Goal: Task Accomplishment & Management: Manage account settings

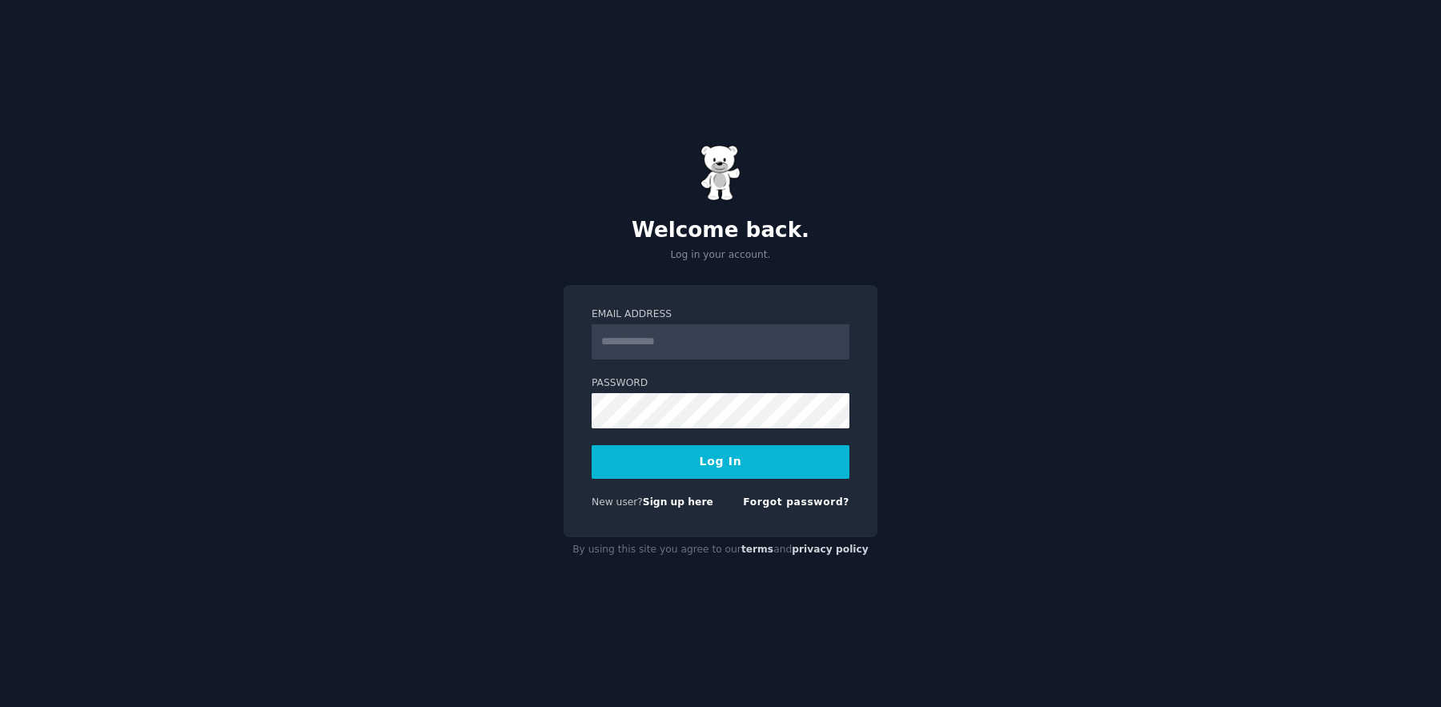
click at [0, 706] on com-1password-button at bounding box center [0, 707] width 0 height 0
type input "**********"
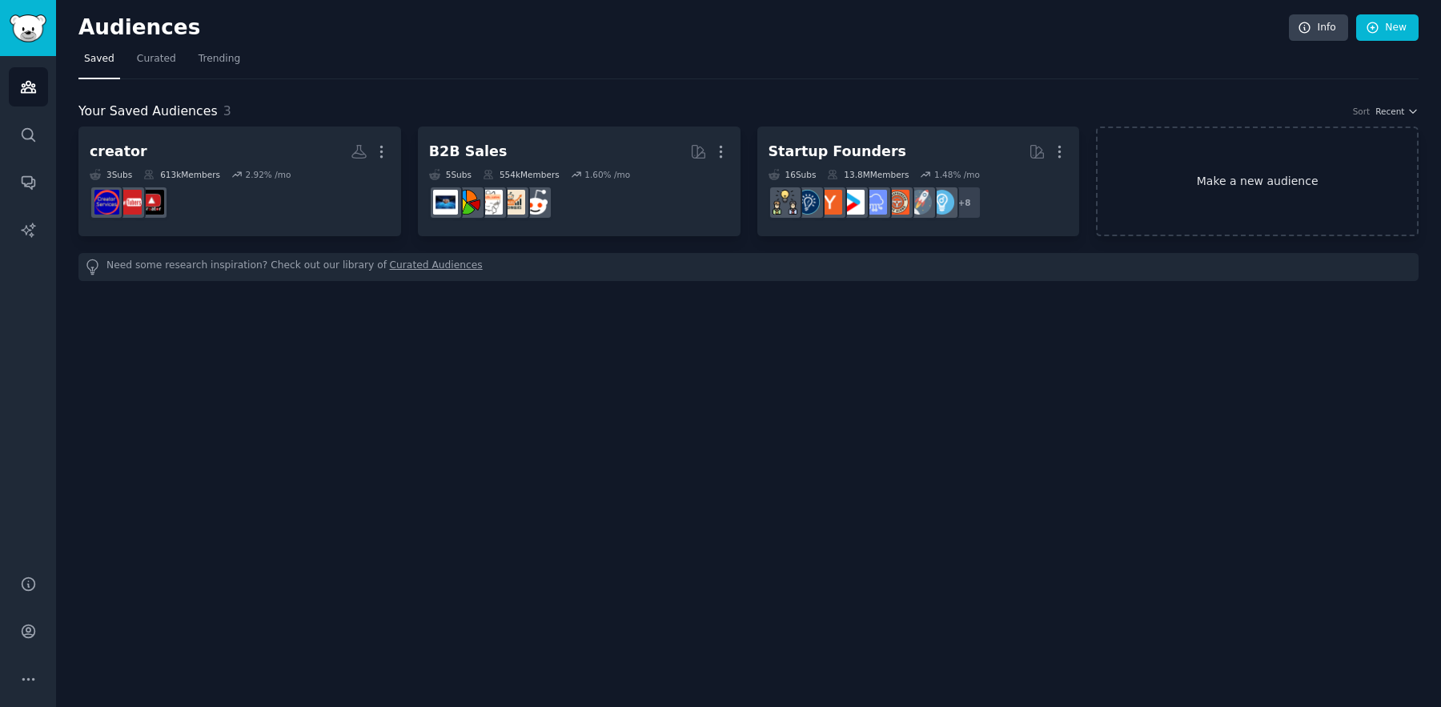
click at [1337, 180] on link "Make a new audience" at bounding box center [1257, 181] width 323 height 110
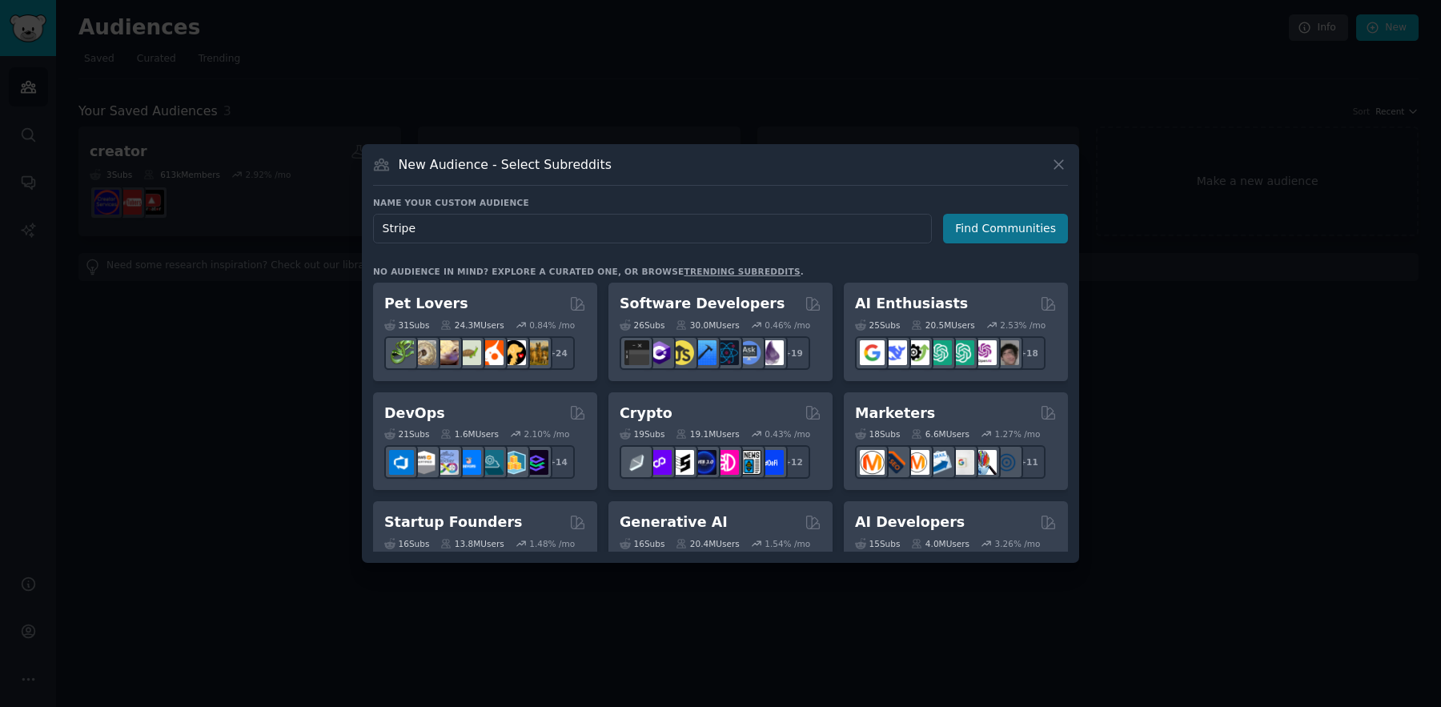
type input "Stripe"
click at [1025, 220] on button "Find Communities" at bounding box center [1005, 229] width 125 height 30
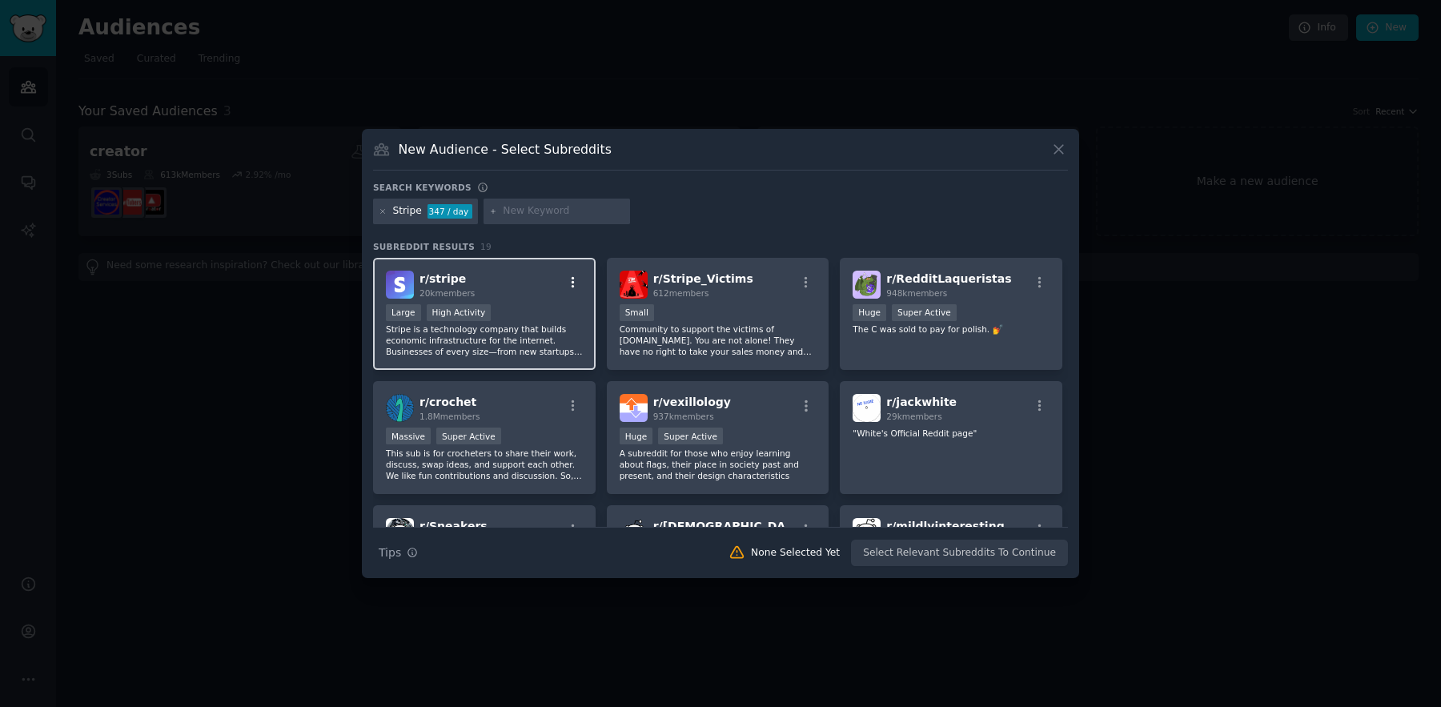
click at [572, 276] on icon "button" at bounding box center [573, 281] width 3 height 11
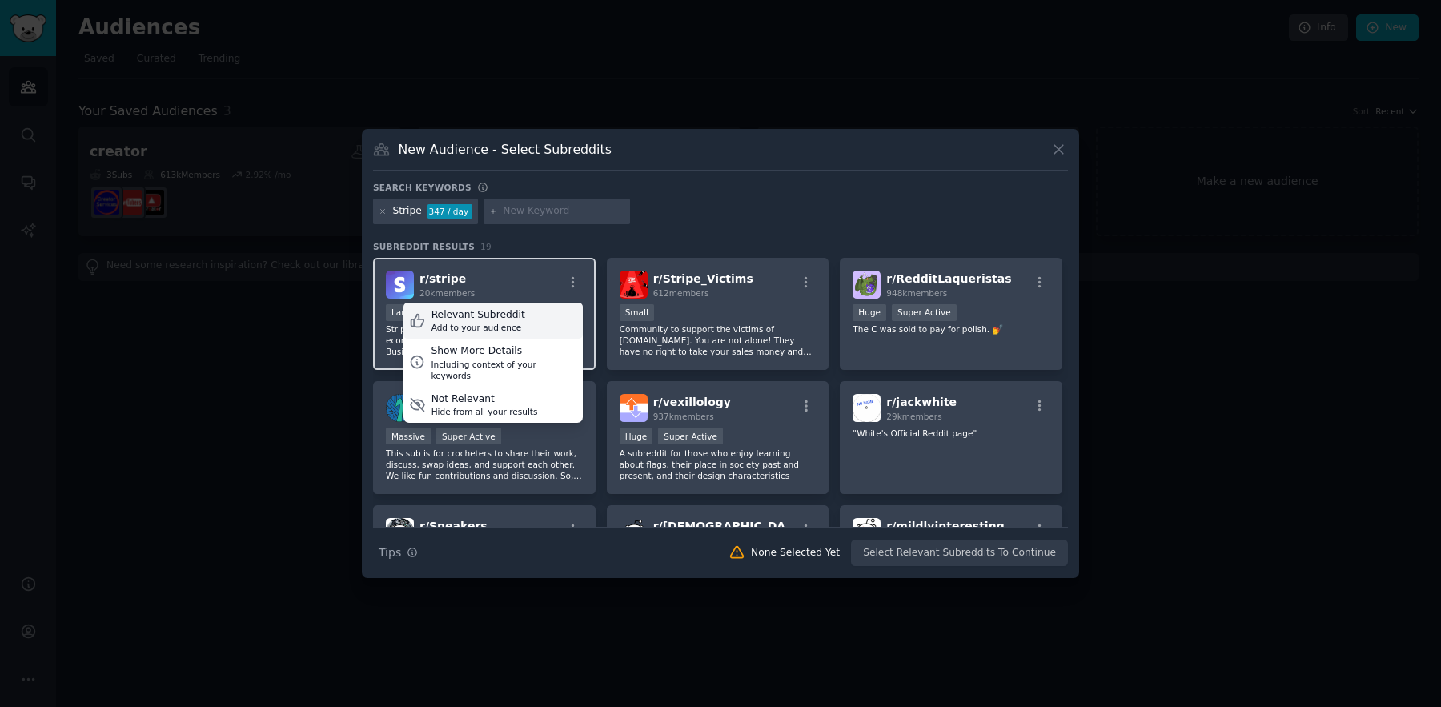
click at [517, 316] on div "Relevant Subreddit Add to your audience" at bounding box center [492, 321] width 179 height 37
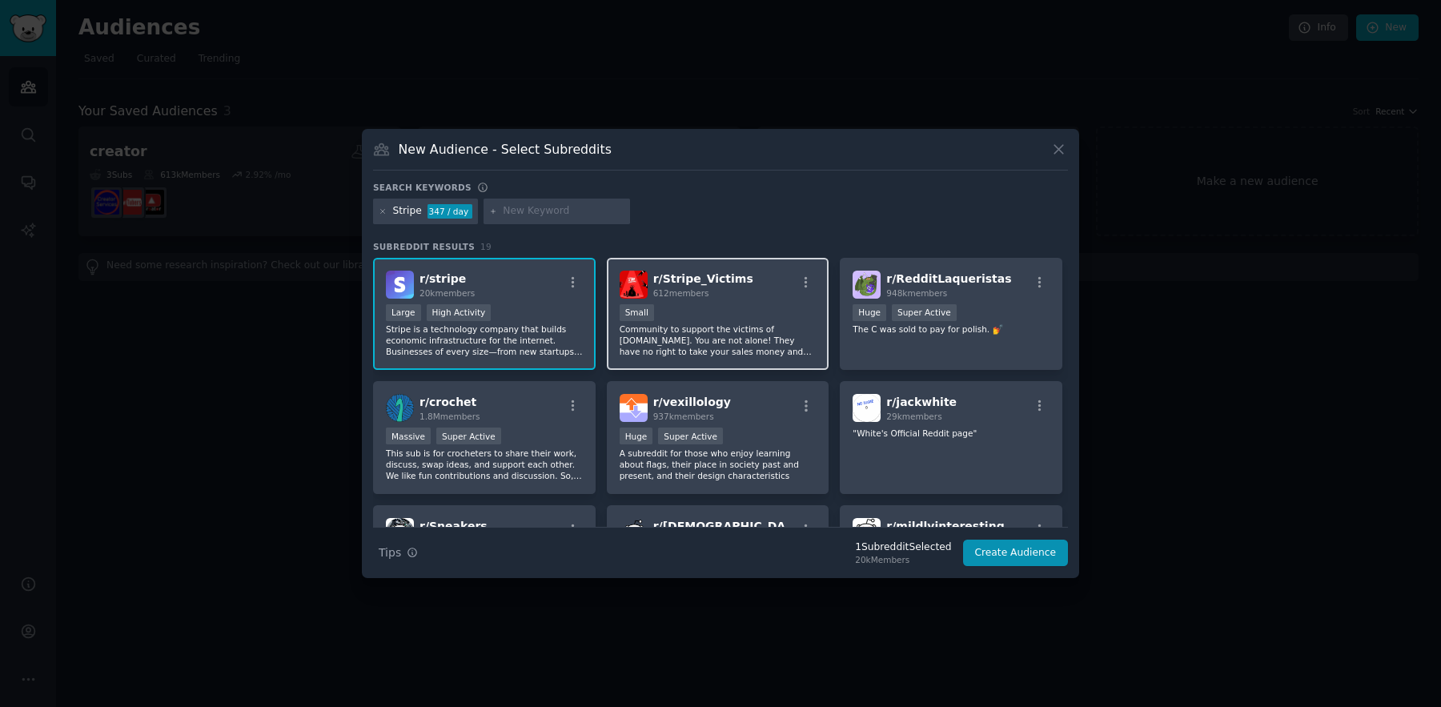
click at [748, 347] on p "Community to support the victims of [DOMAIN_NAME]. You are not alone! They have…" at bounding box center [718, 340] width 197 height 34
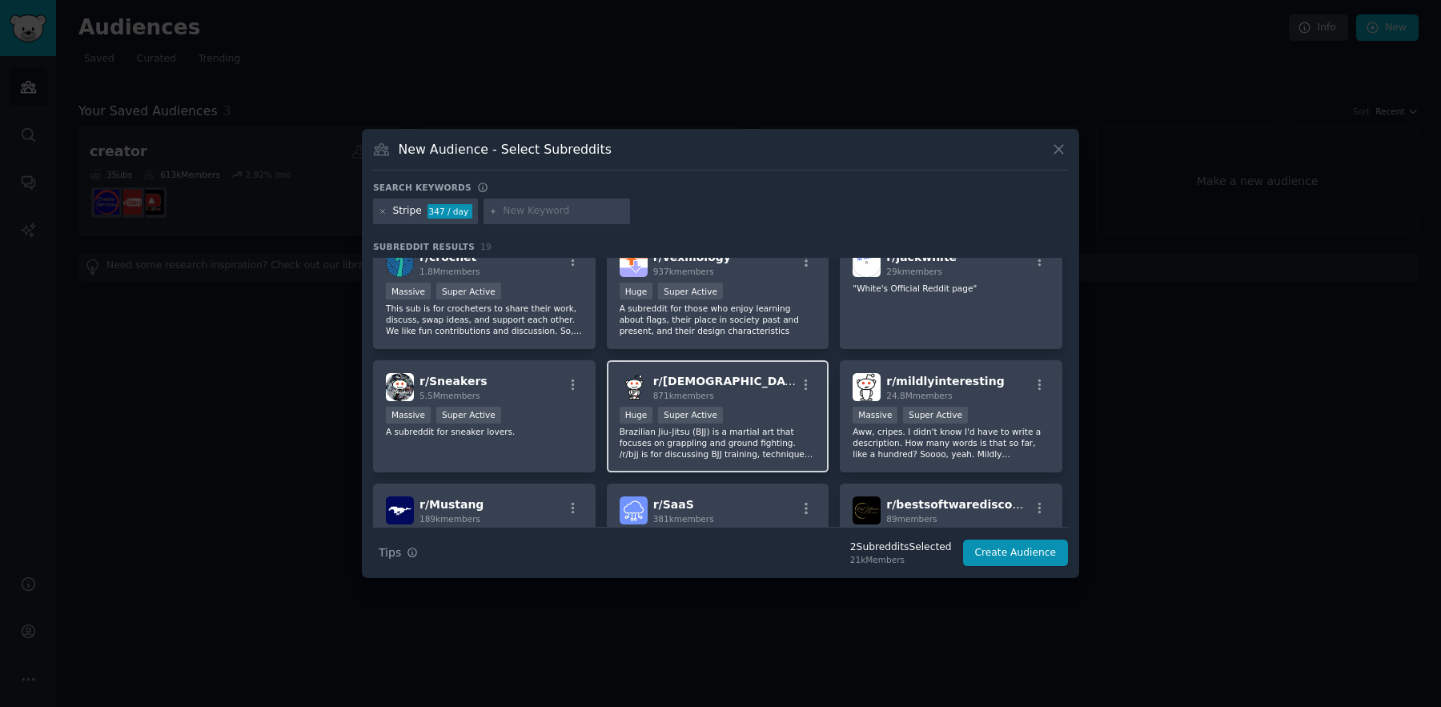
scroll to position [158, 0]
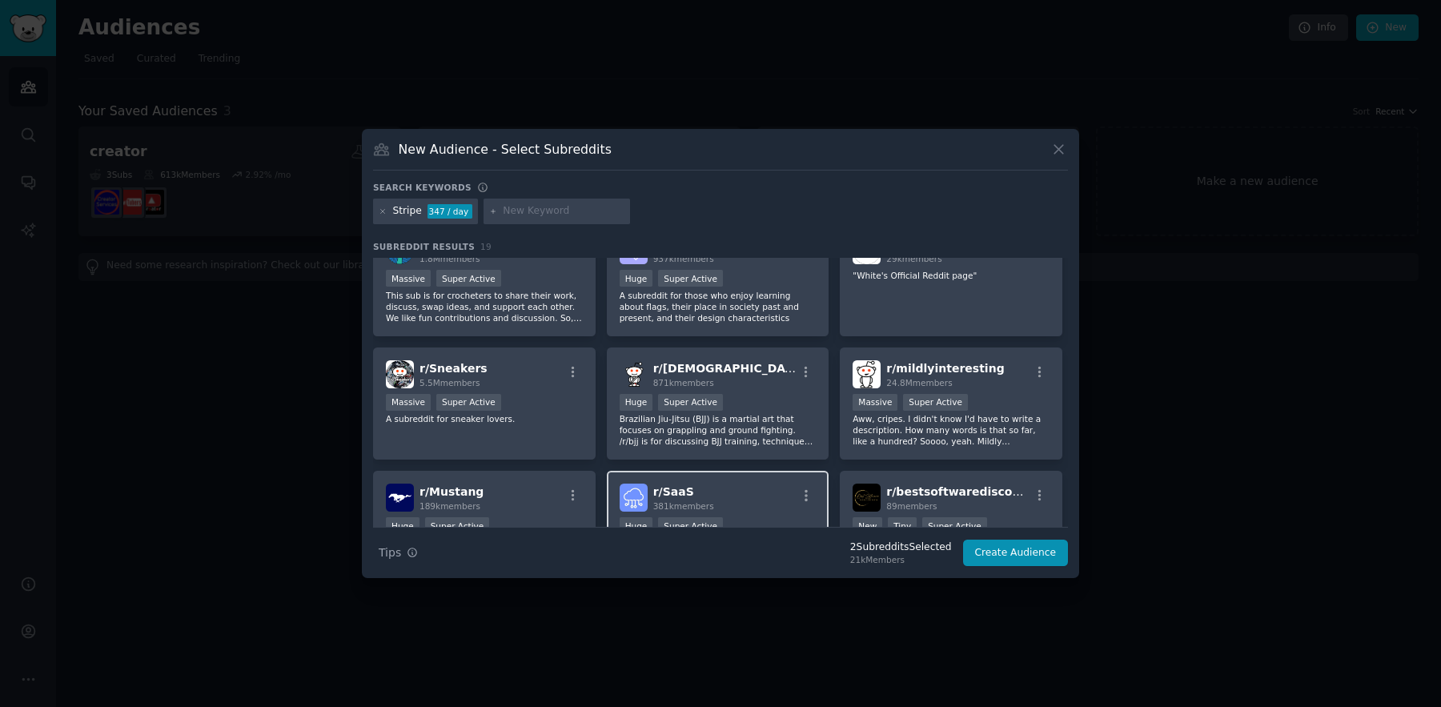
click at [710, 486] on h2 "r/ SaaS 381k members" at bounding box center [683, 497] width 61 height 28
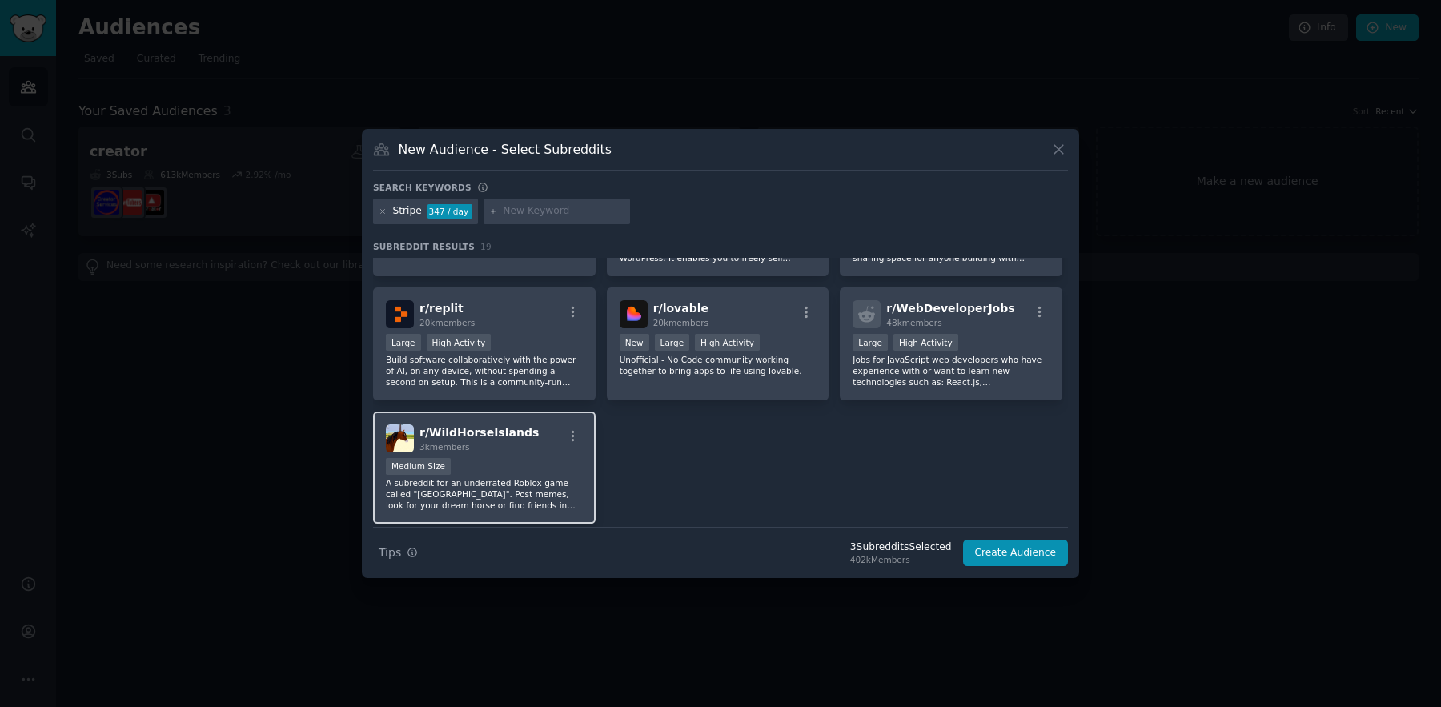
scroll to position [641, 0]
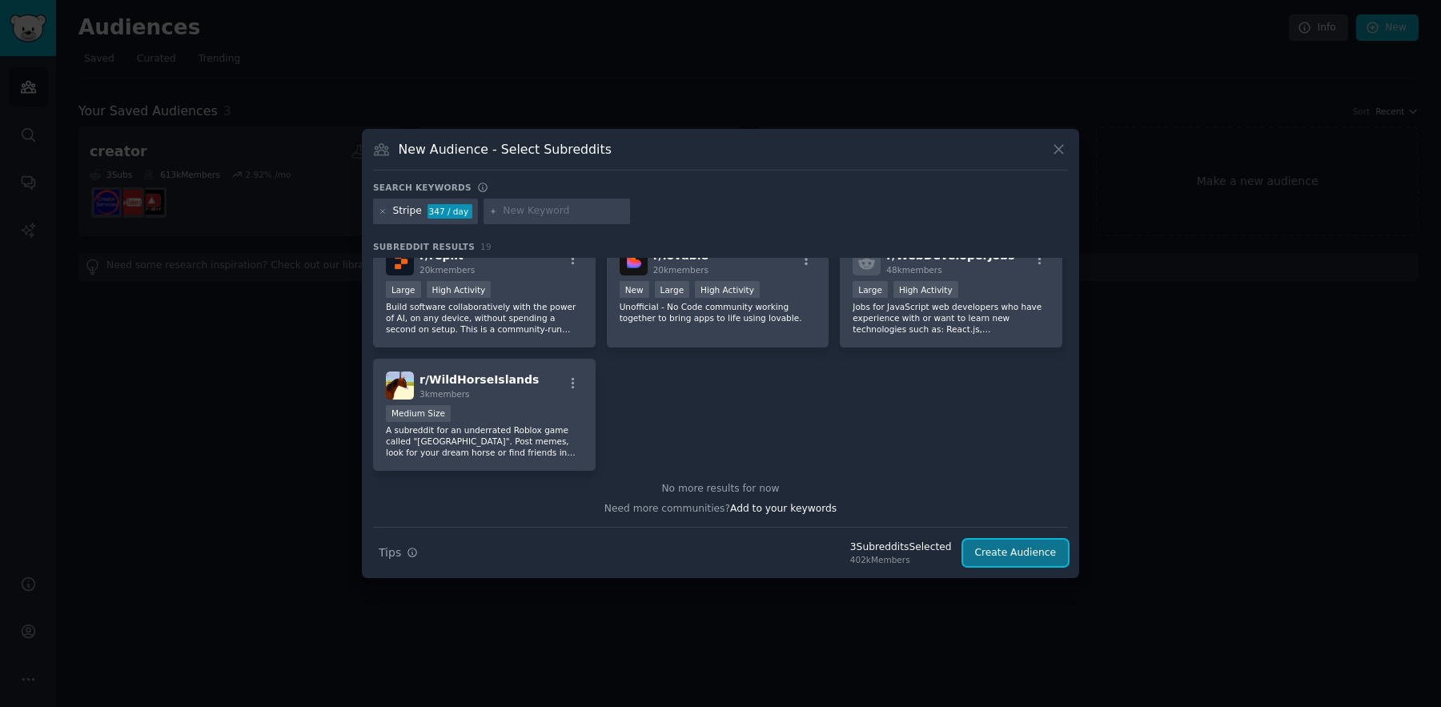
click at [1049, 560] on button "Create Audience" at bounding box center [1016, 553] width 106 height 27
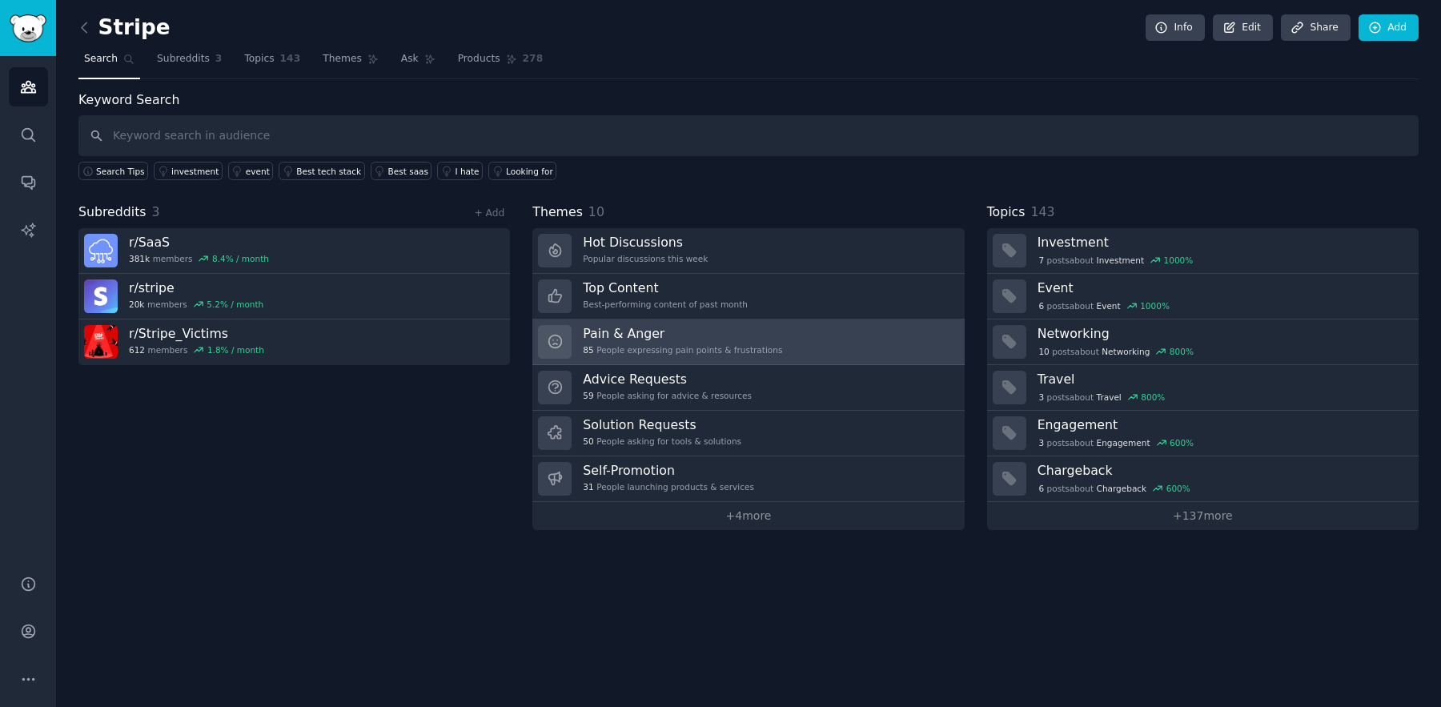
click at [800, 345] on link "Pain & Anger 85 People expressing pain points & frustrations" at bounding box center [747, 342] width 431 height 46
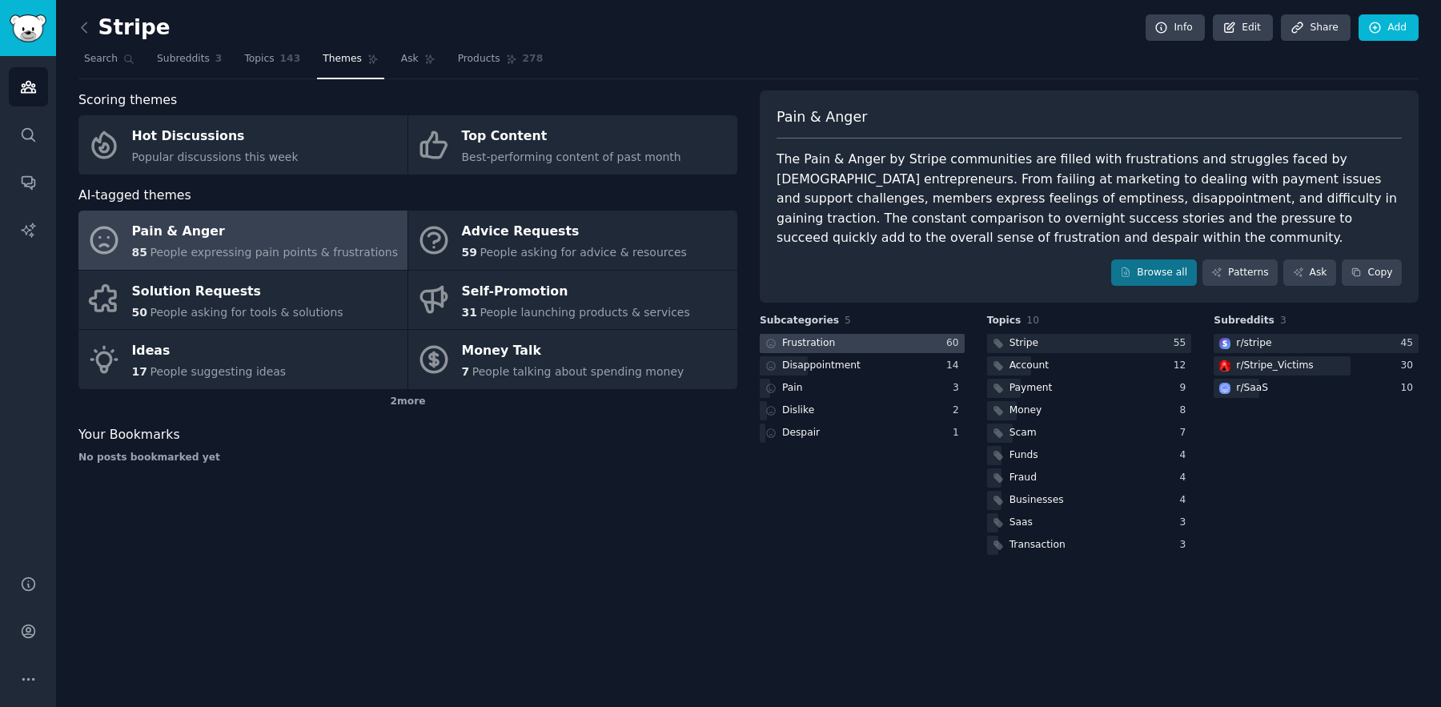
click at [808, 345] on div "Frustration" at bounding box center [808, 343] width 53 height 14
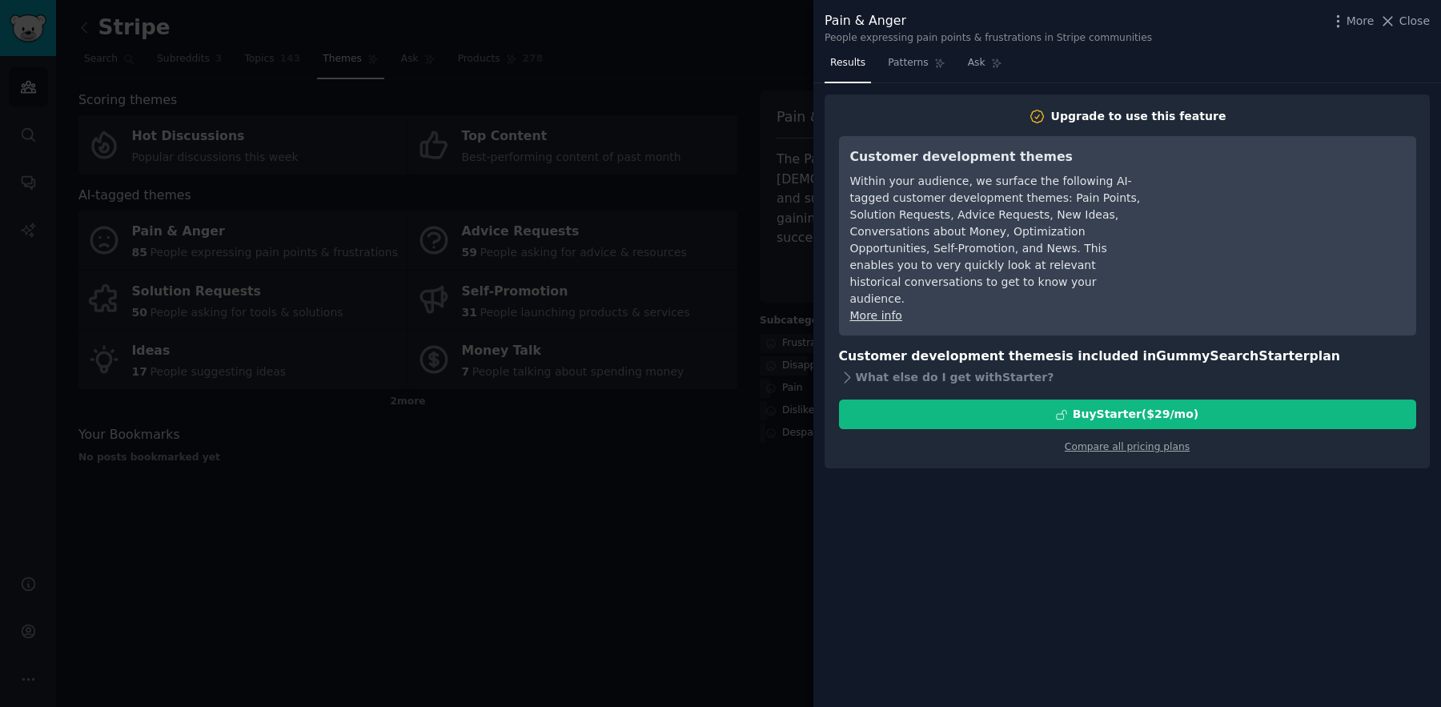
click at [680, 462] on div at bounding box center [720, 353] width 1441 height 707
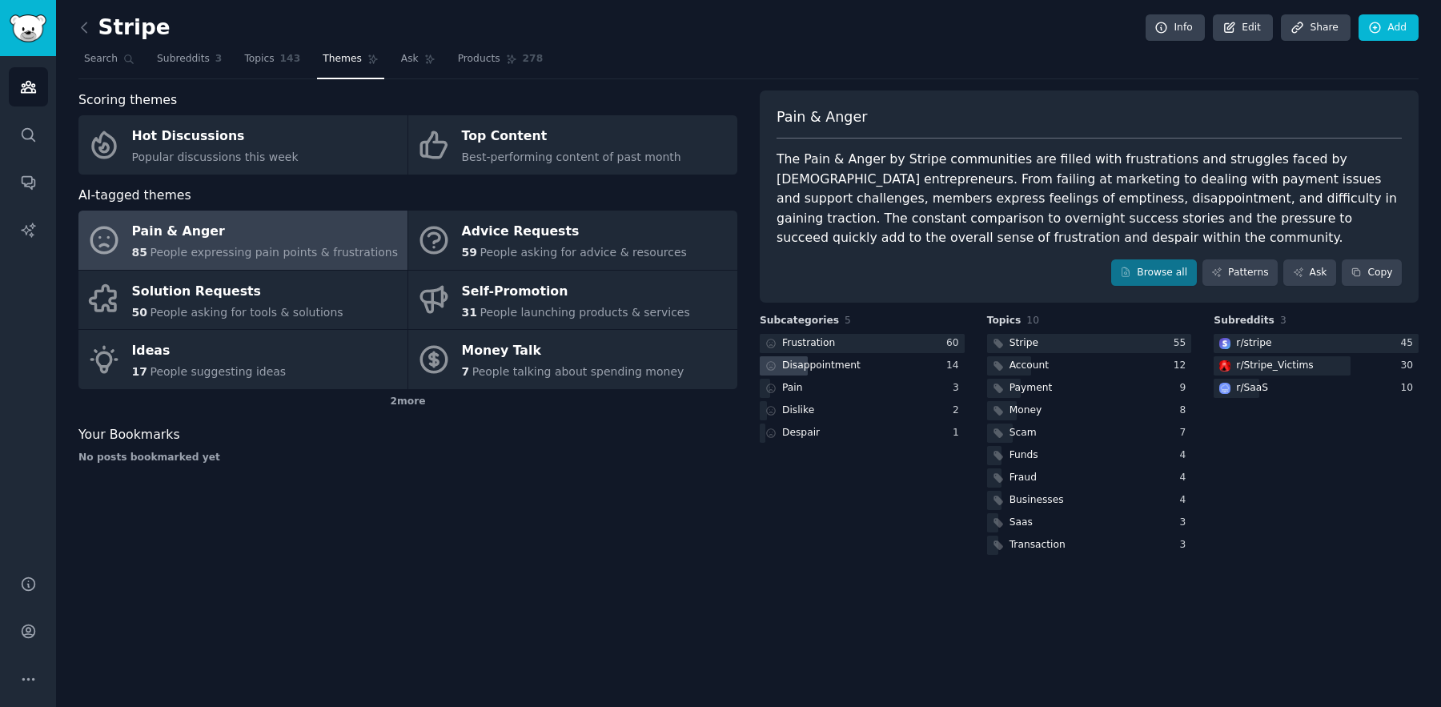
click at [831, 374] on div "Disappointment" at bounding box center [811, 366] width 103 height 20
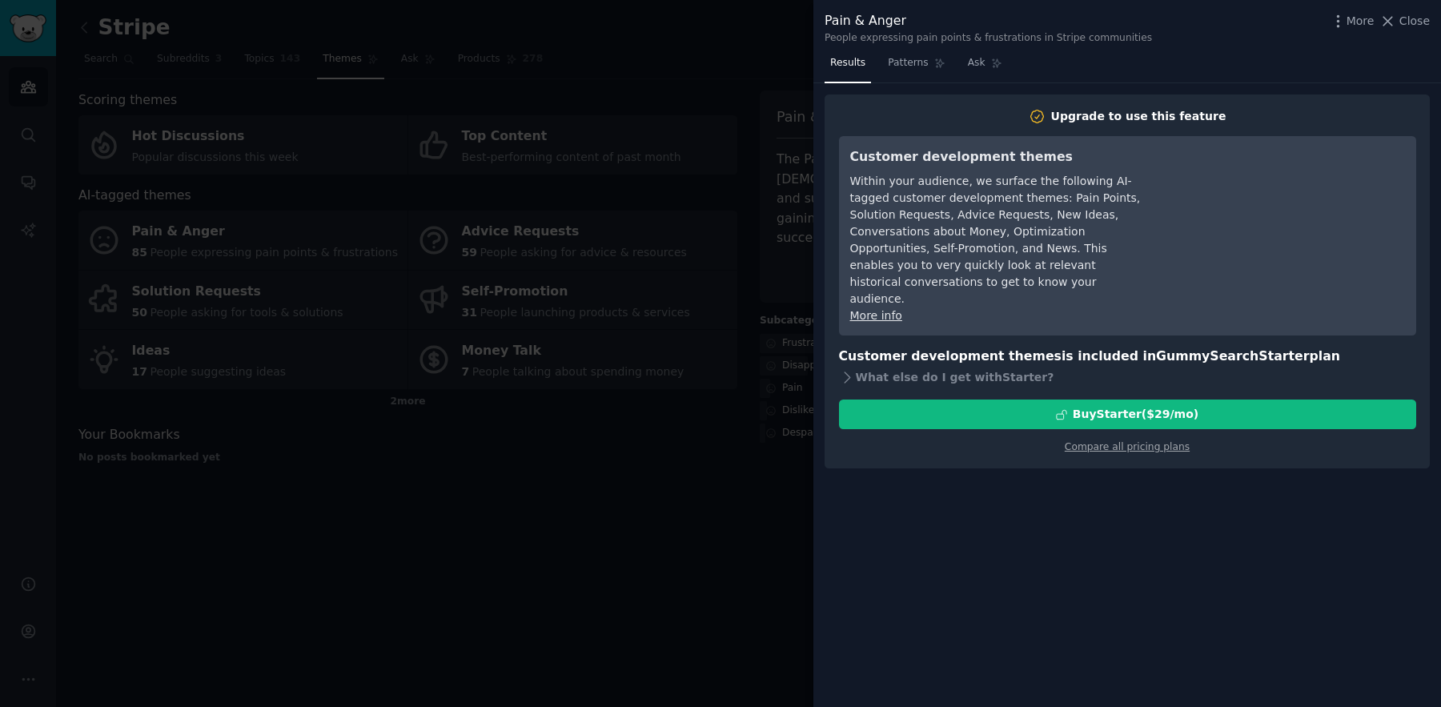
click at [628, 522] on div at bounding box center [720, 353] width 1441 height 707
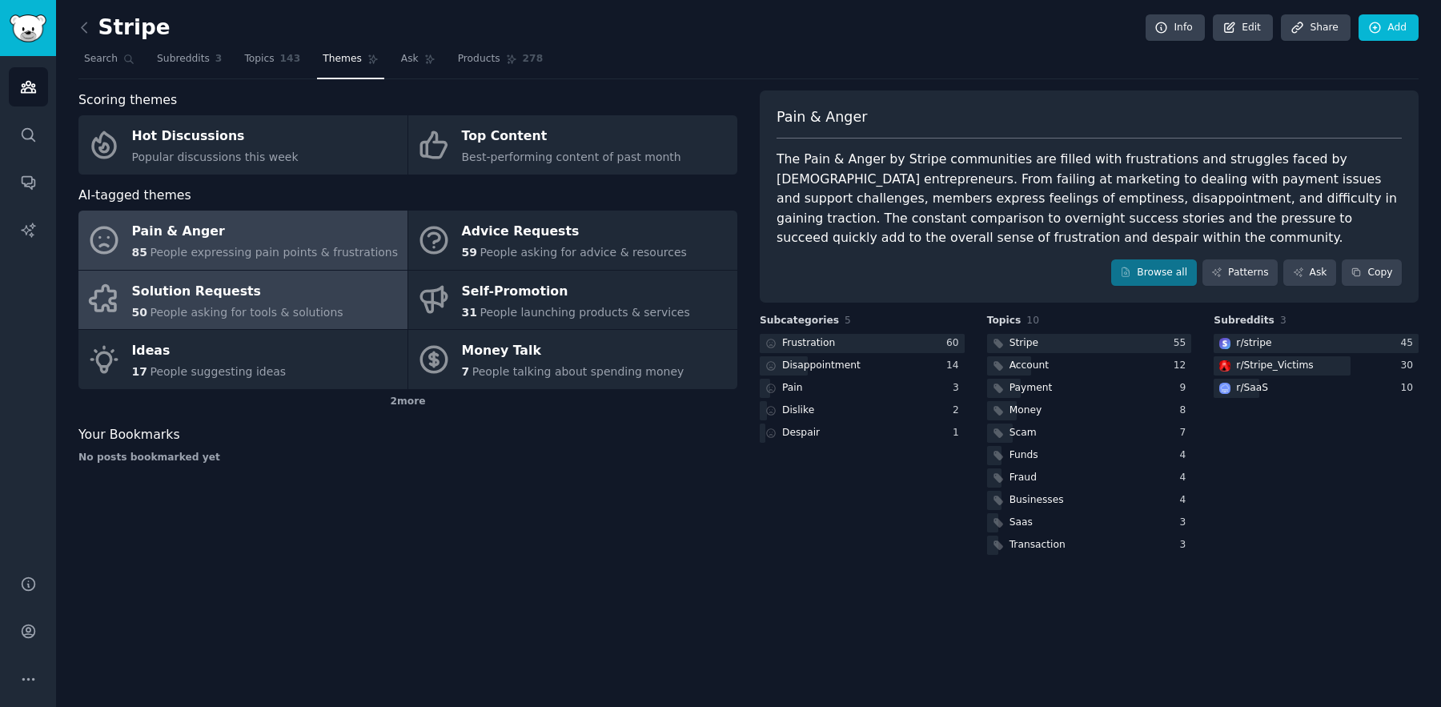
click at [291, 295] on div "Solution Requests" at bounding box center [237, 292] width 211 height 26
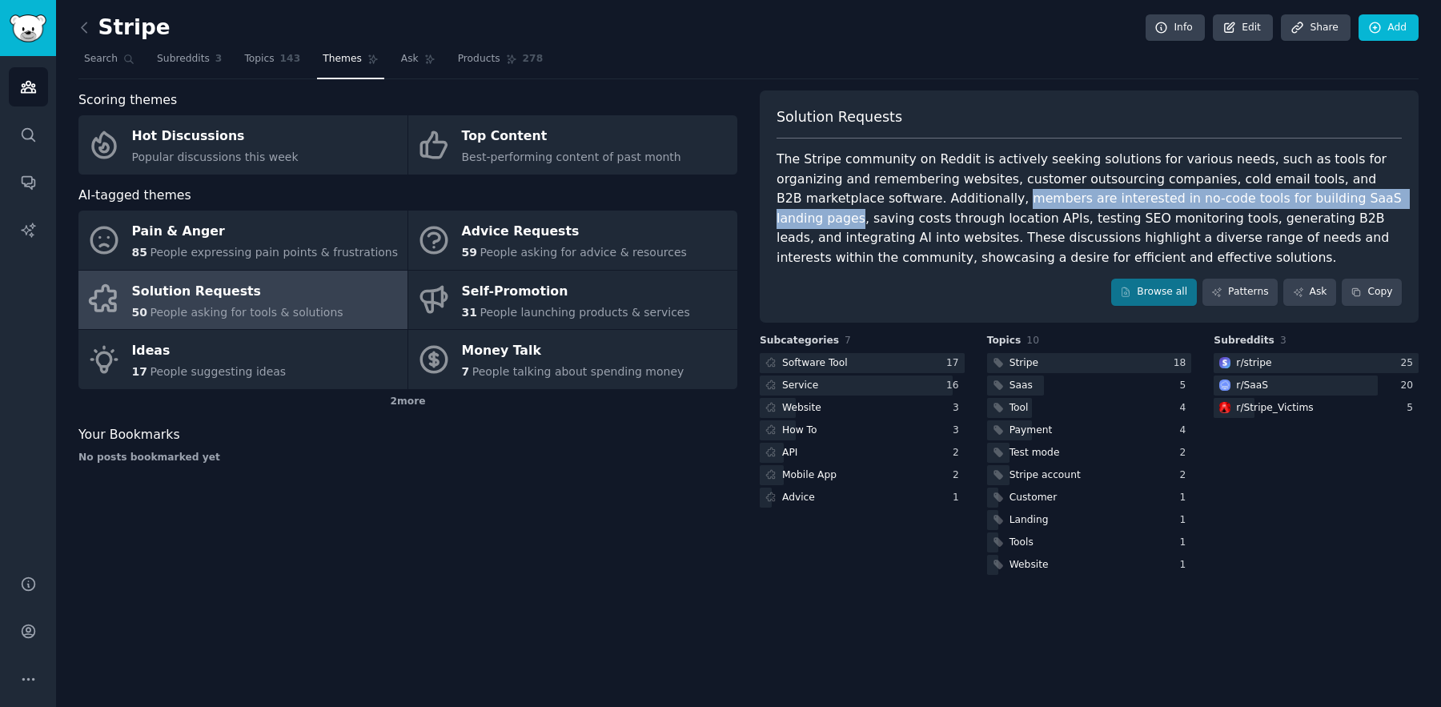
drag, startPoint x: 905, startPoint y: 197, endPoint x: 1318, endPoint y: 195, distance: 413.0
click at [1318, 195] on div "The Stripe community on Reddit is actively seeking solutions for various needs,…" at bounding box center [1088, 209] width 625 height 118
copy div "members are interested in no-code tools for building SaaS landing pages"
click at [1174, 300] on link "Browse all" at bounding box center [1154, 292] width 86 height 27
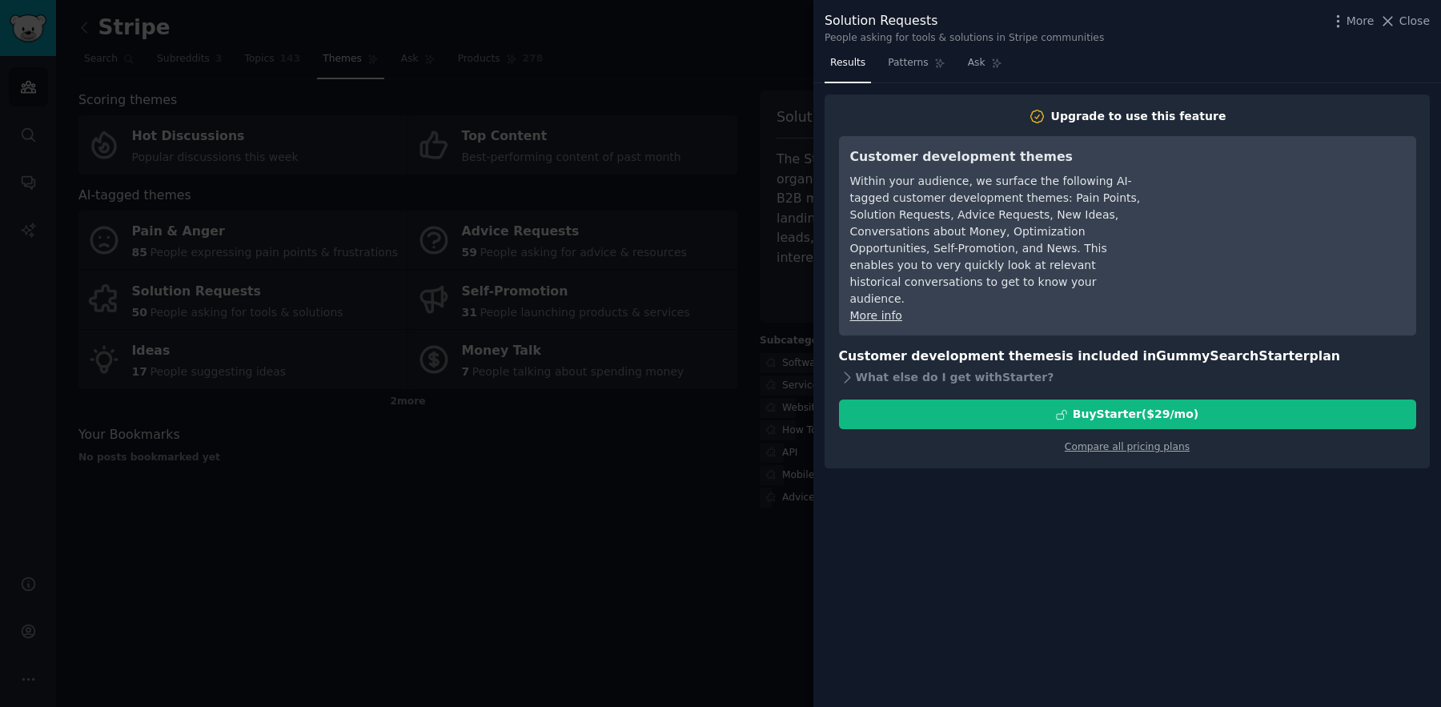
click at [654, 491] on div at bounding box center [720, 353] width 1441 height 707
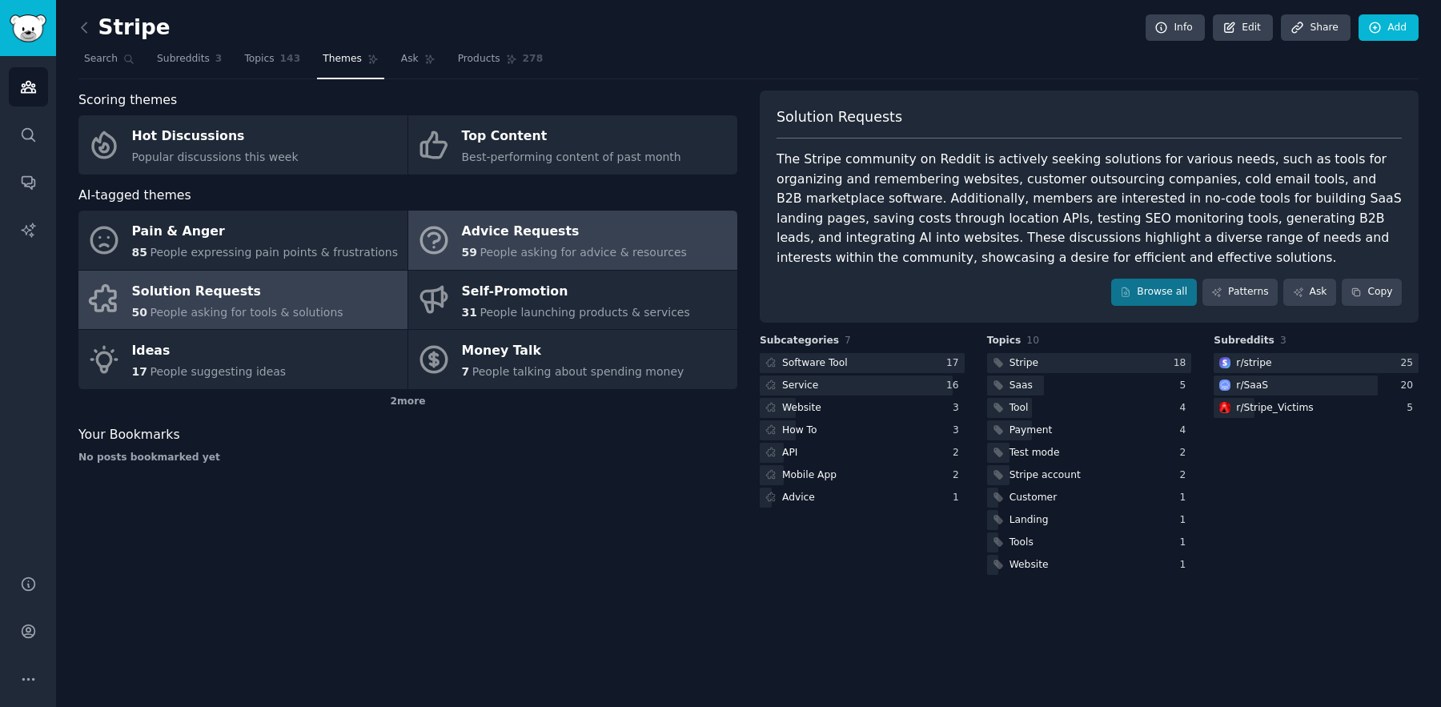
click at [543, 239] on div "Advice Requests" at bounding box center [574, 232] width 225 height 26
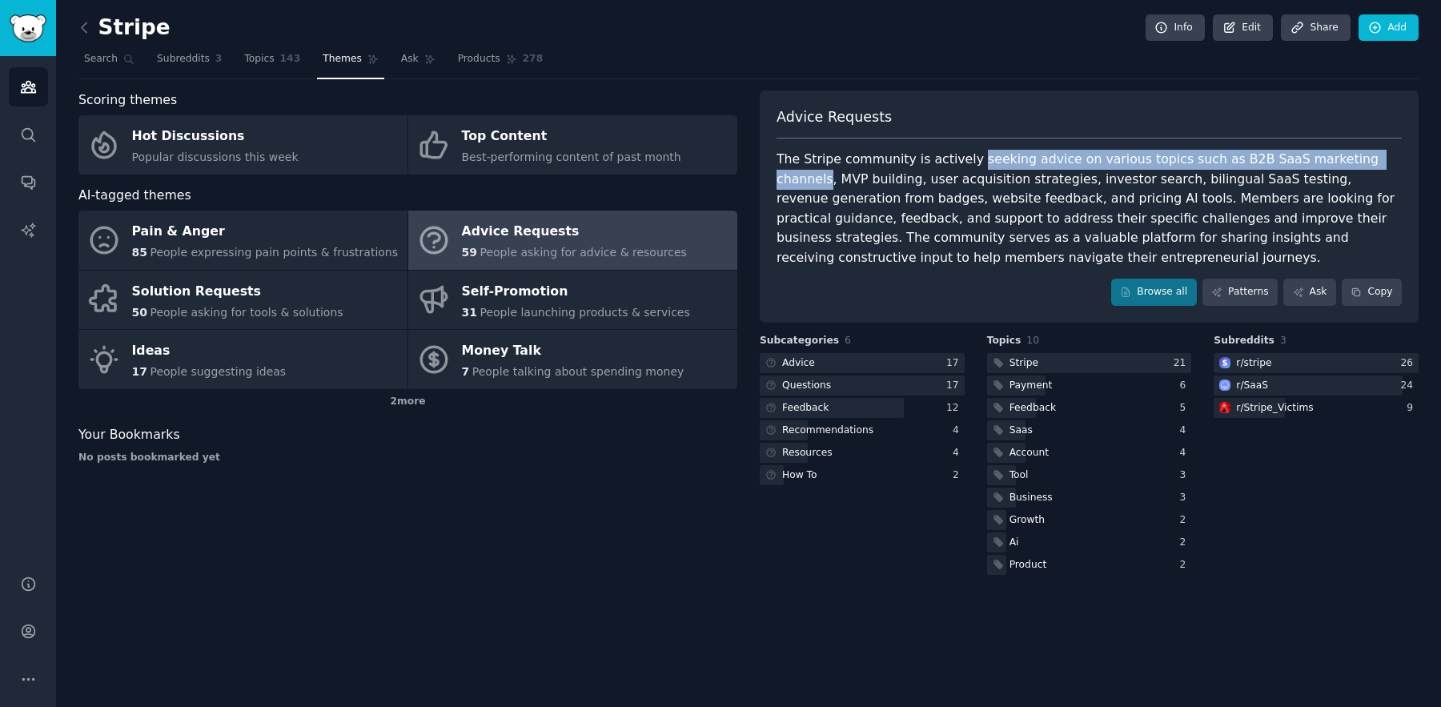
drag, startPoint x: 964, startPoint y: 162, endPoint x: 1371, endPoint y: 156, distance: 407.5
click at [1371, 156] on div "The Stripe community is actively seeking advice on various topics such as B2B S…" at bounding box center [1088, 209] width 625 height 118
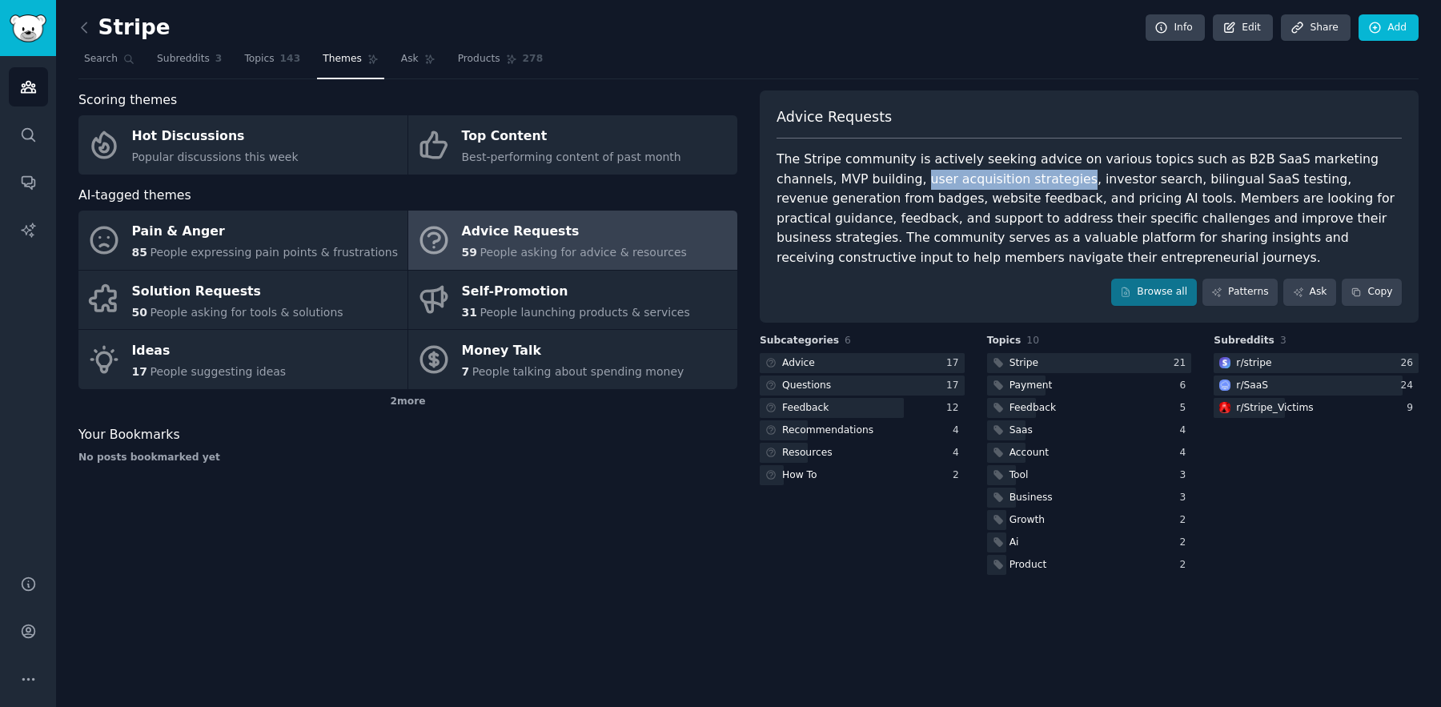
drag, startPoint x: 860, startPoint y: 180, endPoint x: 1010, endPoint y: 180, distance: 150.5
click at [1010, 180] on div "The Stripe community is actively seeking advice on various topics such as B2B S…" at bounding box center [1088, 209] width 625 height 118
copy div "user acquisition strategies"
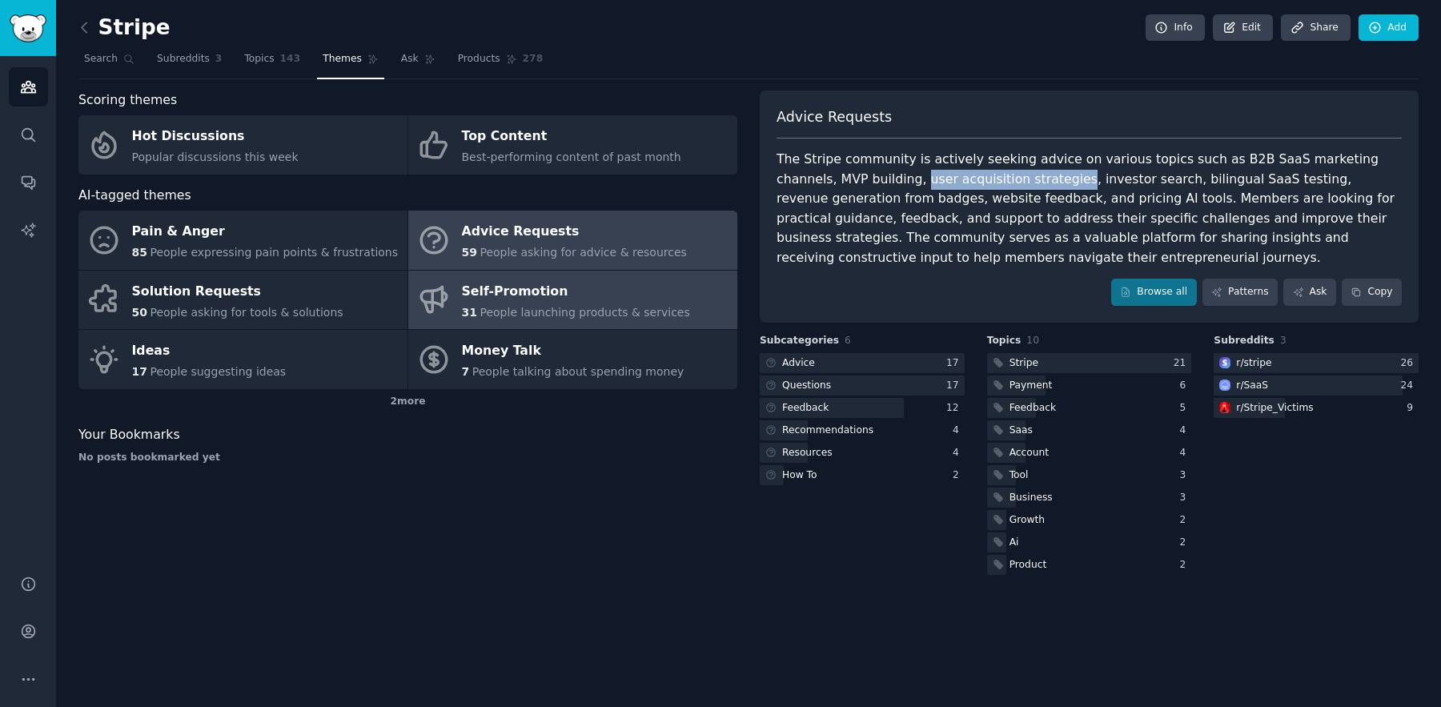
click at [607, 291] on div "Self-Promotion" at bounding box center [576, 292] width 228 height 26
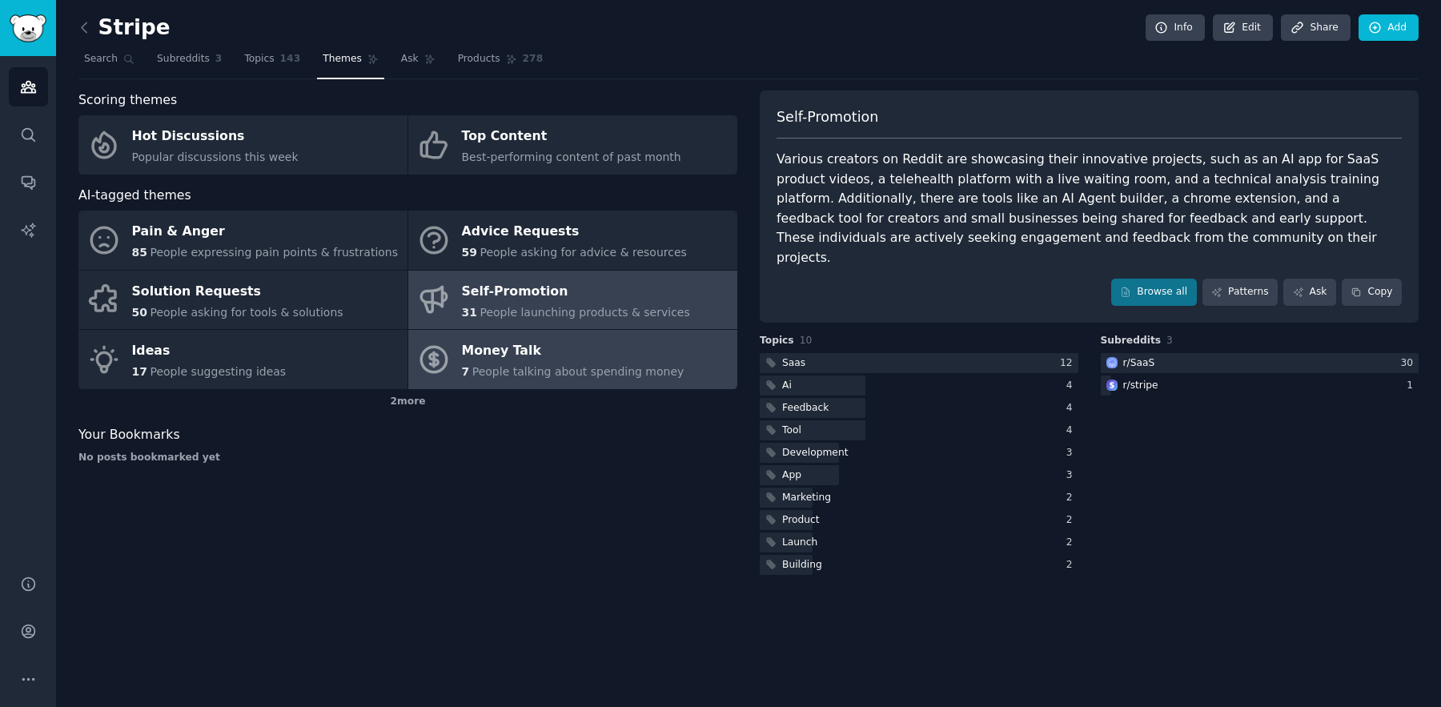
click at [671, 363] on link "Money Talk 7 People talking about spending money" at bounding box center [572, 359] width 329 height 59
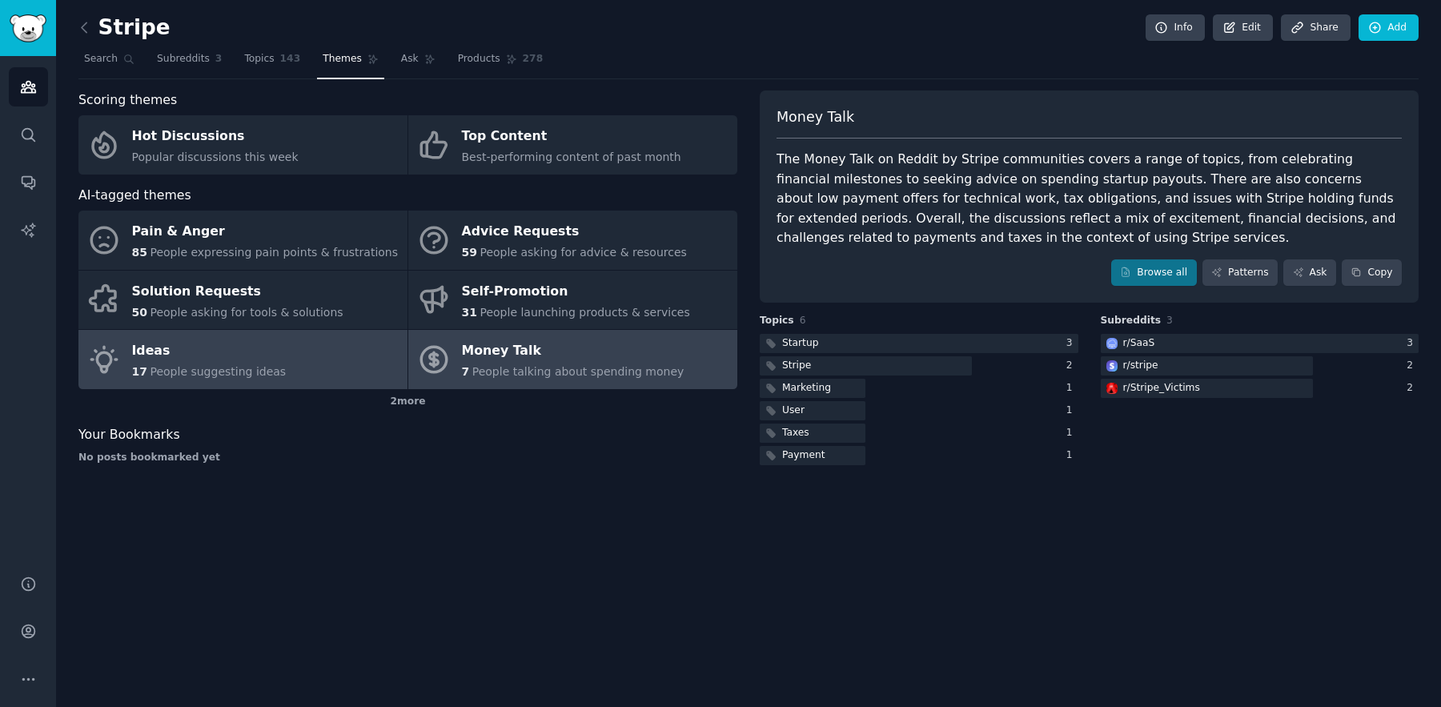
click at [222, 367] on span "People suggesting ideas" at bounding box center [218, 371] width 136 height 13
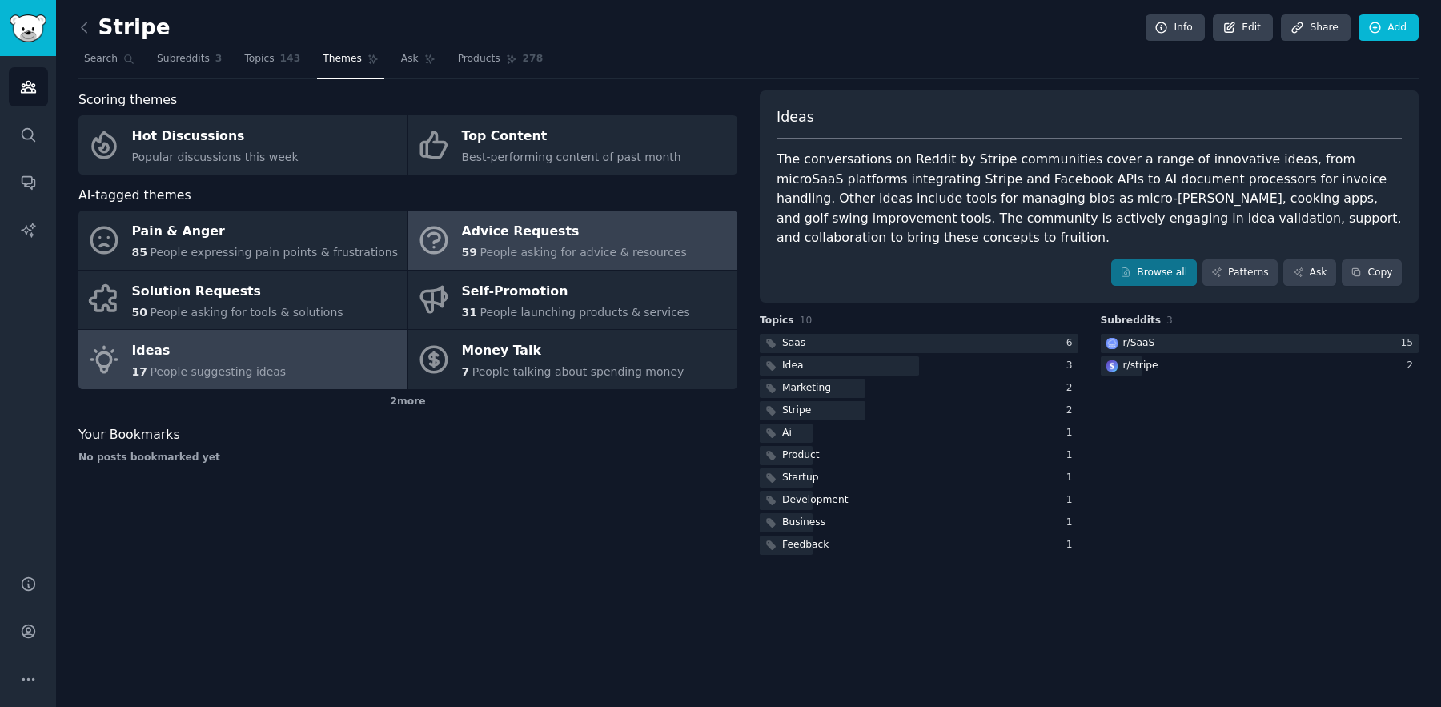
click at [617, 227] on div "Advice Requests" at bounding box center [574, 232] width 225 height 26
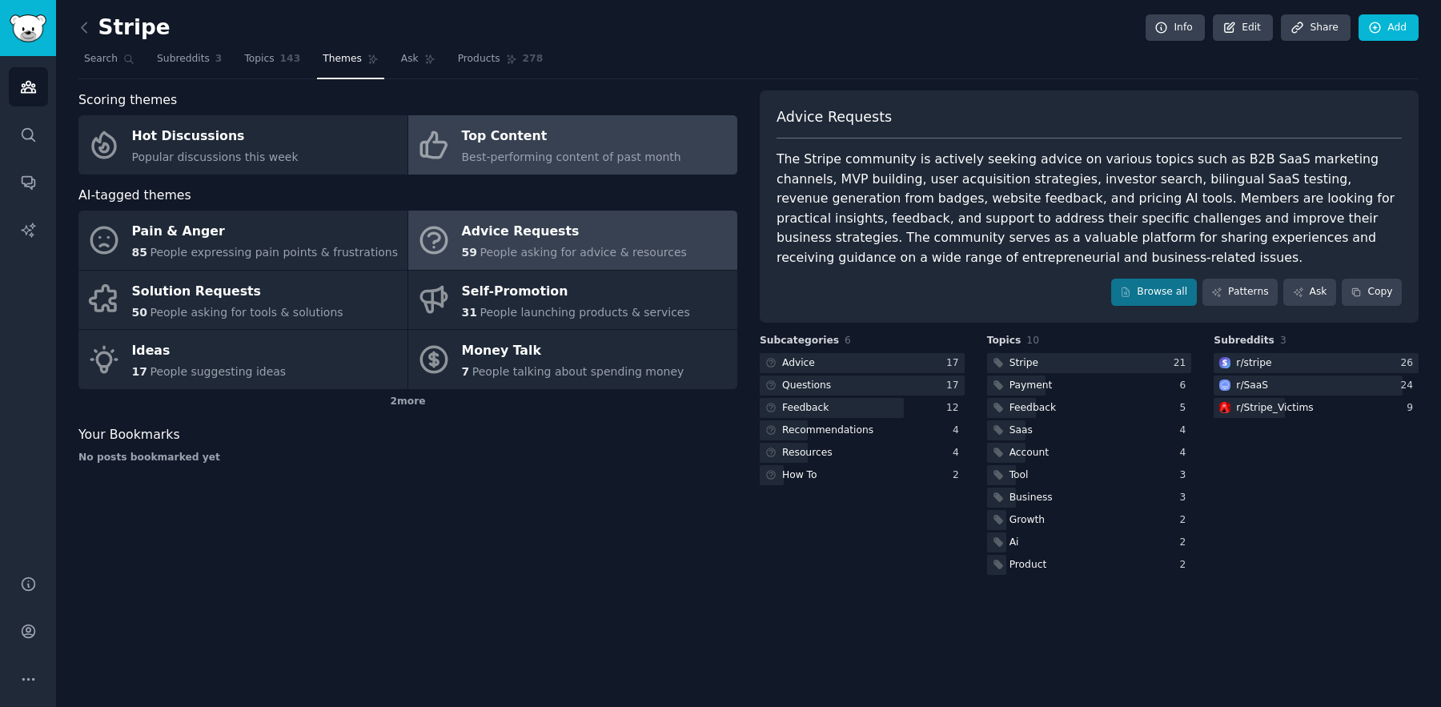
click at [576, 150] on span "Best-performing content of past month" at bounding box center [571, 156] width 219 height 13
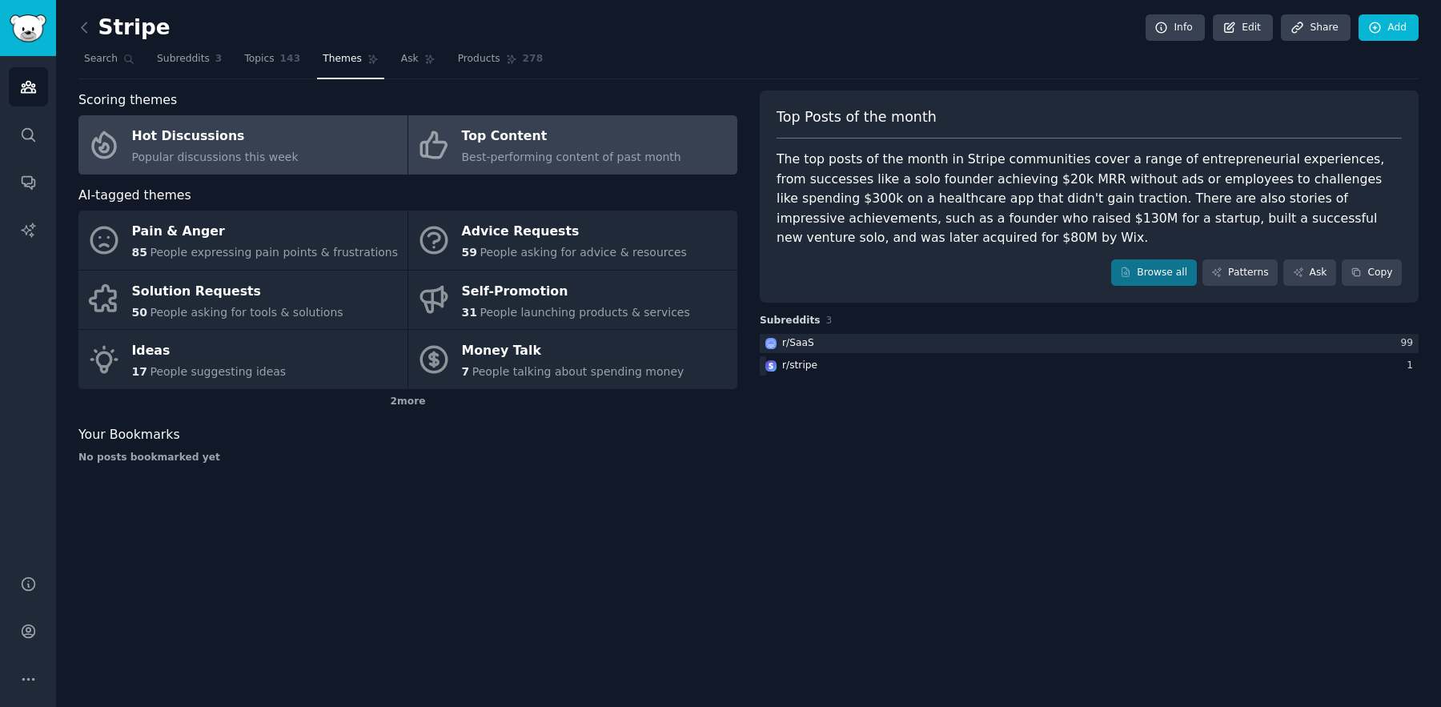
click at [331, 159] on link "Hot Discussions Popular discussions this week" at bounding box center [242, 144] width 329 height 59
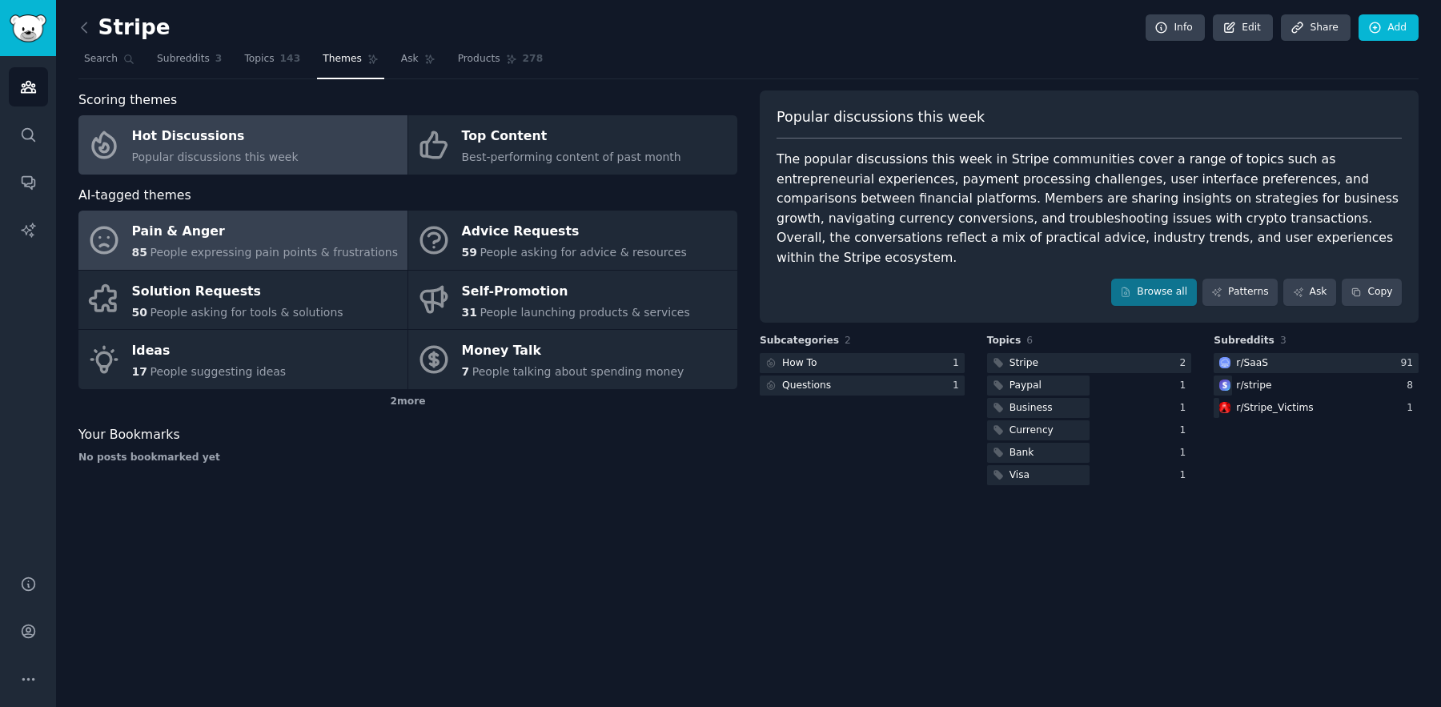
click at [278, 227] on div "Pain & Anger" at bounding box center [265, 232] width 267 height 26
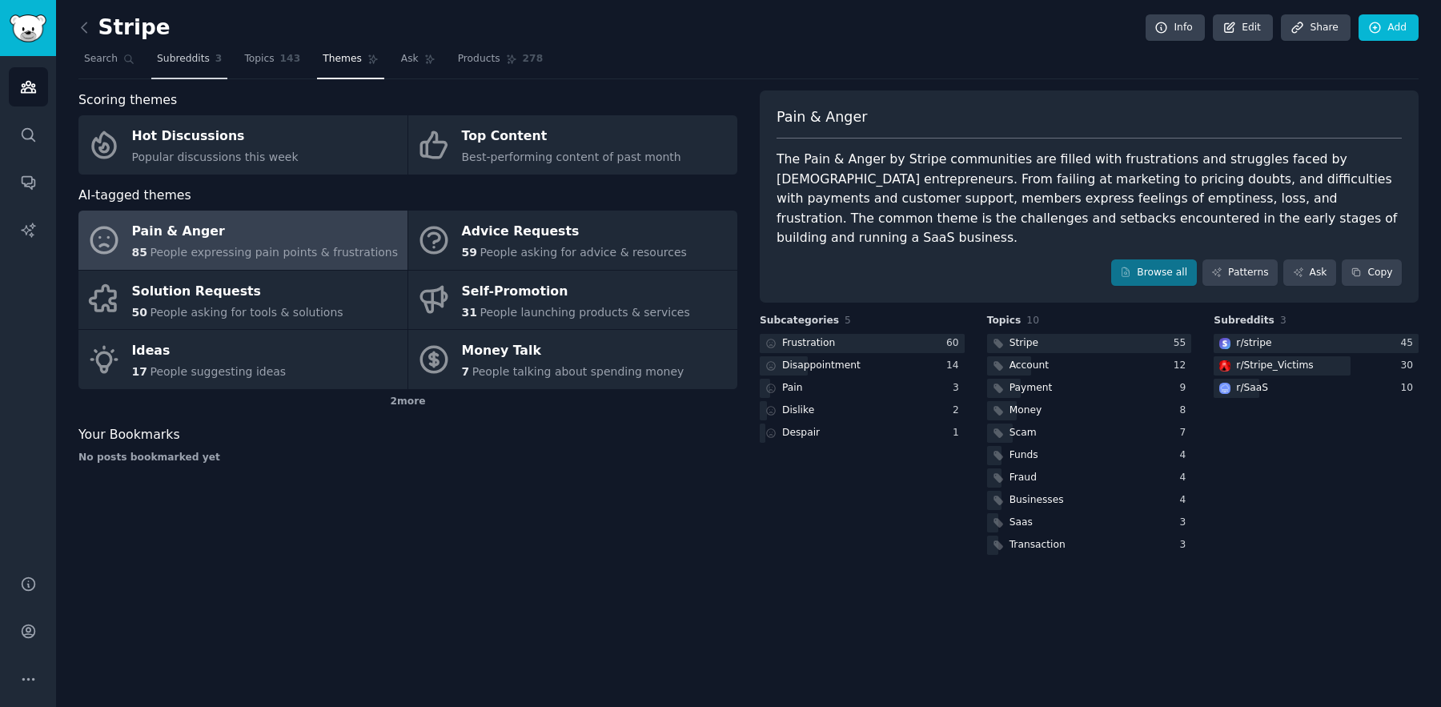
click at [190, 66] on link "Subreddits 3" at bounding box center [189, 62] width 76 height 33
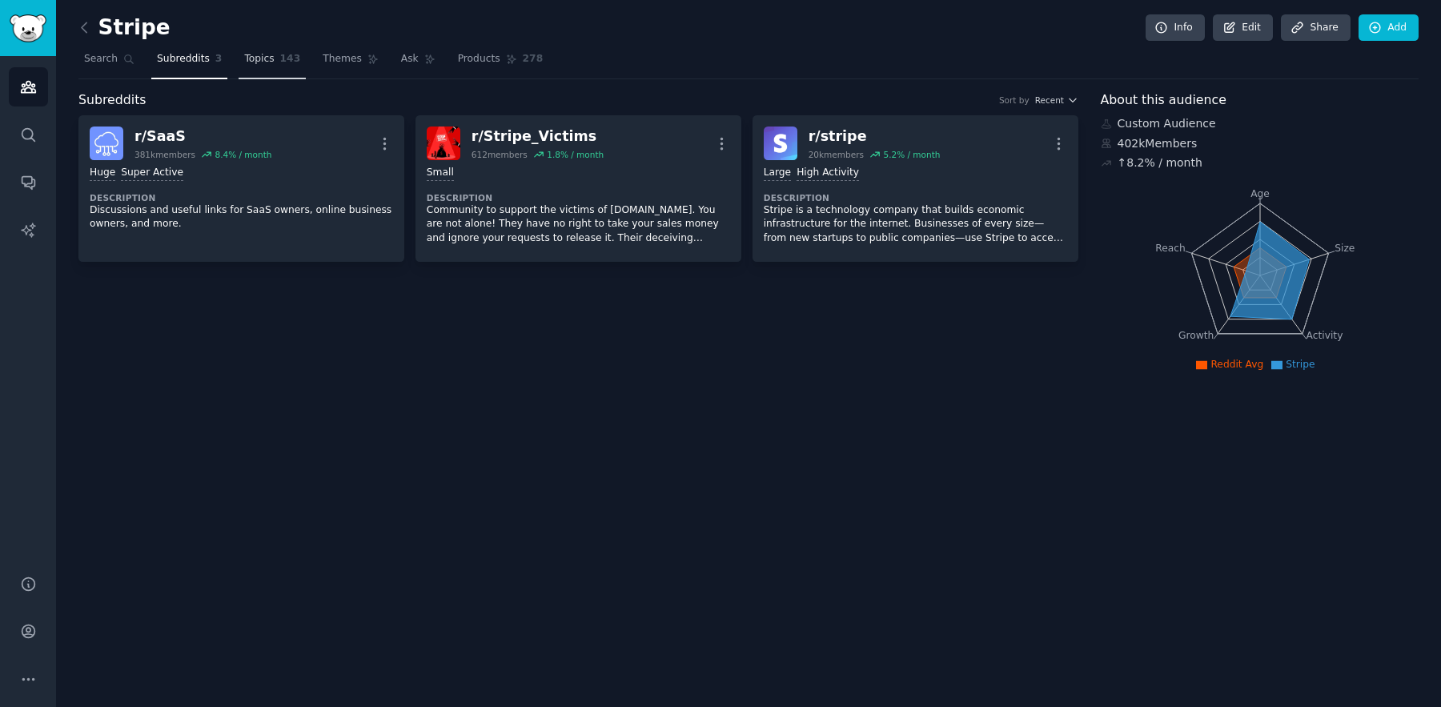
click at [268, 58] on span "Topics" at bounding box center [259, 59] width 30 height 14
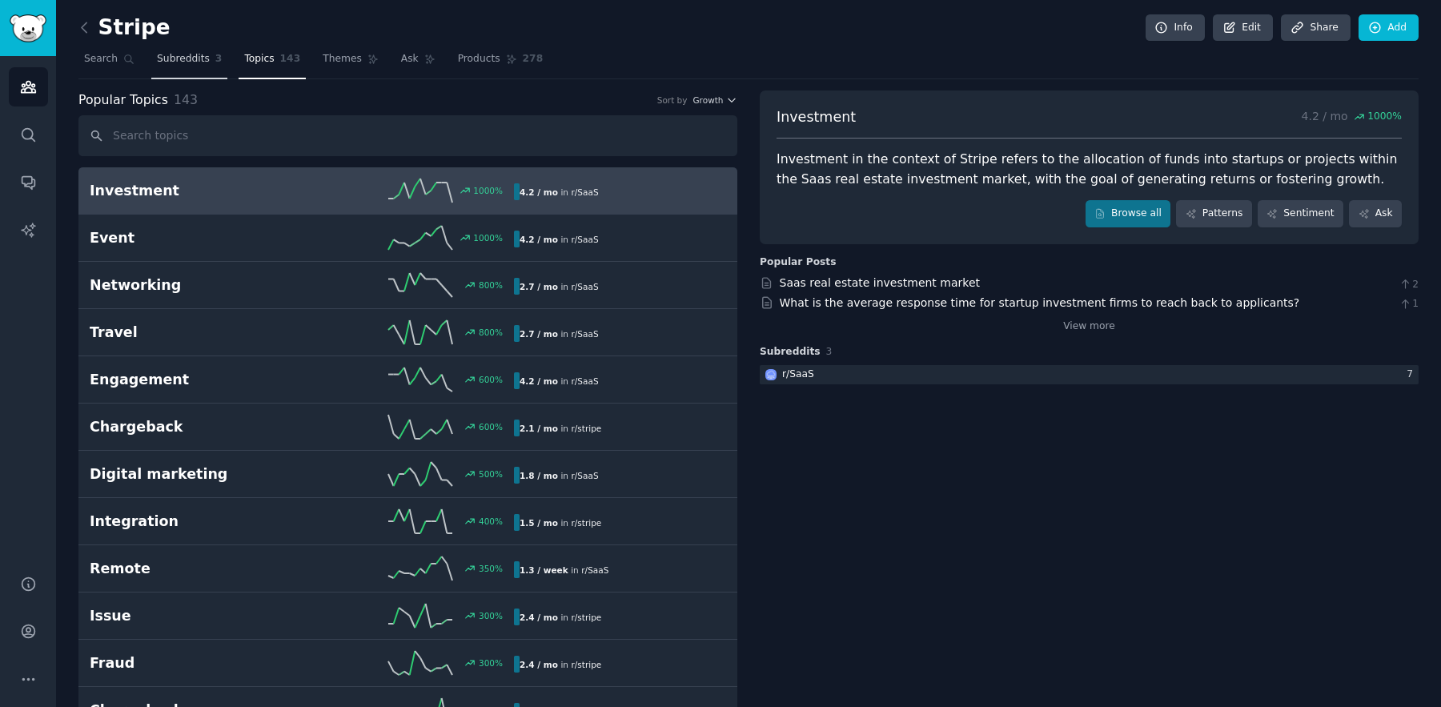
click at [183, 62] on span "Subreddits" at bounding box center [183, 59] width 53 height 14
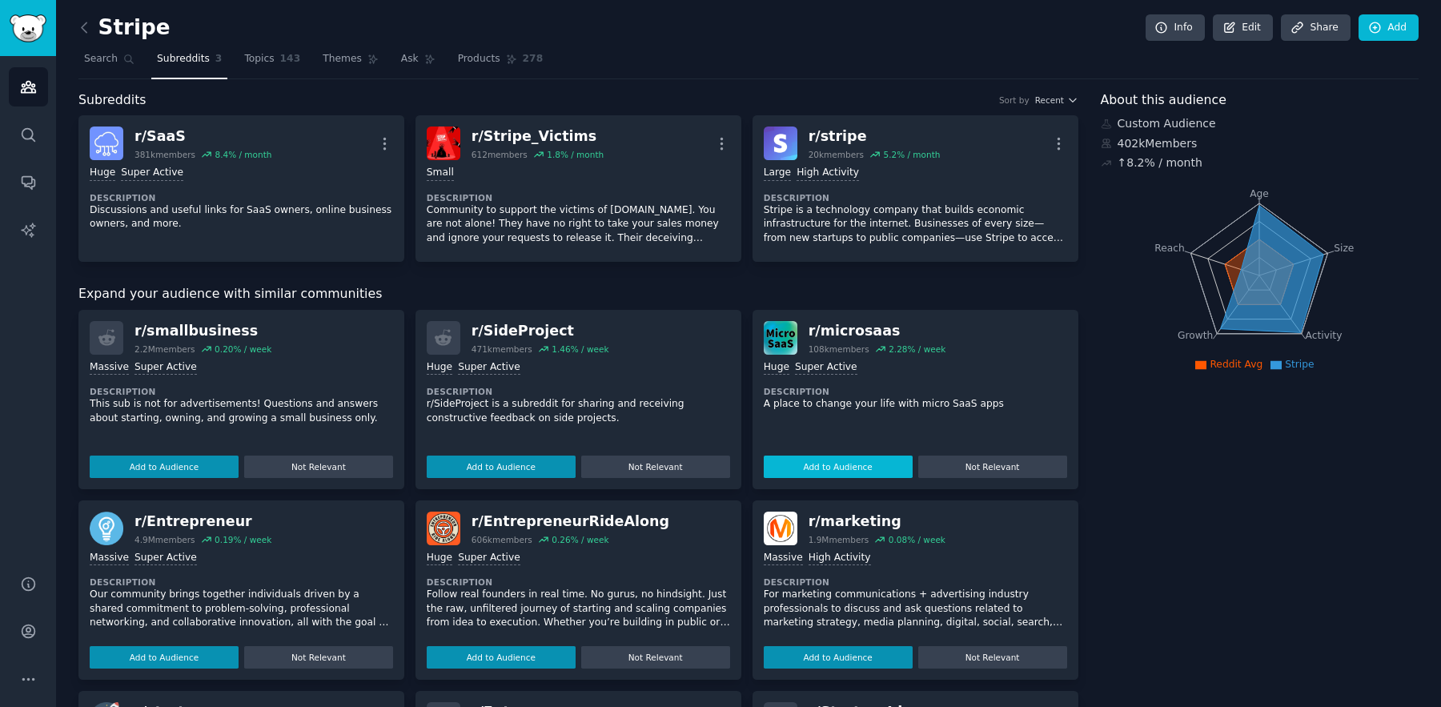
click at [856, 468] on button "Add to Audience" at bounding box center [838, 466] width 149 height 22
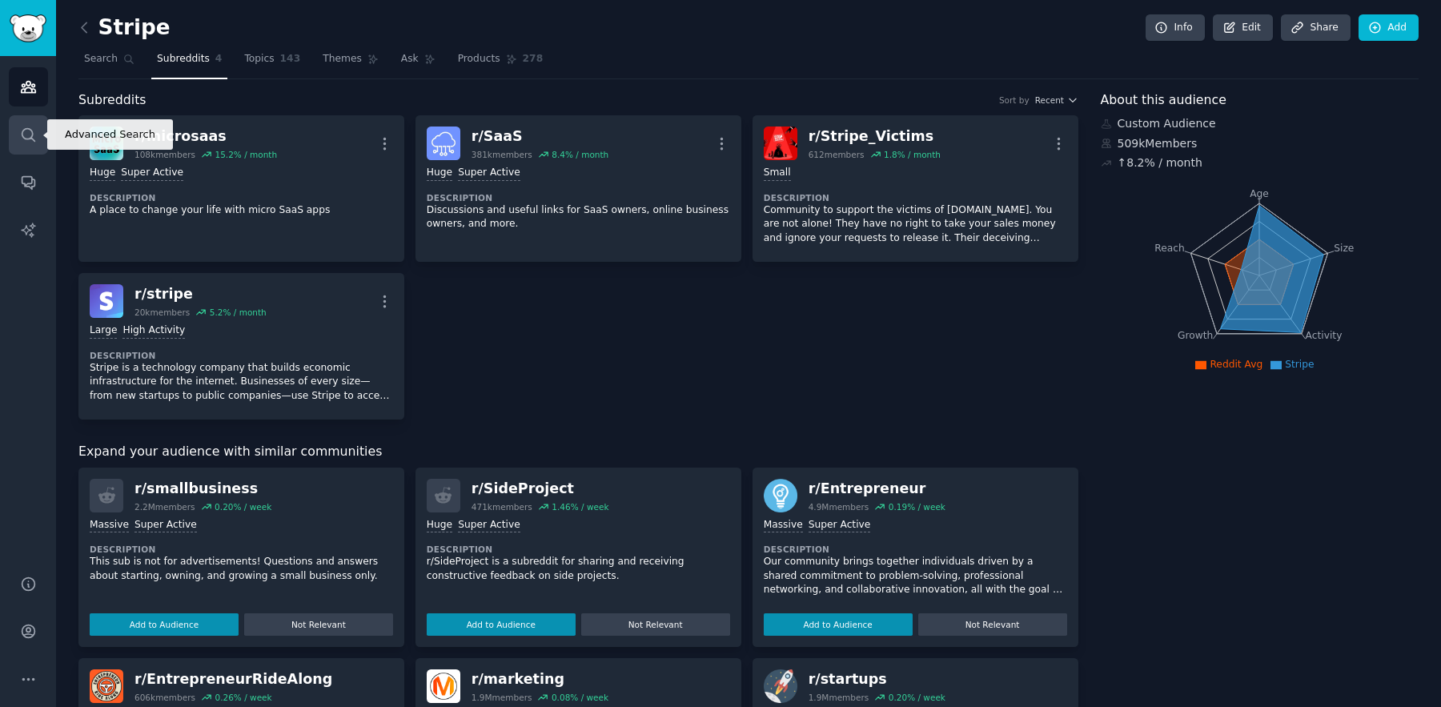
click at [30, 130] on icon "Sidebar" at bounding box center [28, 134] width 13 height 13
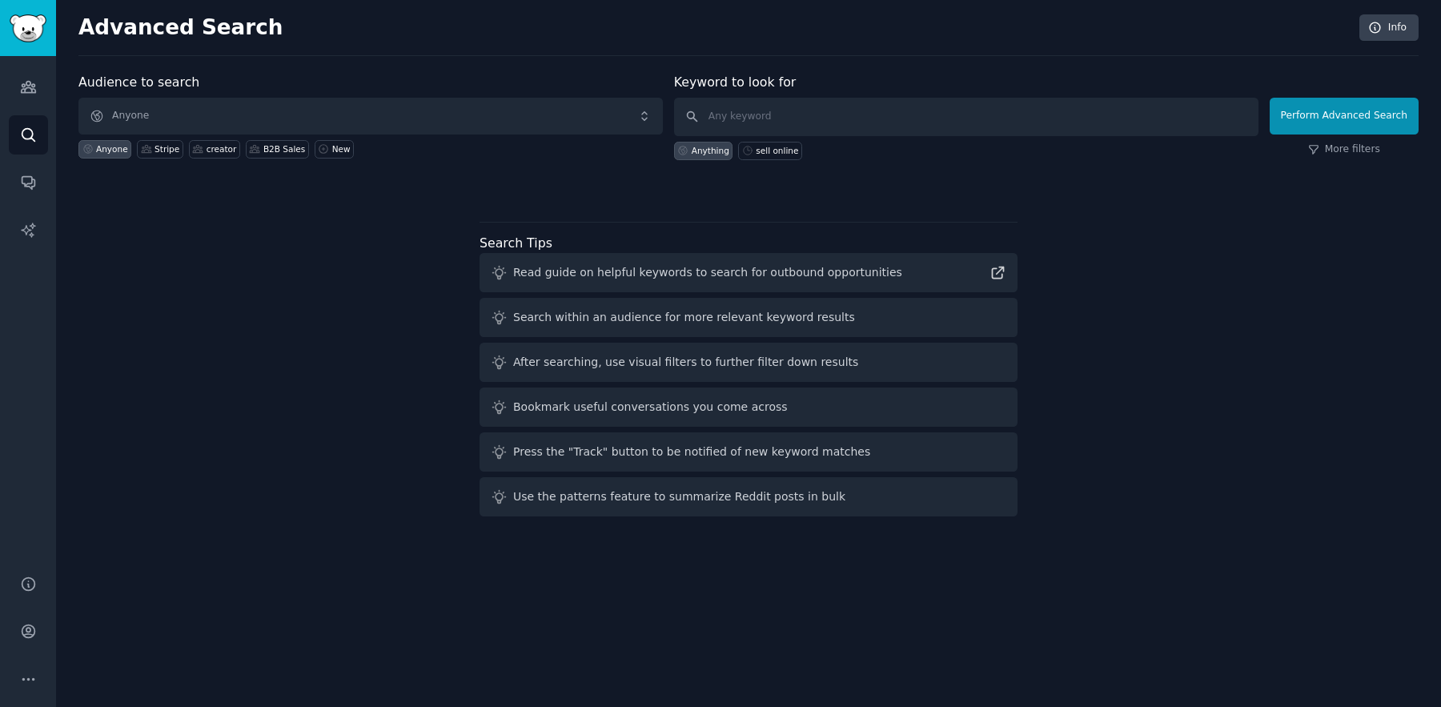
click at [200, 96] on div "Audience to search Anyone Anyone Stripe creator B2B Sales New" at bounding box center [370, 116] width 584 height 87
click at [217, 102] on span "Anyone" at bounding box center [370, 116] width 584 height 37
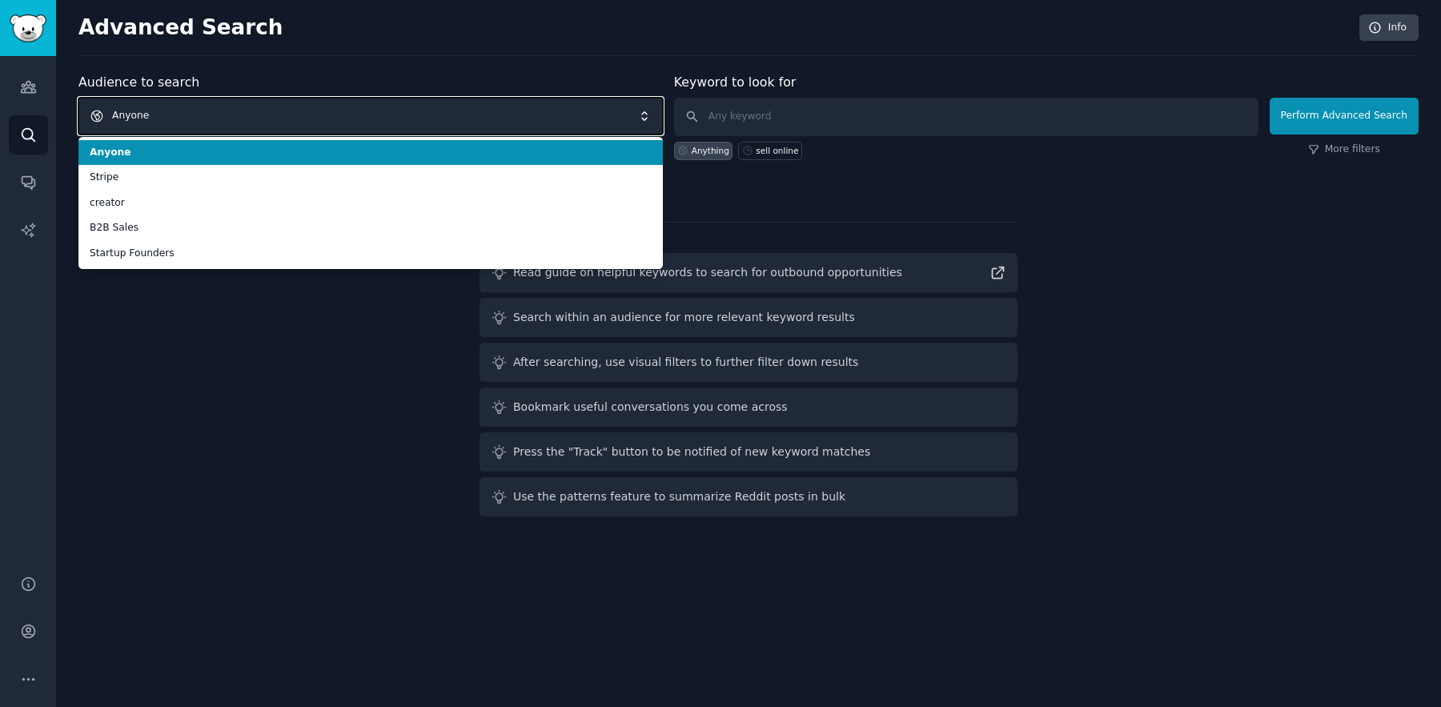
click at [217, 102] on span "Anyone" at bounding box center [370, 116] width 584 height 37
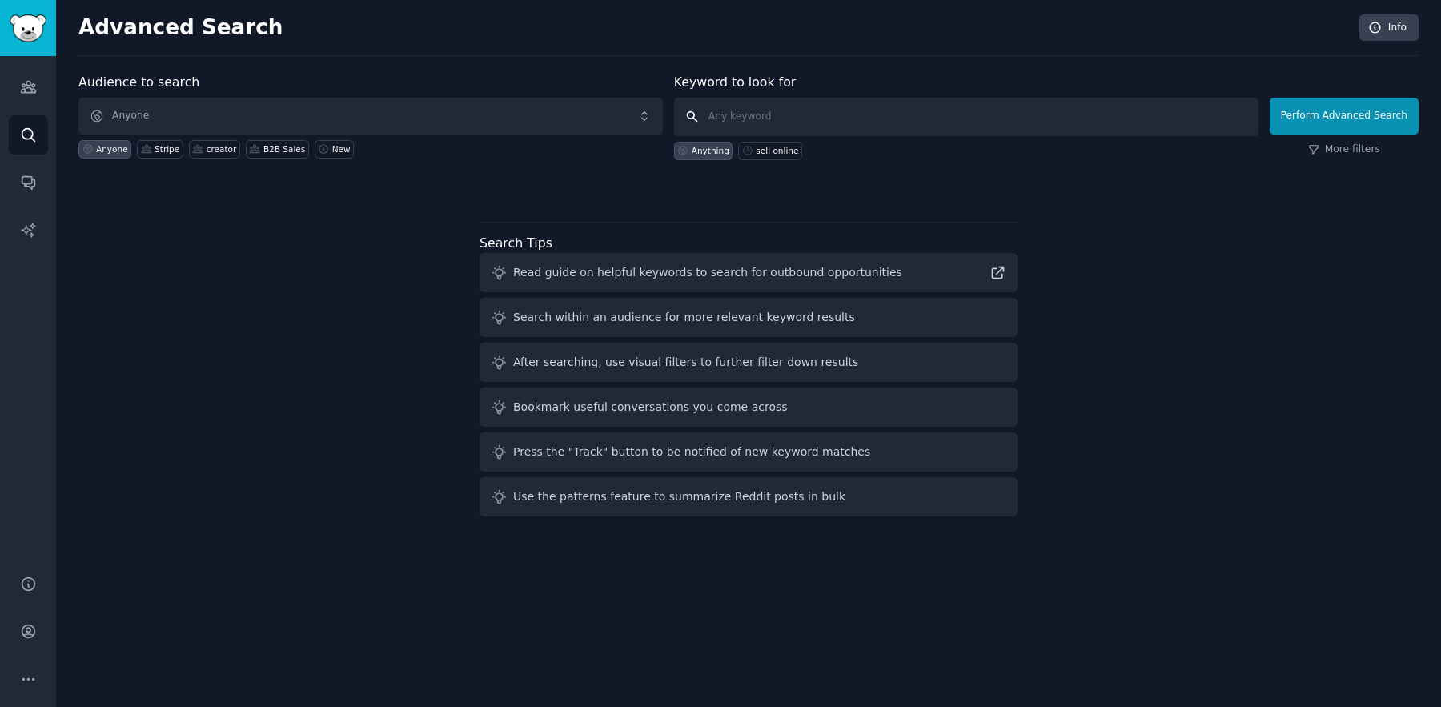
click at [906, 122] on input "text" at bounding box center [966, 117] width 584 height 38
type input "user retention"
click at [1399, 106] on button "Perform Advanced Search" at bounding box center [1344, 116] width 149 height 37
click at [25, 143] on link "Search" at bounding box center [28, 134] width 39 height 39
click at [34, 82] on icon "Sidebar" at bounding box center [28, 86] width 17 height 17
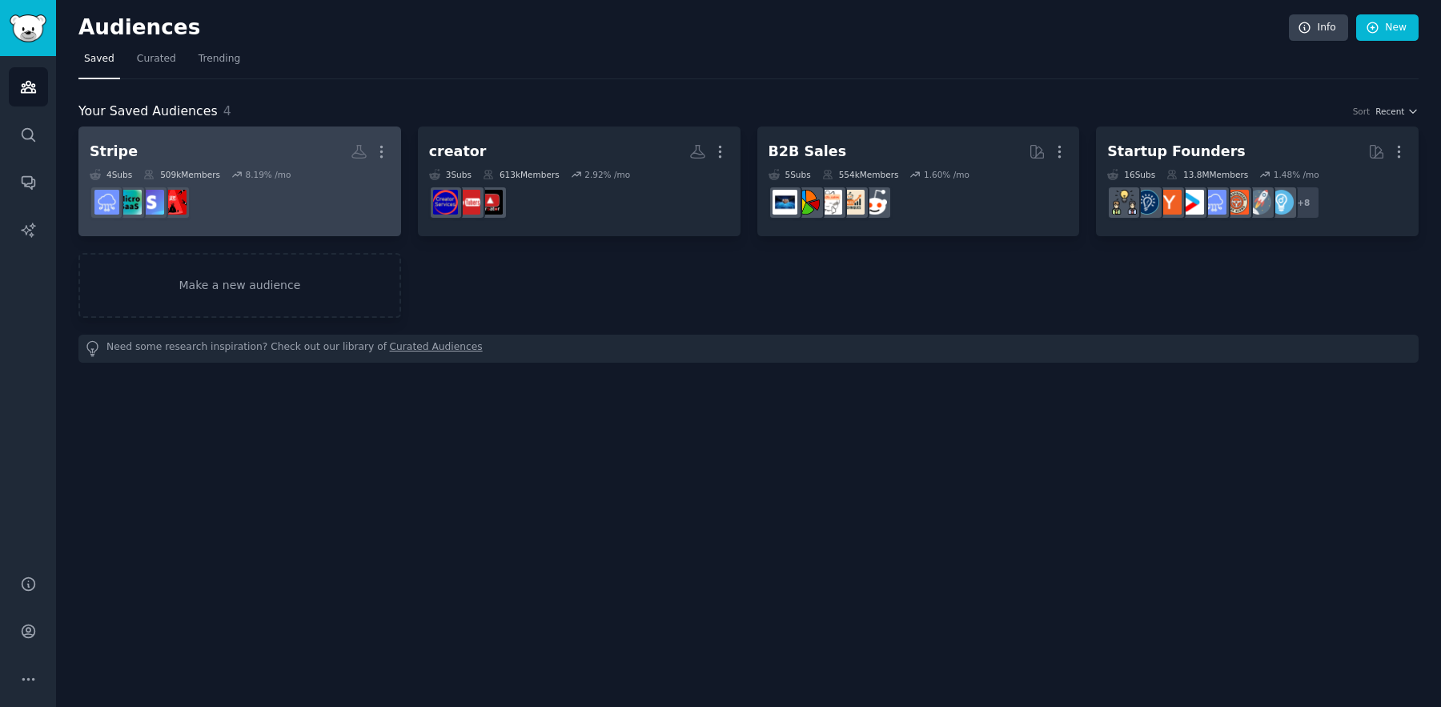
click at [295, 148] on h2 "Stripe More" at bounding box center [240, 152] width 300 height 28
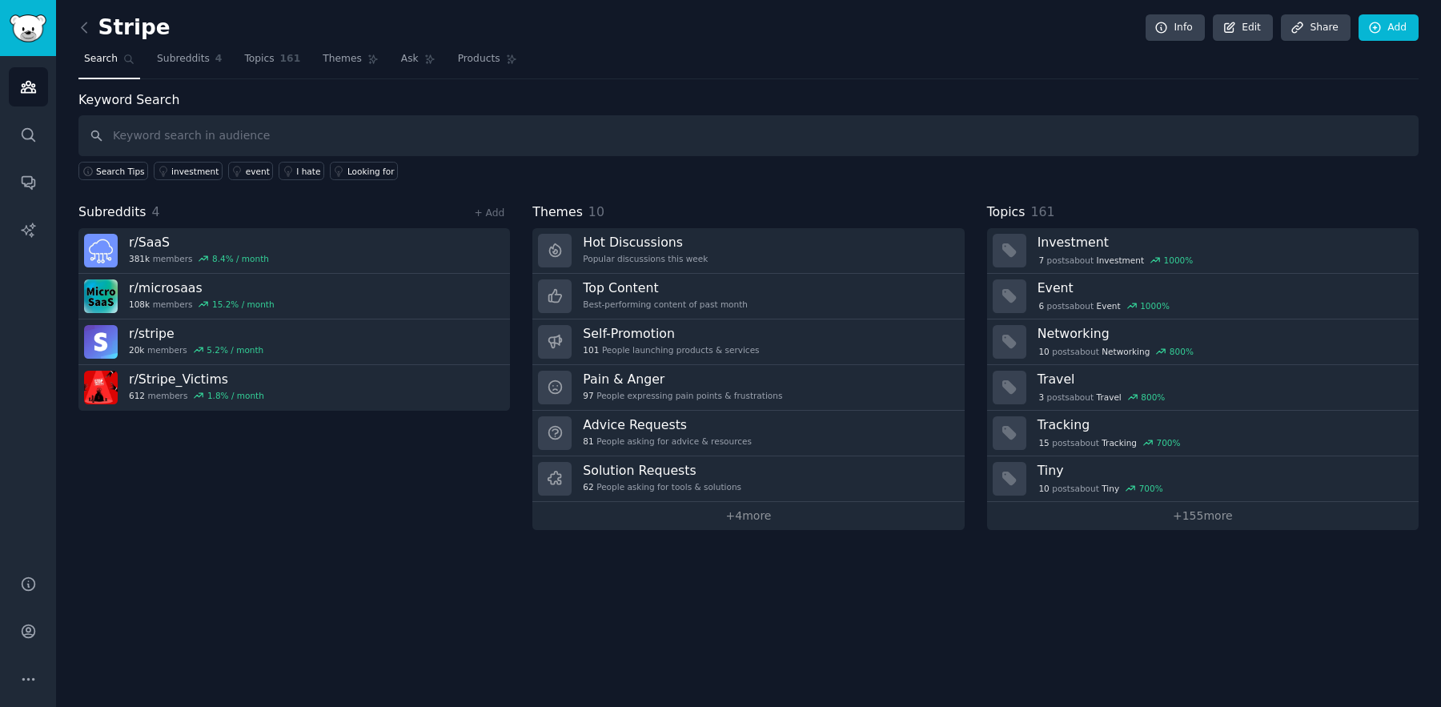
click at [271, 142] on input "text" at bounding box center [748, 135] width 1340 height 41
type input "user retention"
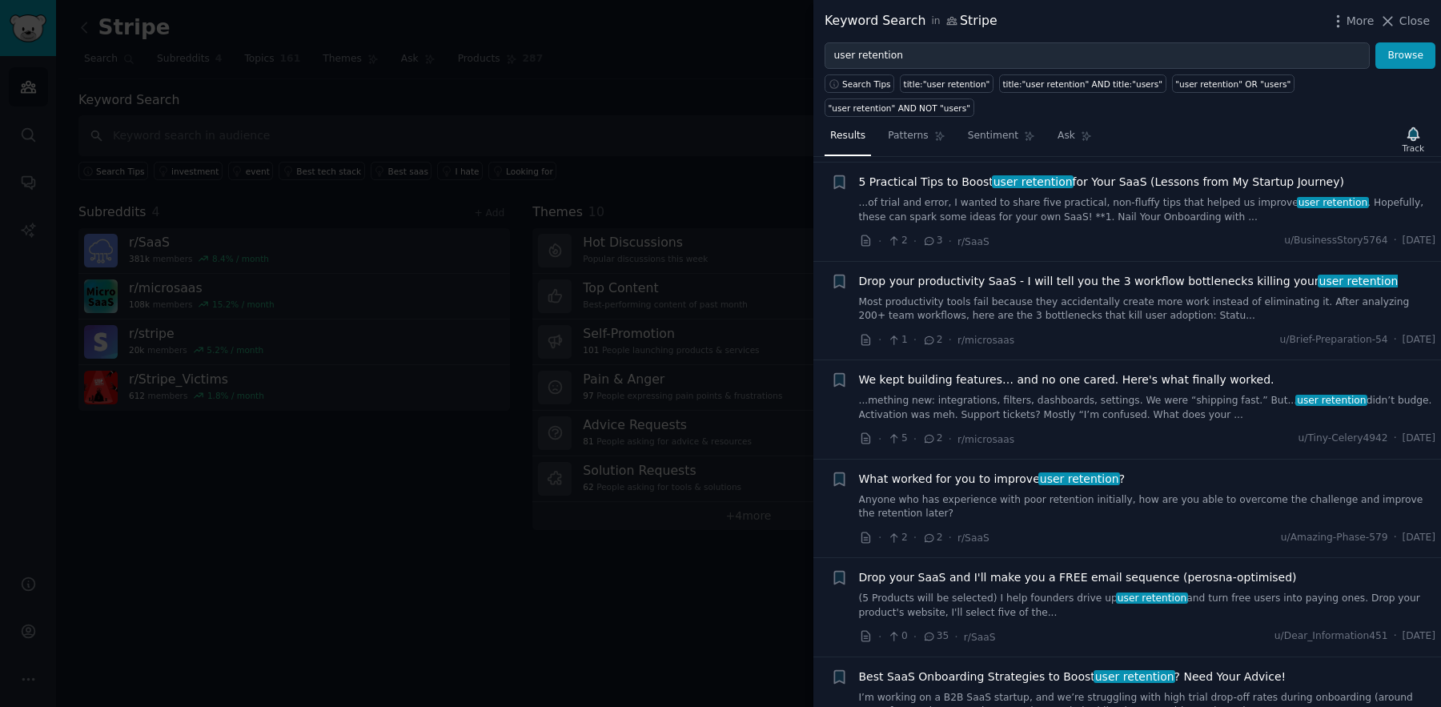
scroll to position [596, 0]
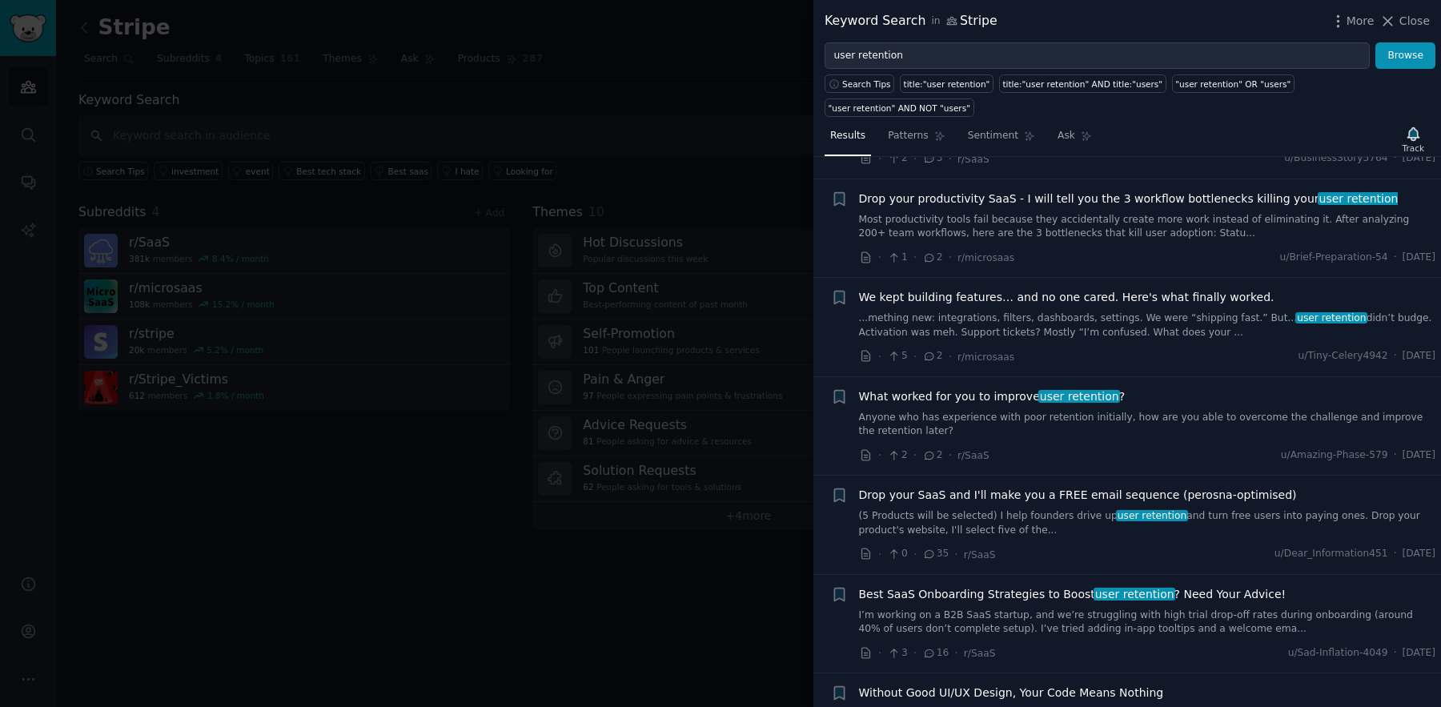
click at [430, 511] on div at bounding box center [720, 353] width 1441 height 707
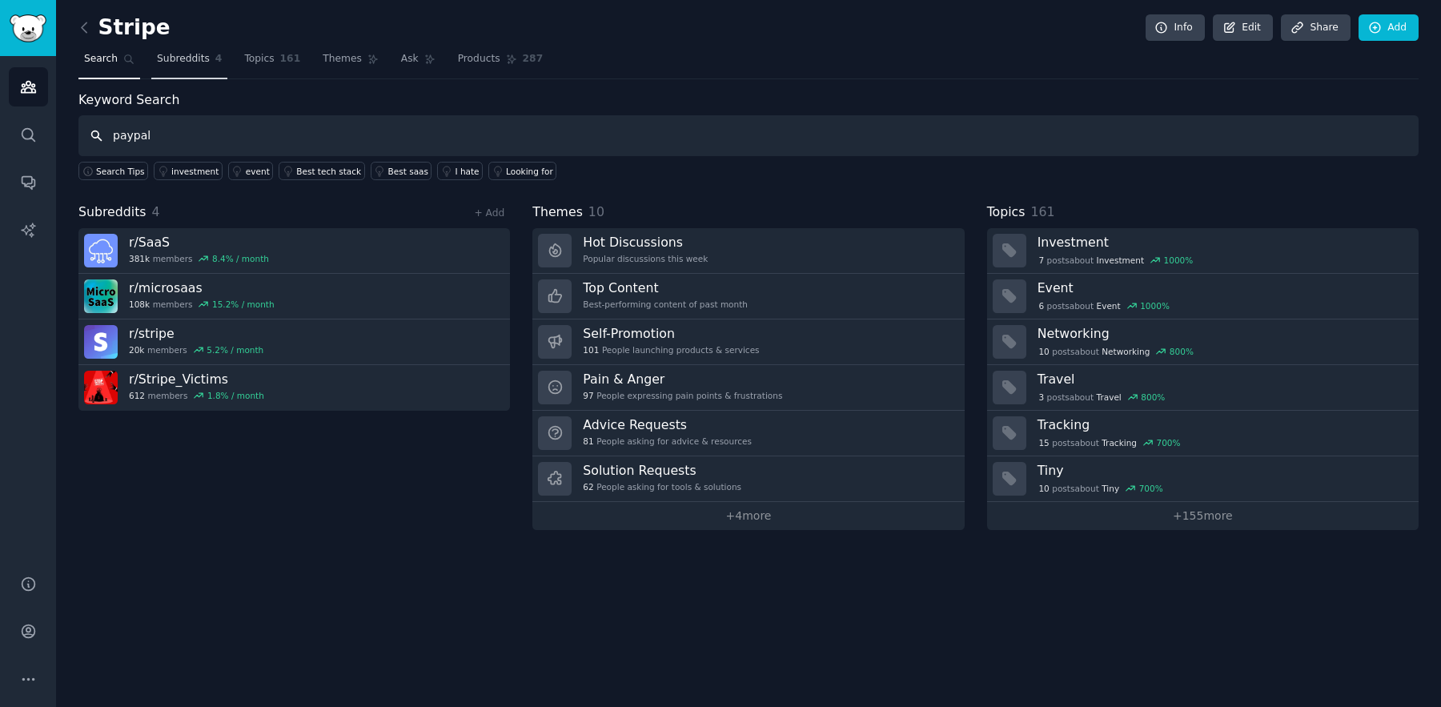
type input "paypal"
click at [194, 62] on span "Subreddits" at bounding box center [183, 59] width 53 height 14
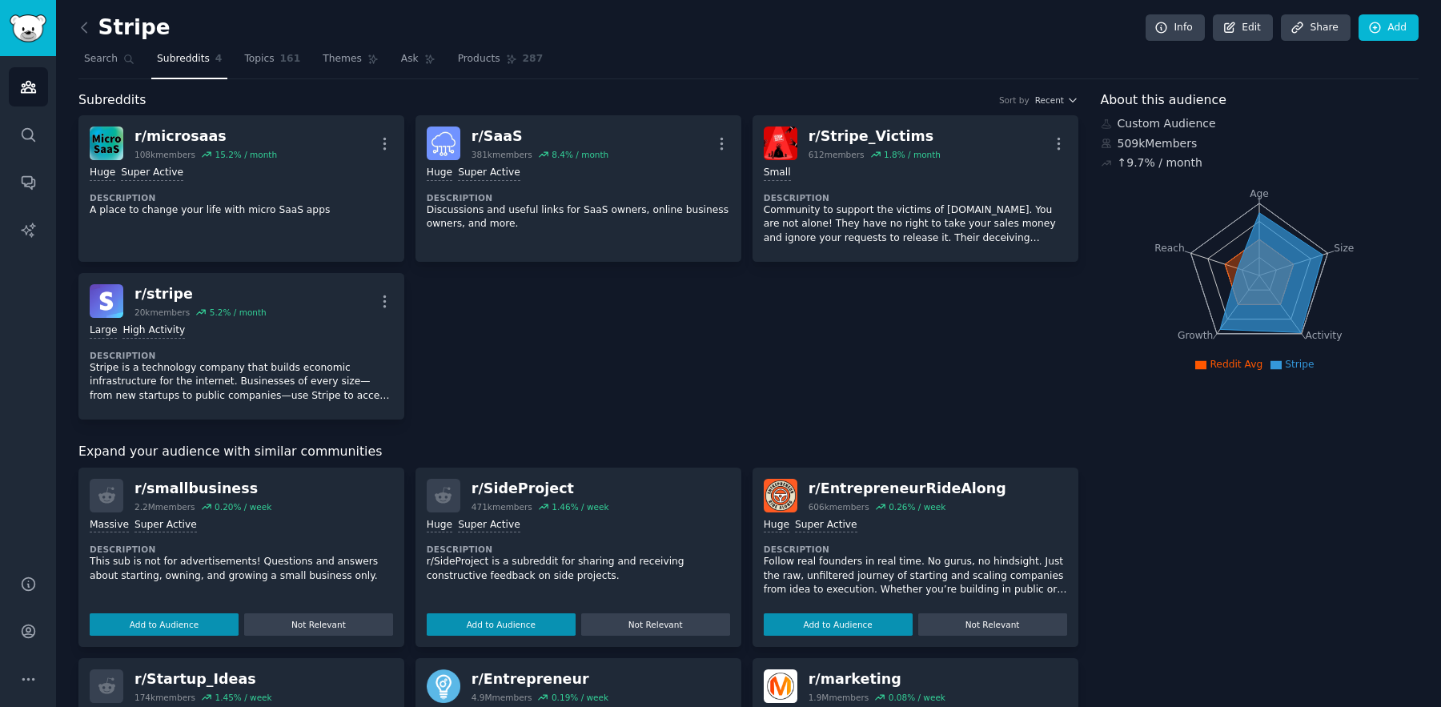
click at [1176, 124] on div "Custom Audience" at bounding box center [1260, 123] width 319 height 17
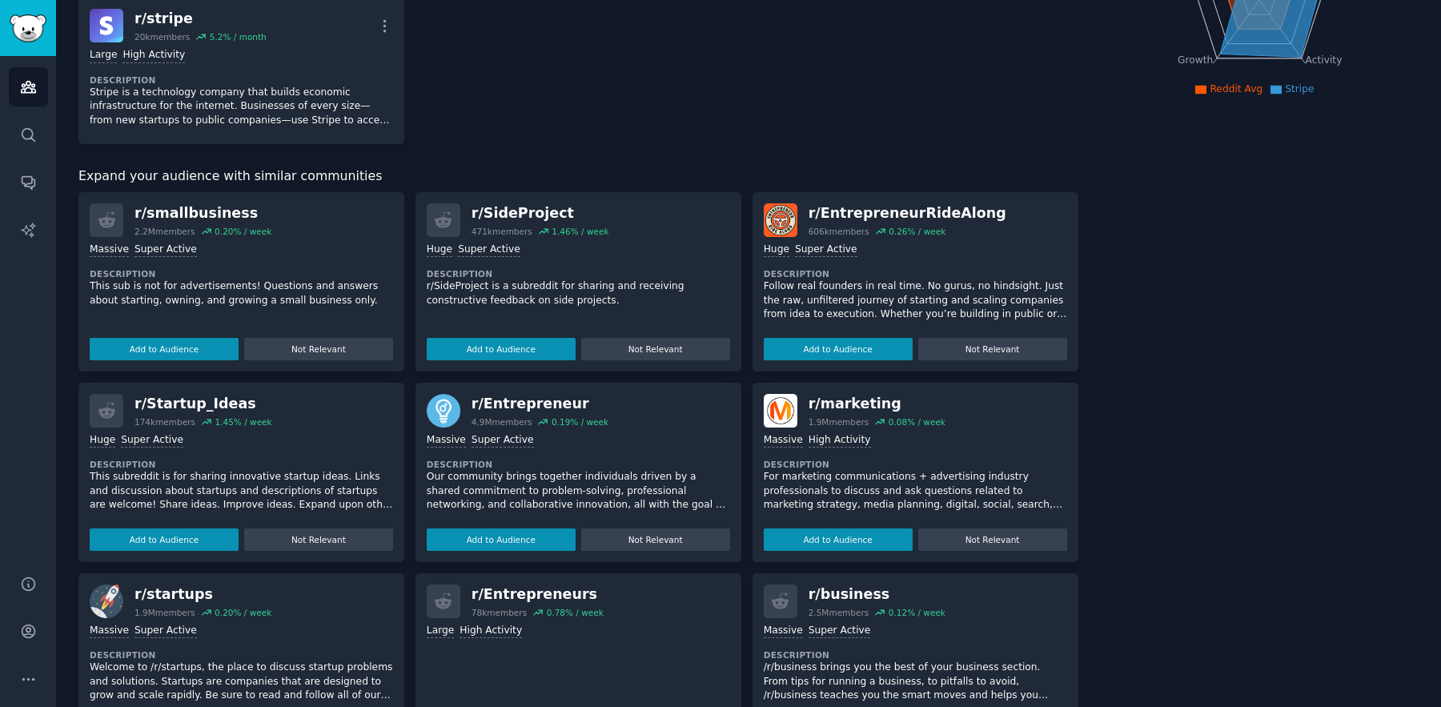
scroll to position [533, 0]
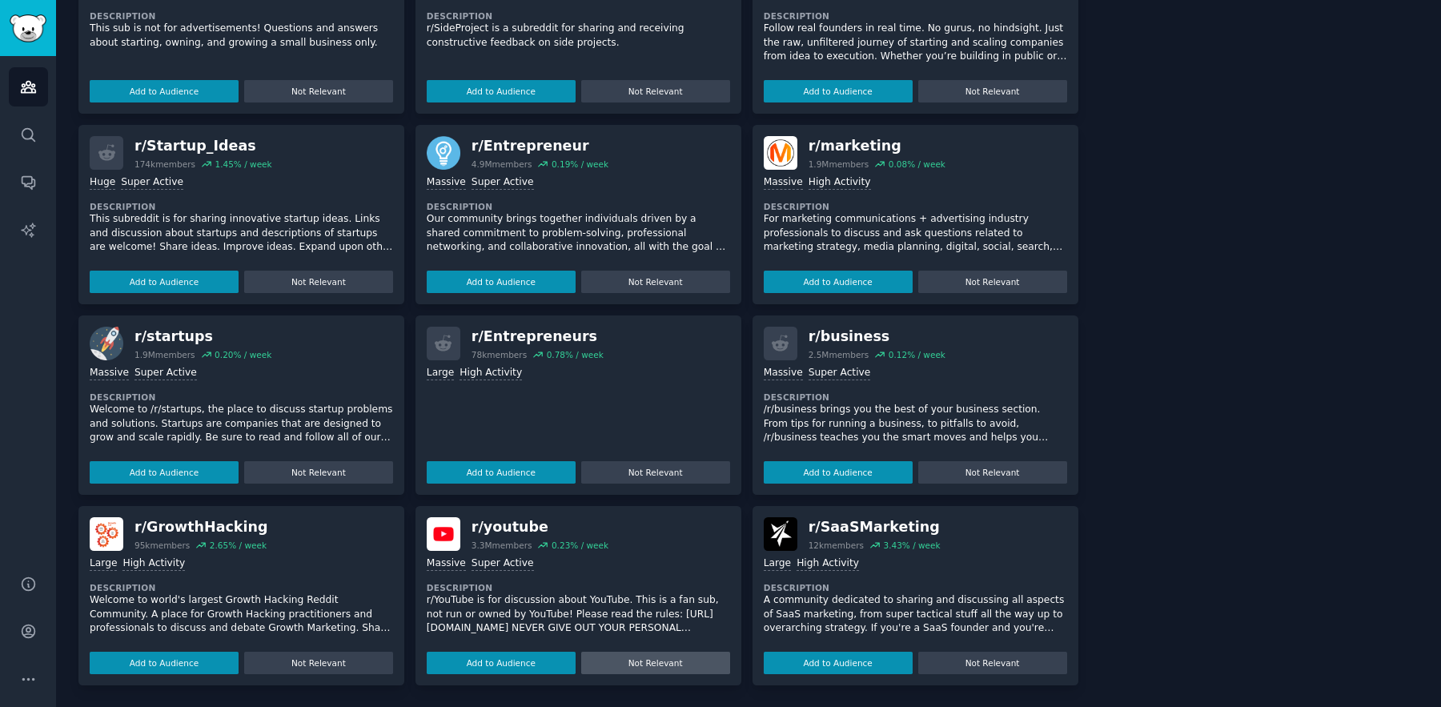
click at [658, 663] on button "Not Relevant" at bounding box center [655, 663] width 149 height 22
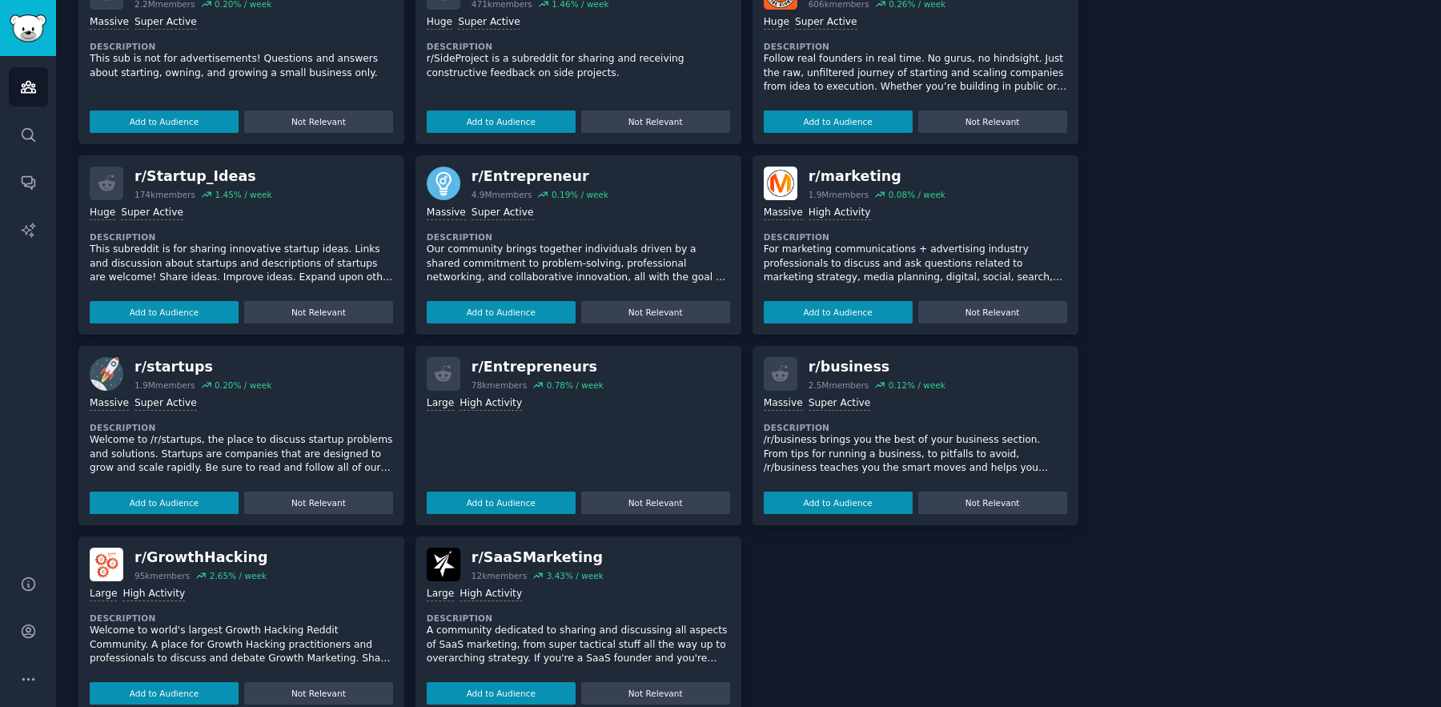
scroll to position [428, 0]
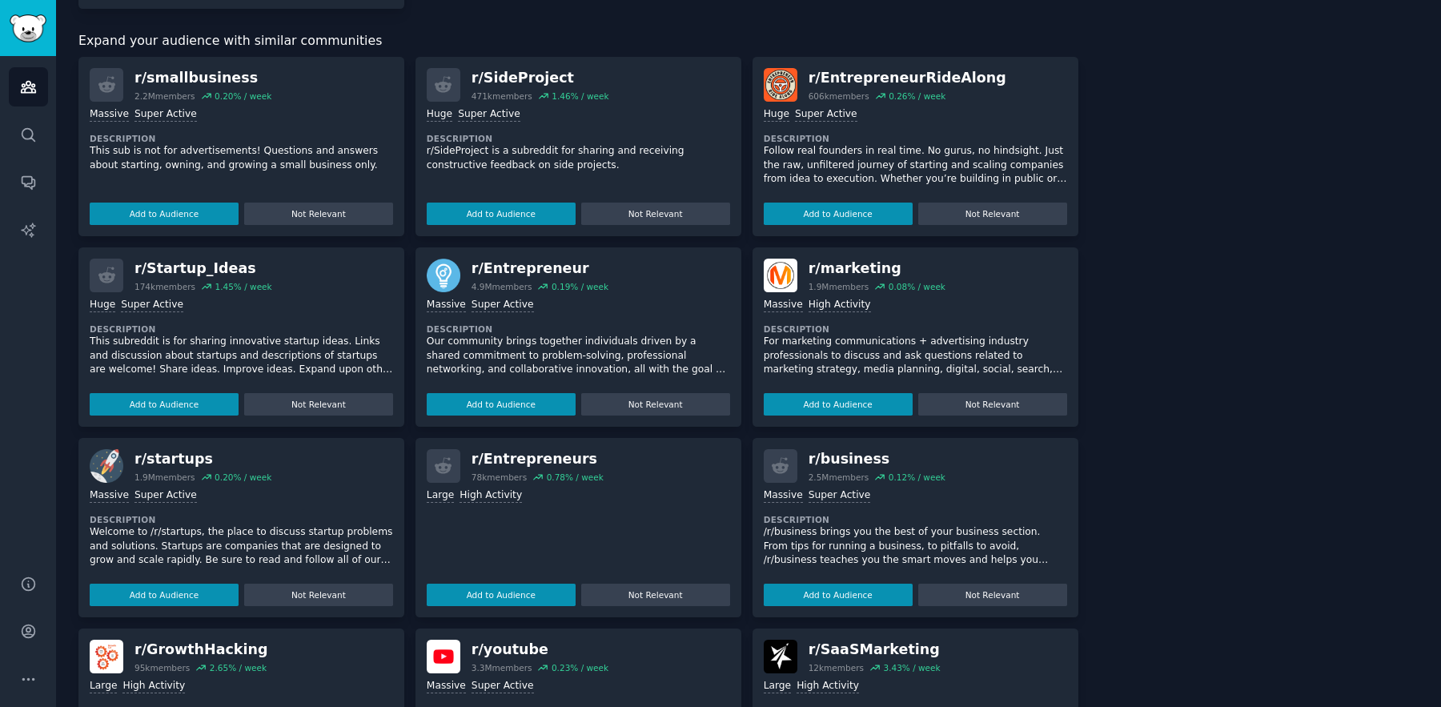
scroll to position [533, 0]
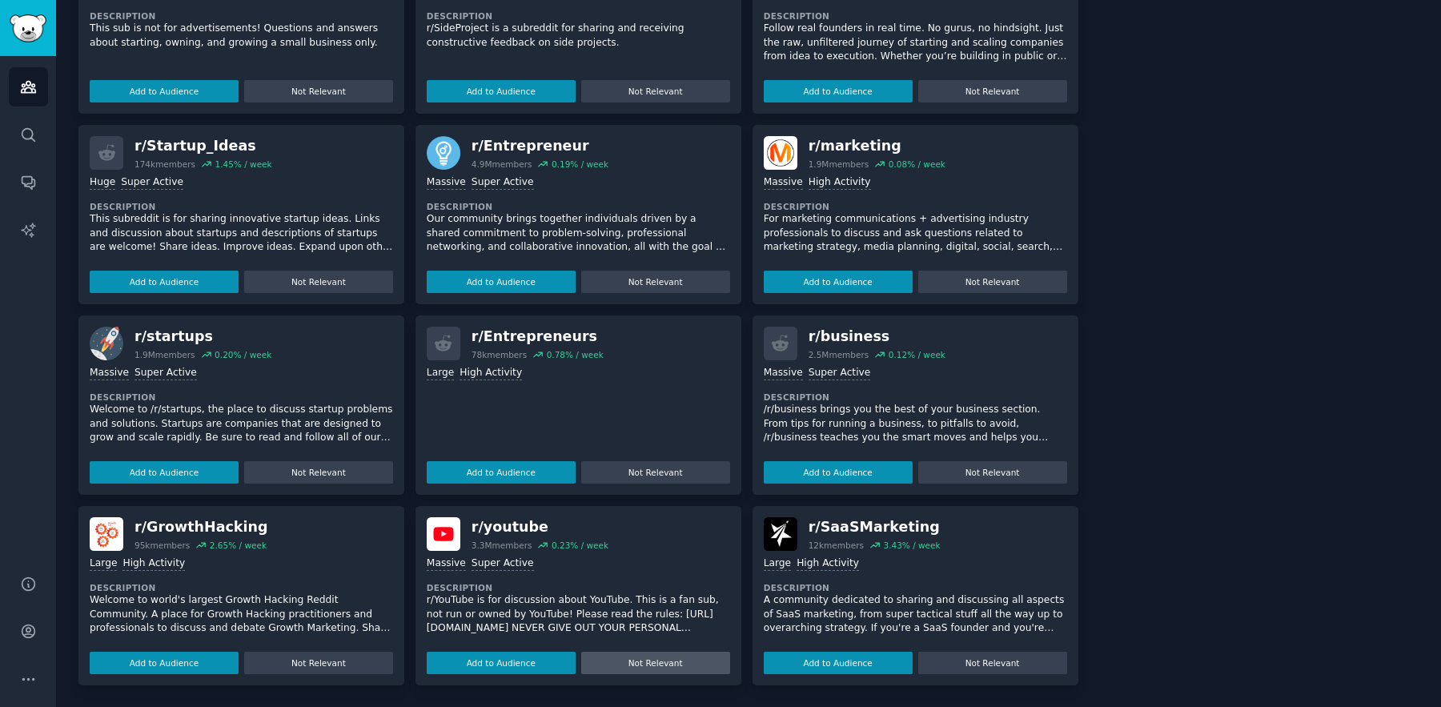
click at [638, 660] on button "Not Relevant" at bounding box center [655, 663] width 149 height 22
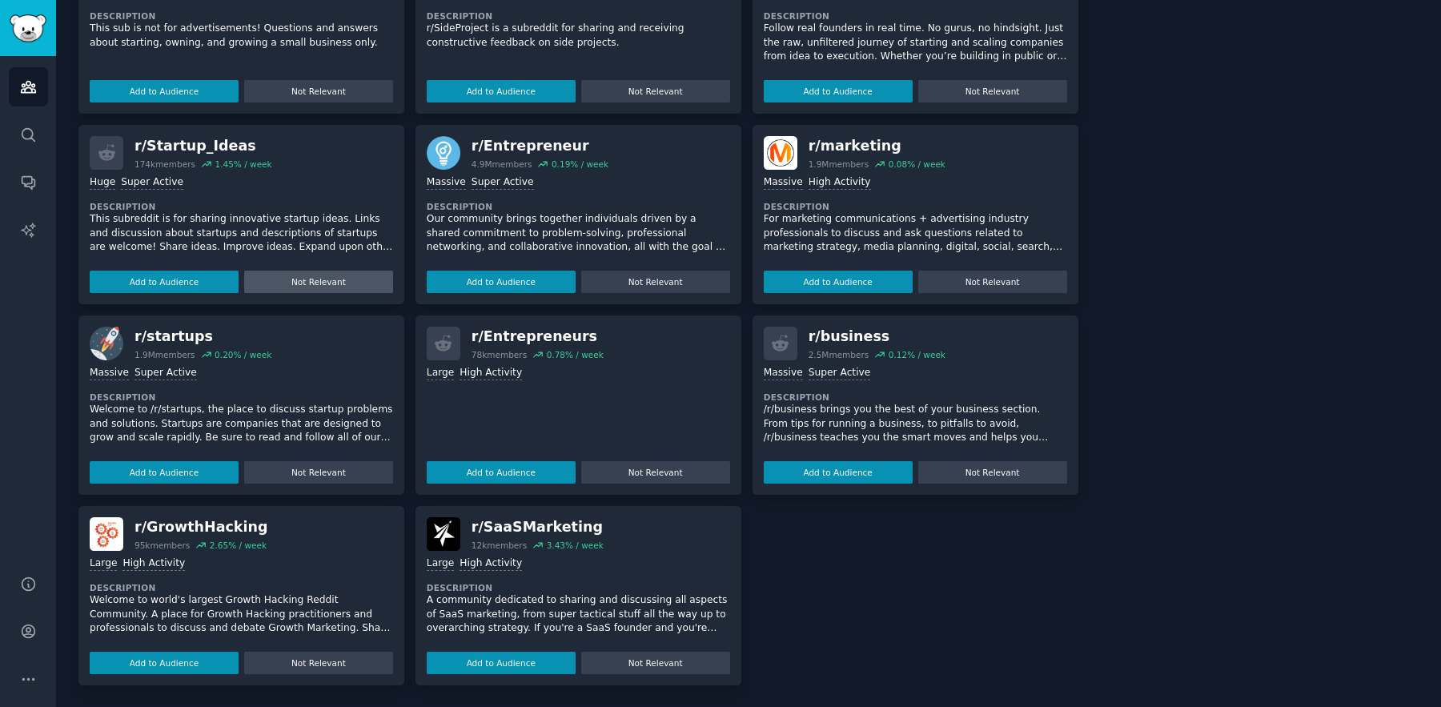
click at [330, 277] on button "Not Relevant" at bounding box center [318, 282] width 149 height 22
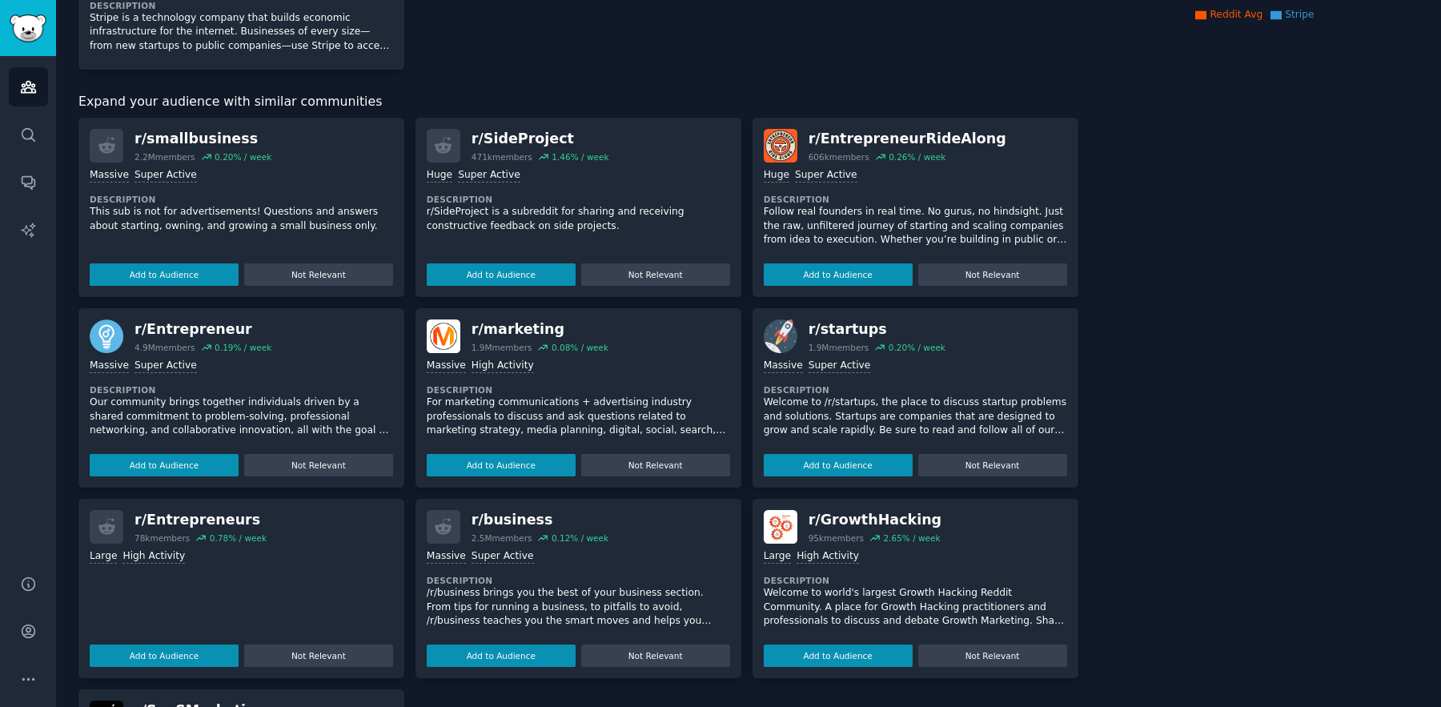
scroll to position [186, 0]
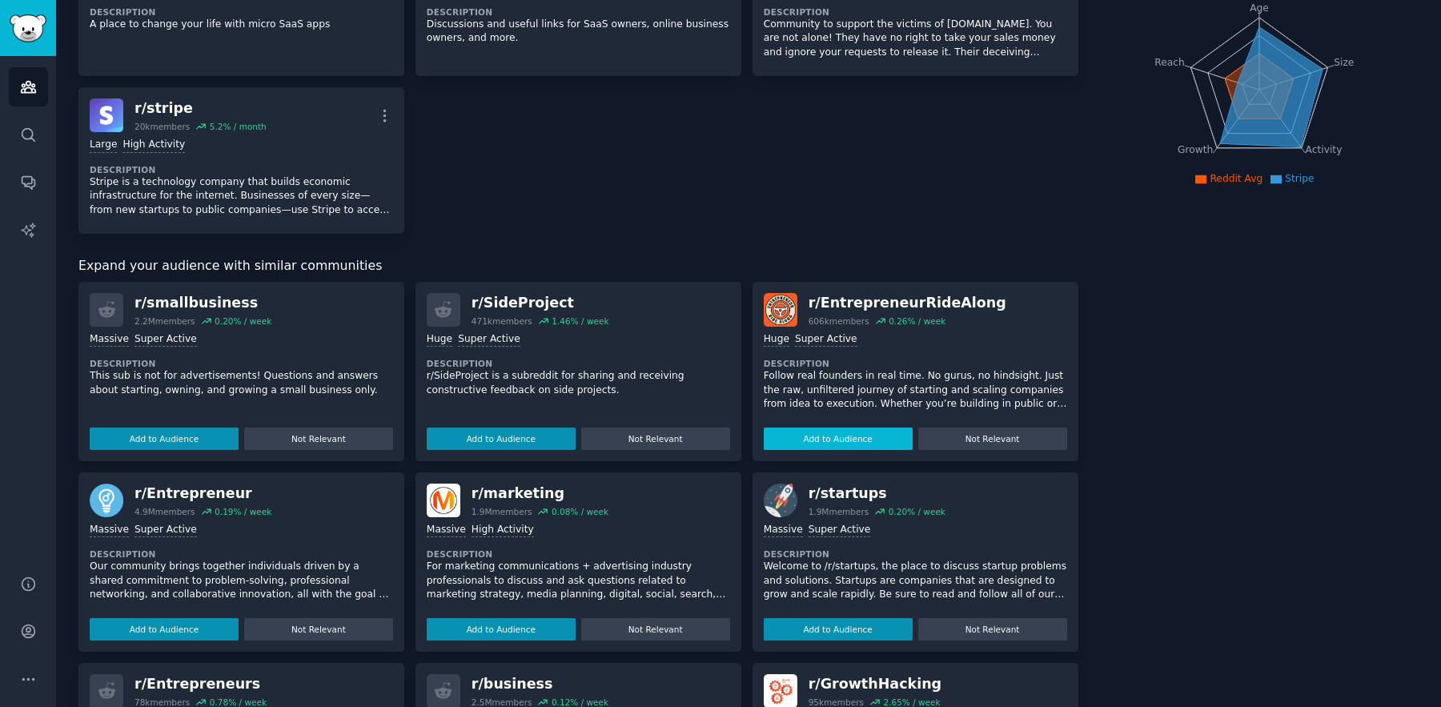
click at [865, 436] on button "Add to Audience" at bounding box center [838, 438] width 149 height 22
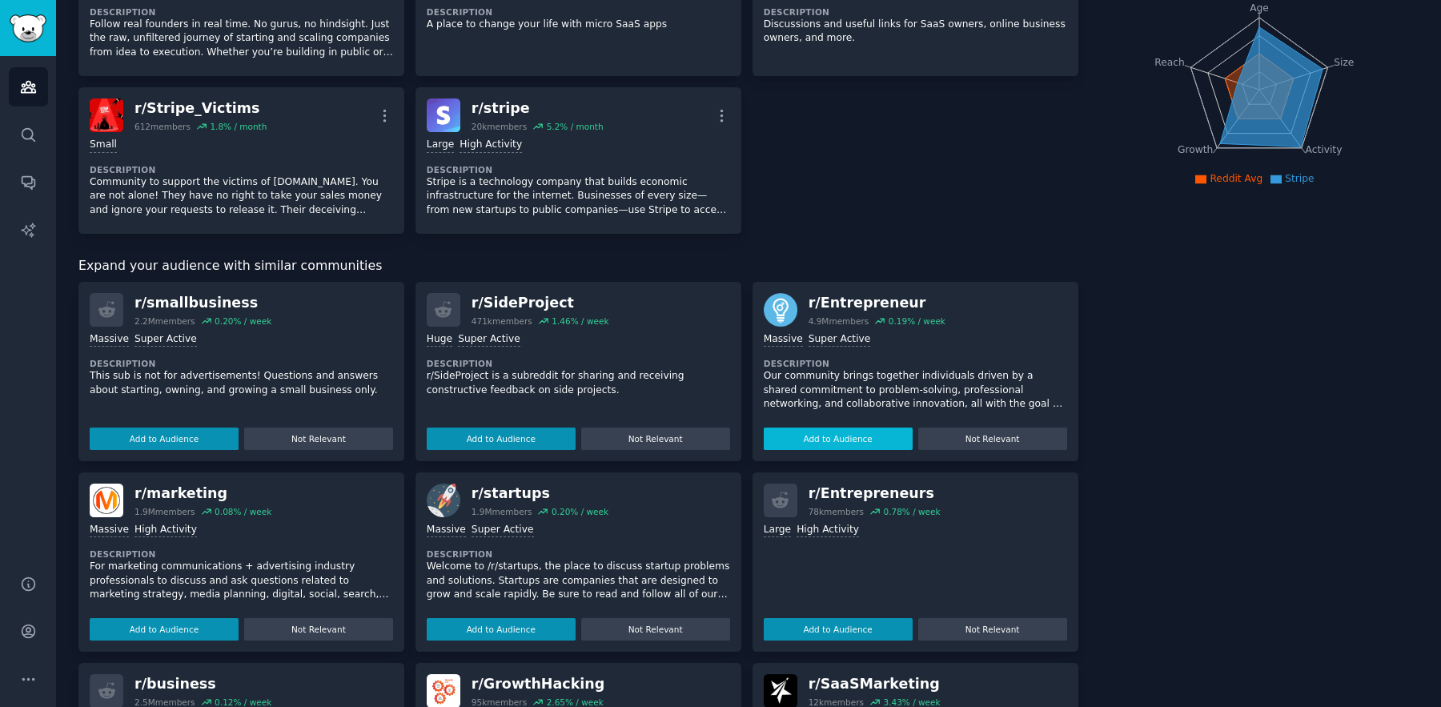
click at [865, 434] on button "Add to Audience" at bounding box center [838, 438] width 149 height 22
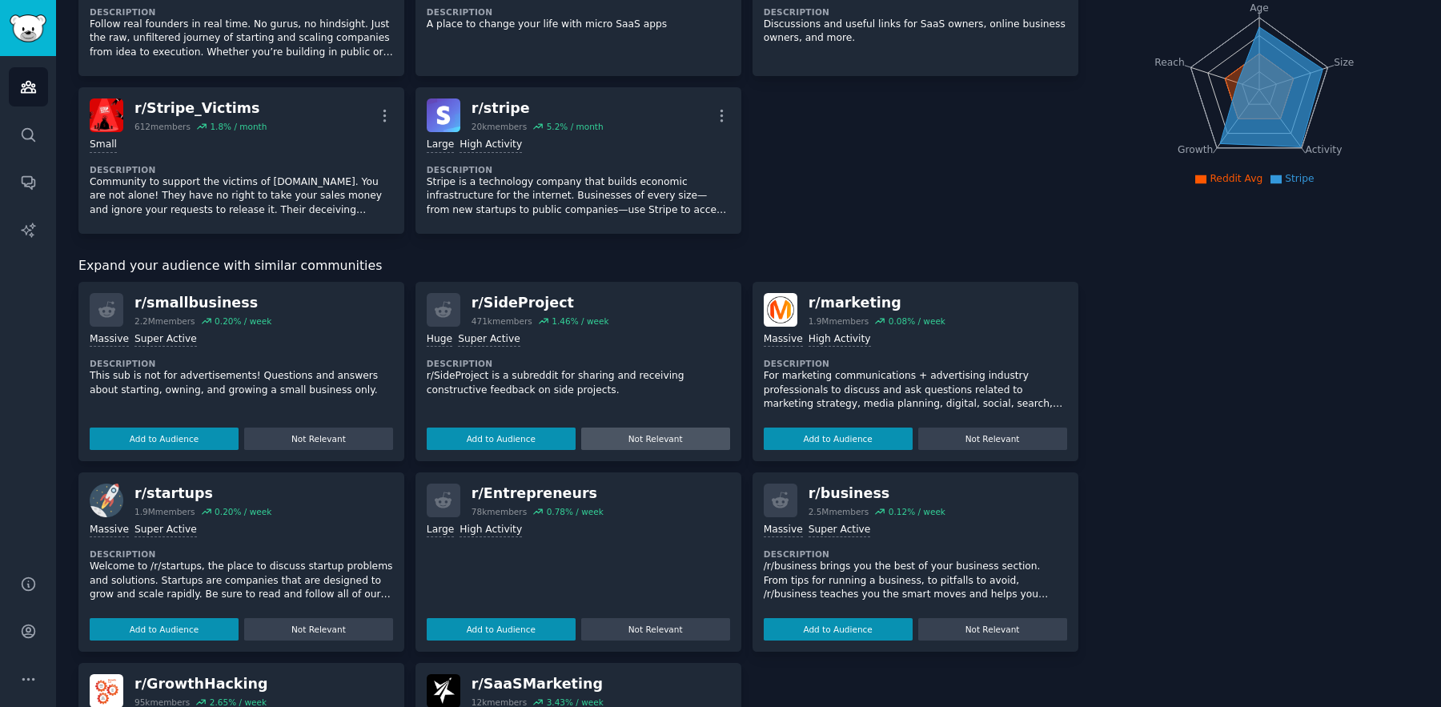
click at [603, 434] on button "Not Relevant" at bounding box center [655, 438] width 149 height 22
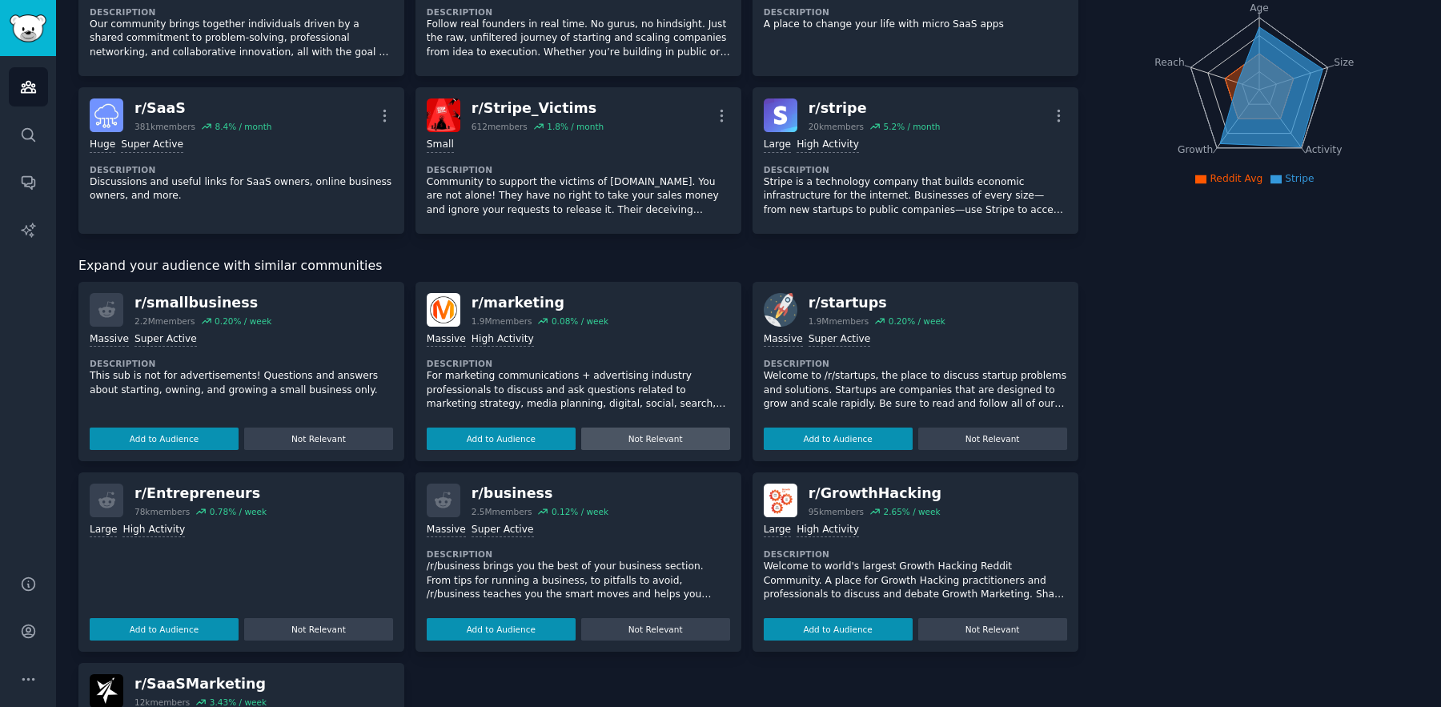
click at [675, 439] on button "Not Relevant" at bounding box center [655, 438] width 149 height 22
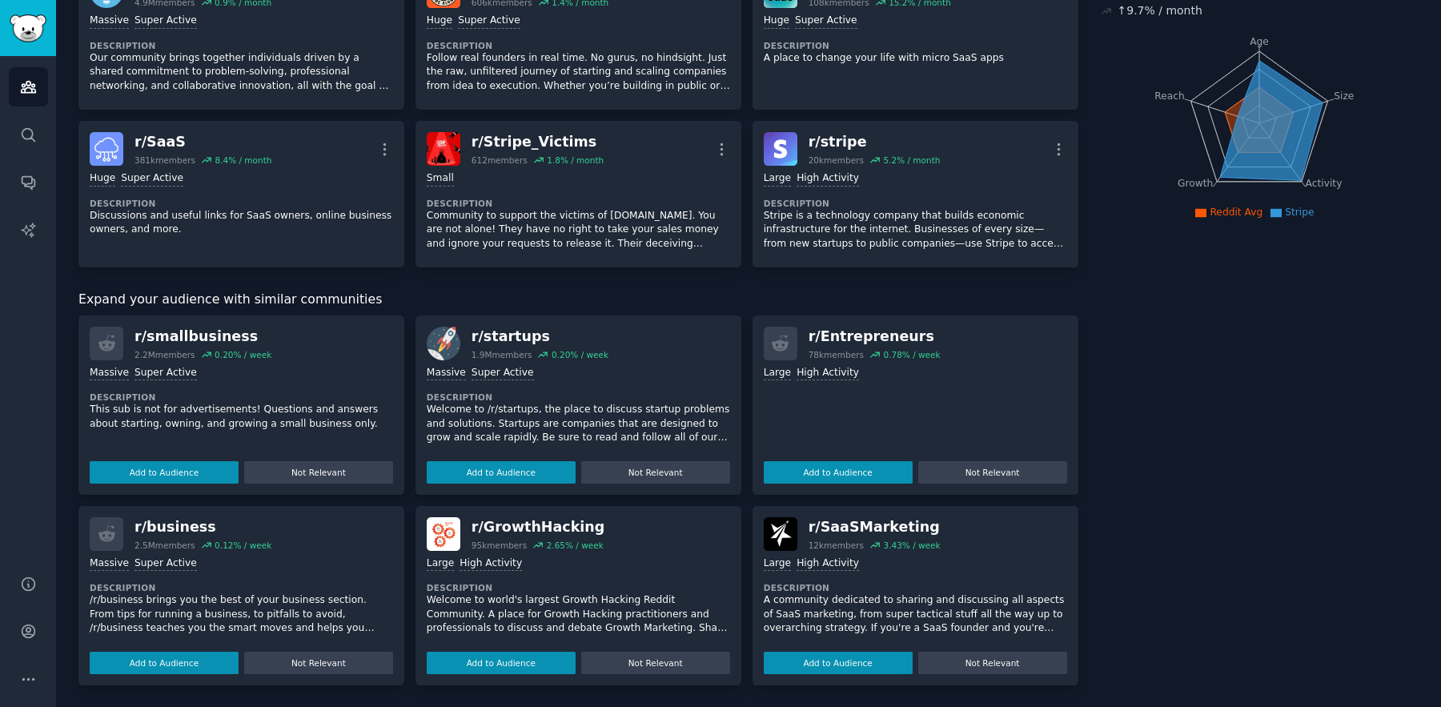
click at [634, 457] on div "Add to Audience Not Relevant" at bounding box center [578, 469] width 303 height 28
click at [636, 462] on button "Not Relevant" at bounding box center [655, 472] width 149 height 22
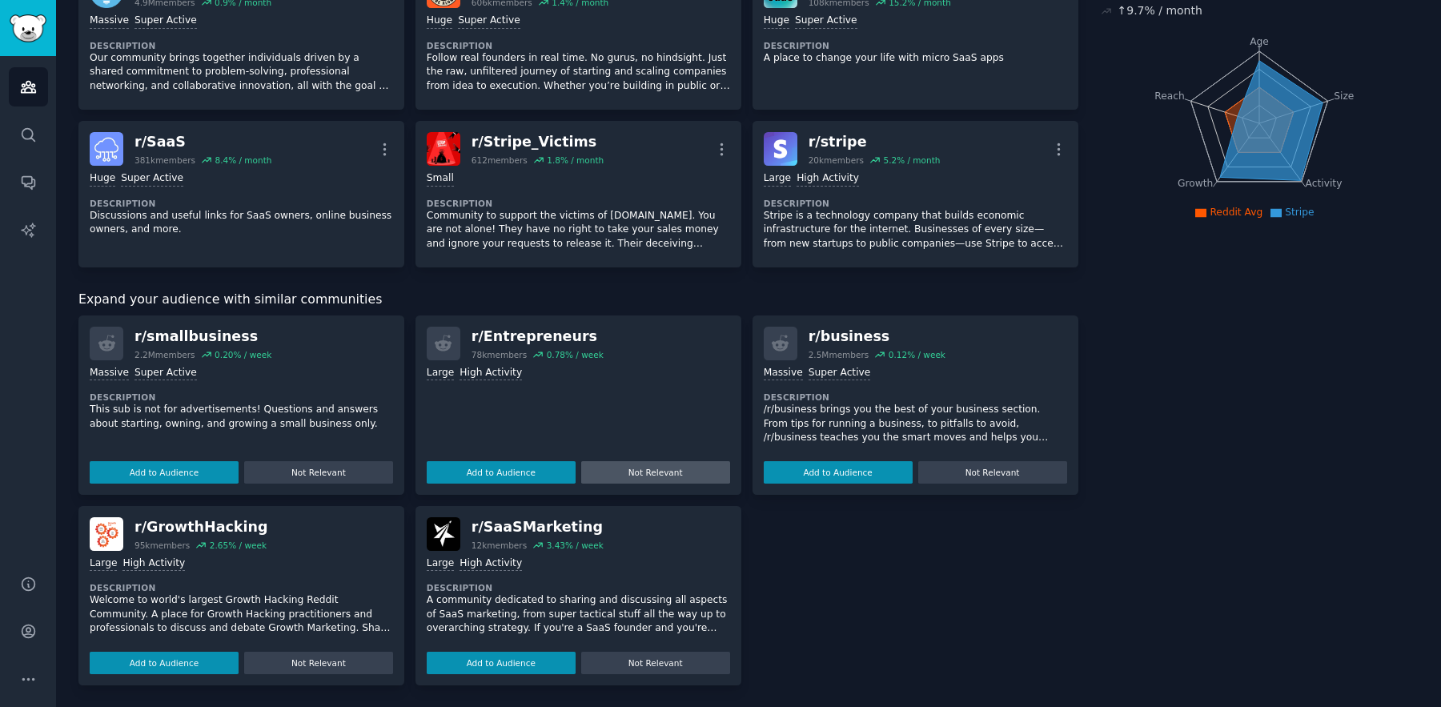
click at [657, 472] on button "Not Relevant" at bounding box center [655, 472] width 149 height 22
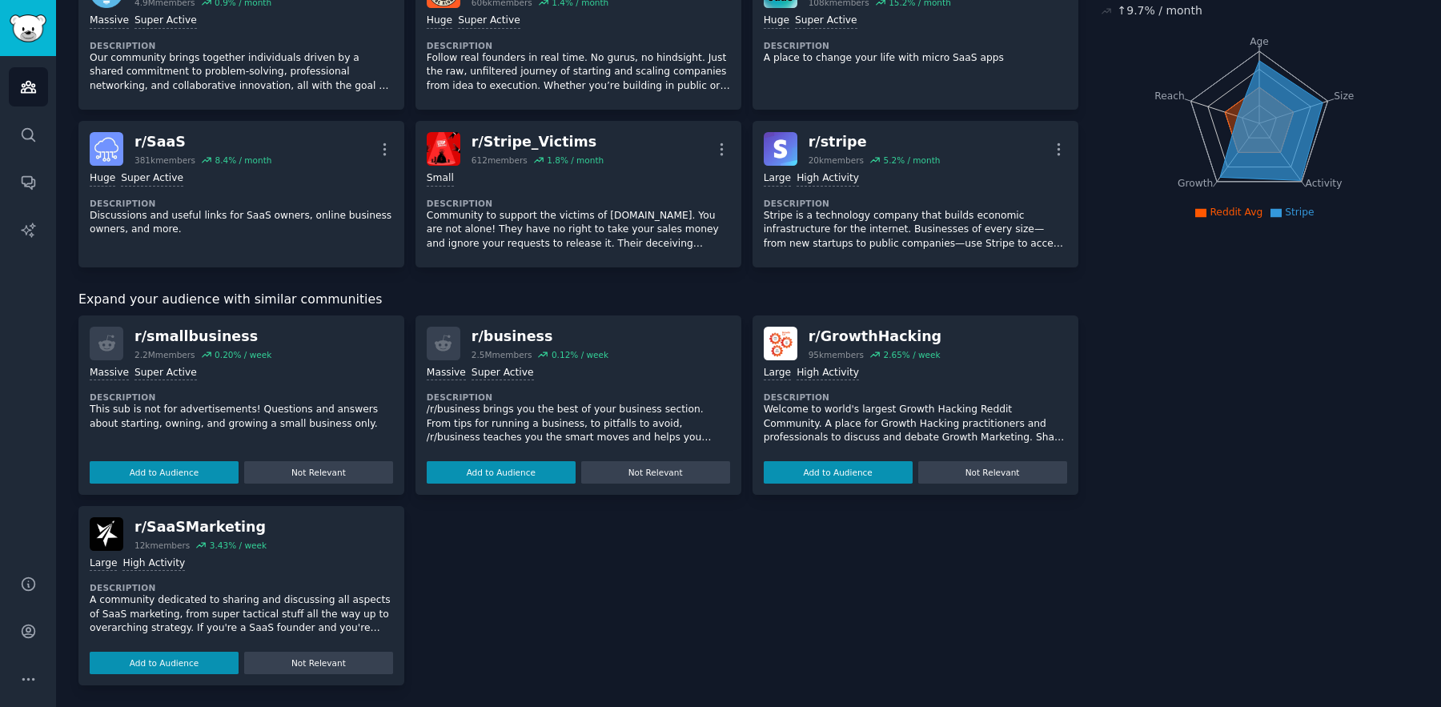
click at [657, 472] on button "Not Relevant" at bounding box center [655, 472] width 149 height 22
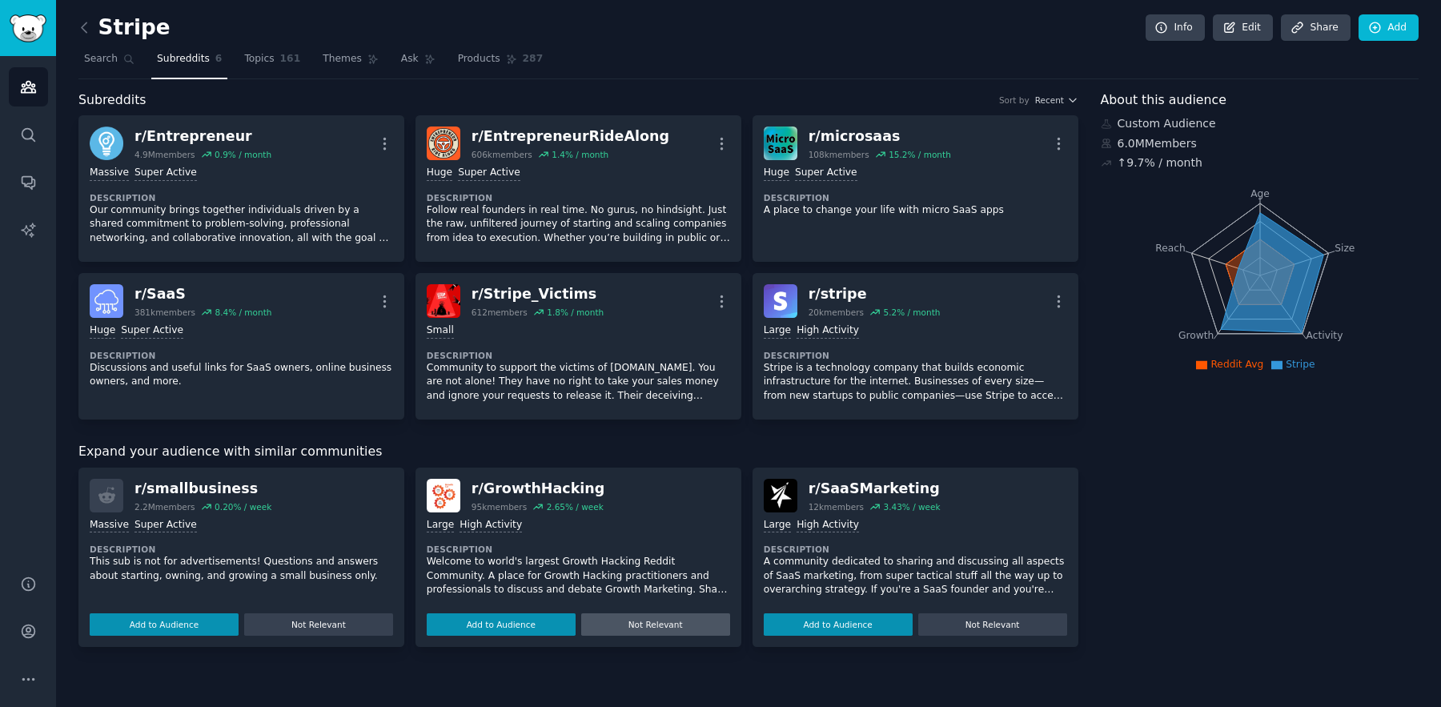
click at [338, 624] on button "Not Relevant" at bounding box center [318, 624] width 149 height 22
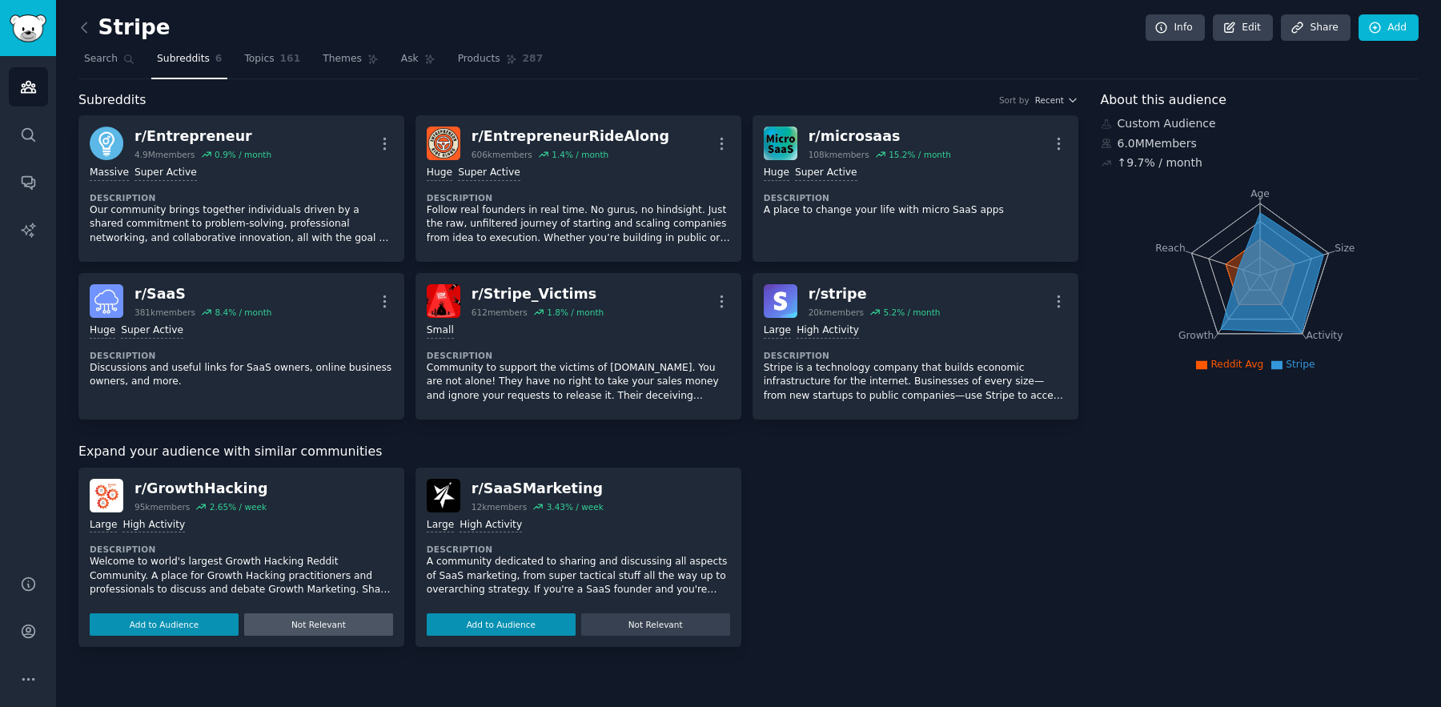
click at [342, 619] on button "Not Relevant" at bounding box center [318, 624] width 149 height 22
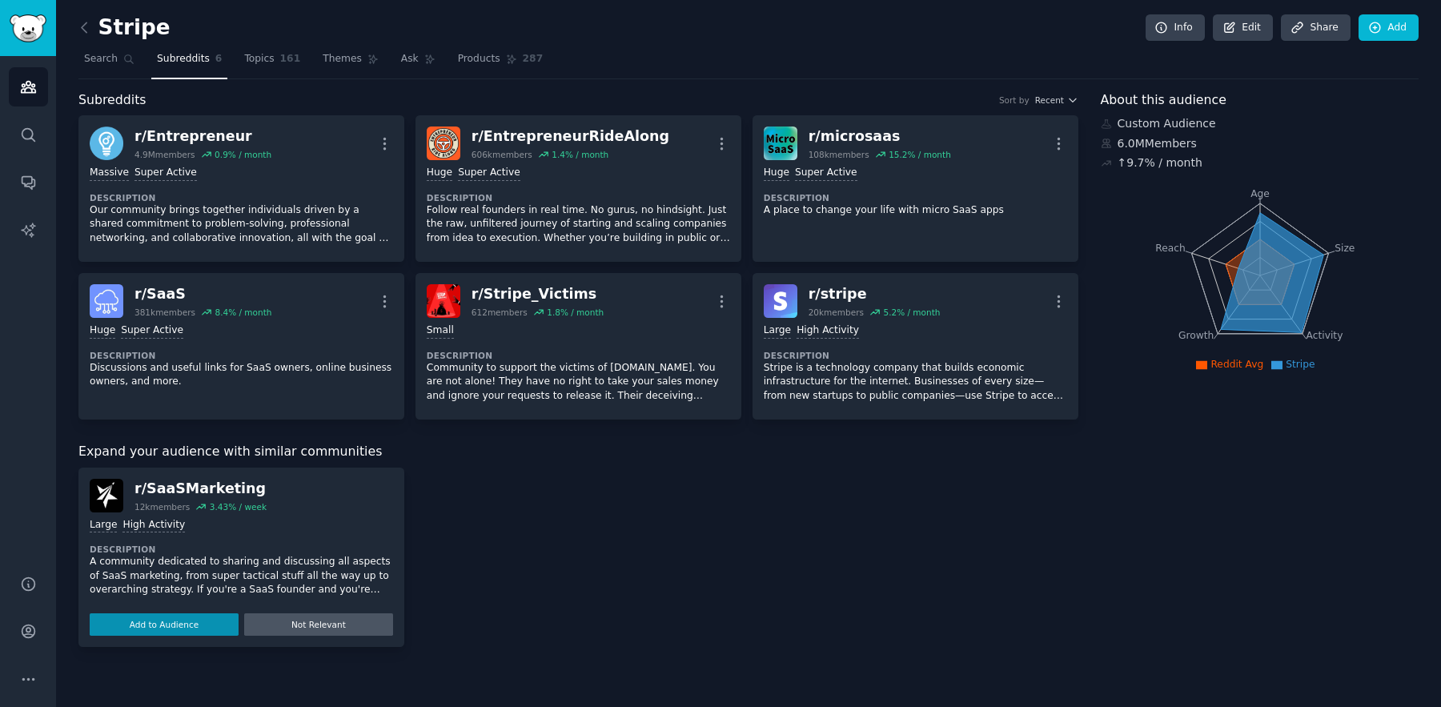
click at [339, 620] on button "Not Relevant" at bounding box center [318, 624] width 149 height 22
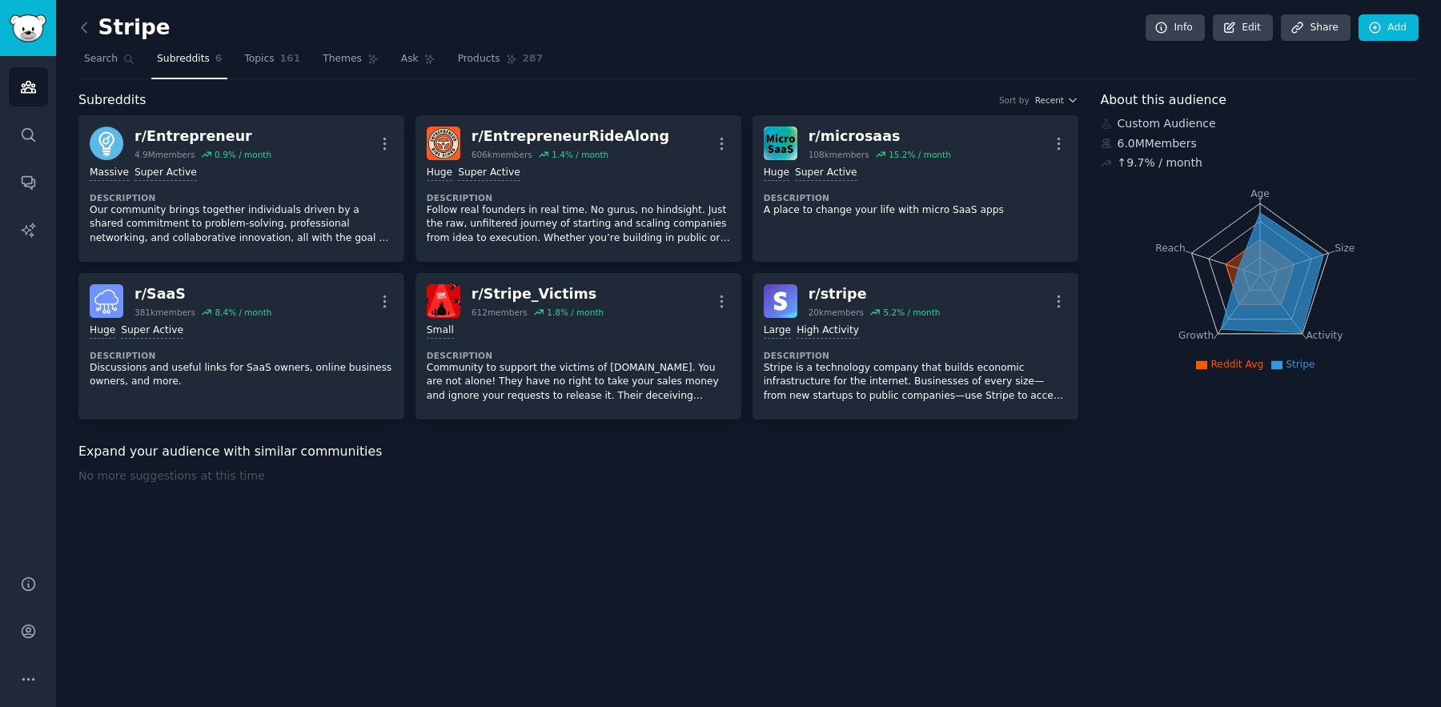
click at [475, 442] on div "Expand your audience with similar communities" at bounding box center [578, 452] width 1000 height 20
click at [175, 463] on div "Expand your audience with similar communities No more suggestions at this time" at bounding box center [578, 488] width 1000 height 93
click at [114, 54] on span "Search" at bounding box center [101, 59] width 34 height 14
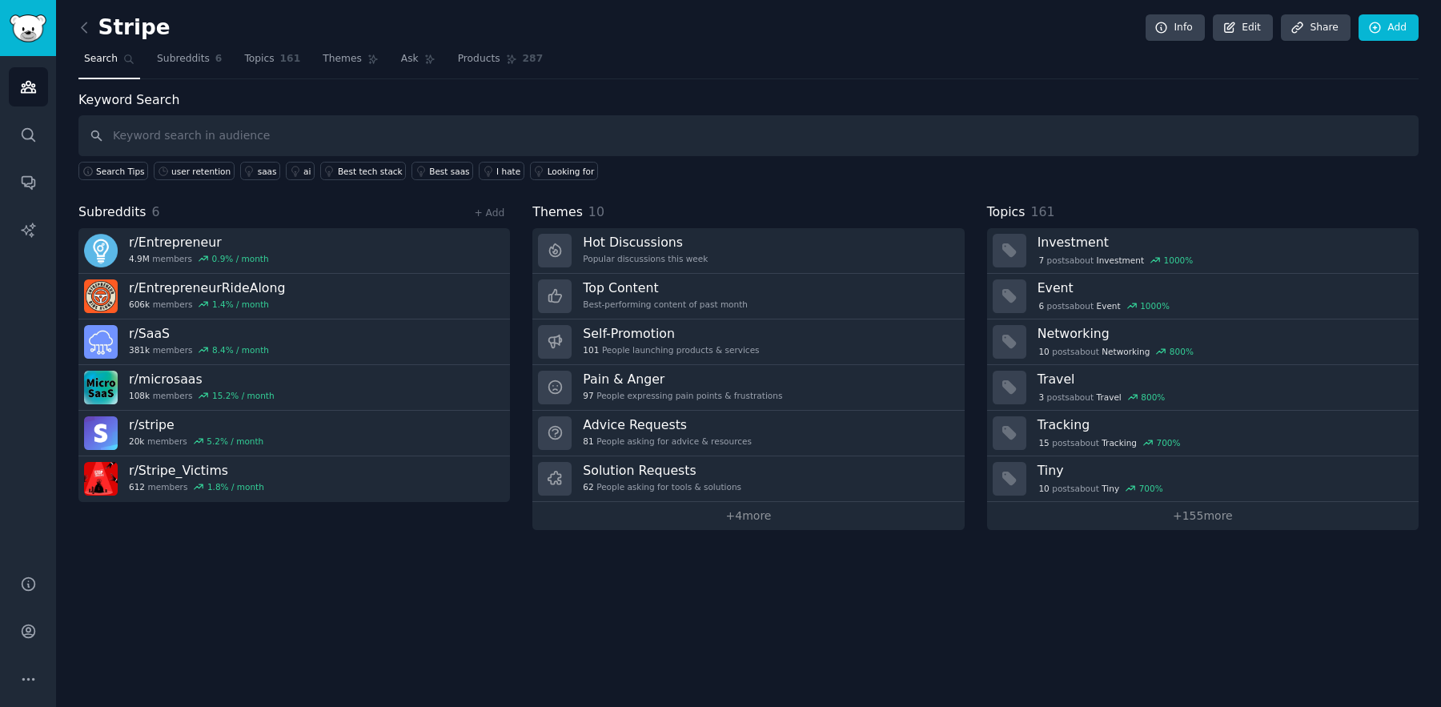
click at [184, 143] on input "text" at bounding box center [748, 135] width 1340 height 41
type input "paypal"
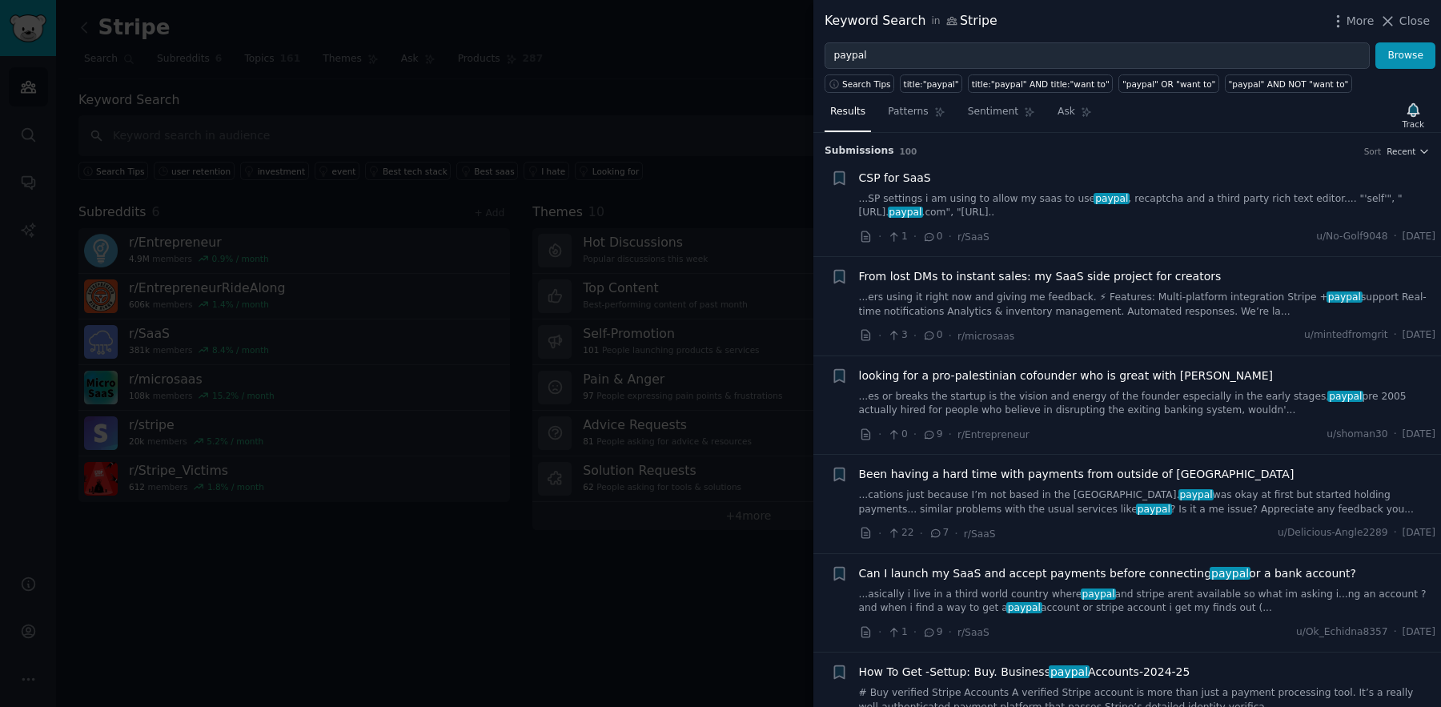
click at [534, 81] on div at bounding box center [720, 353] width 1441 height 707
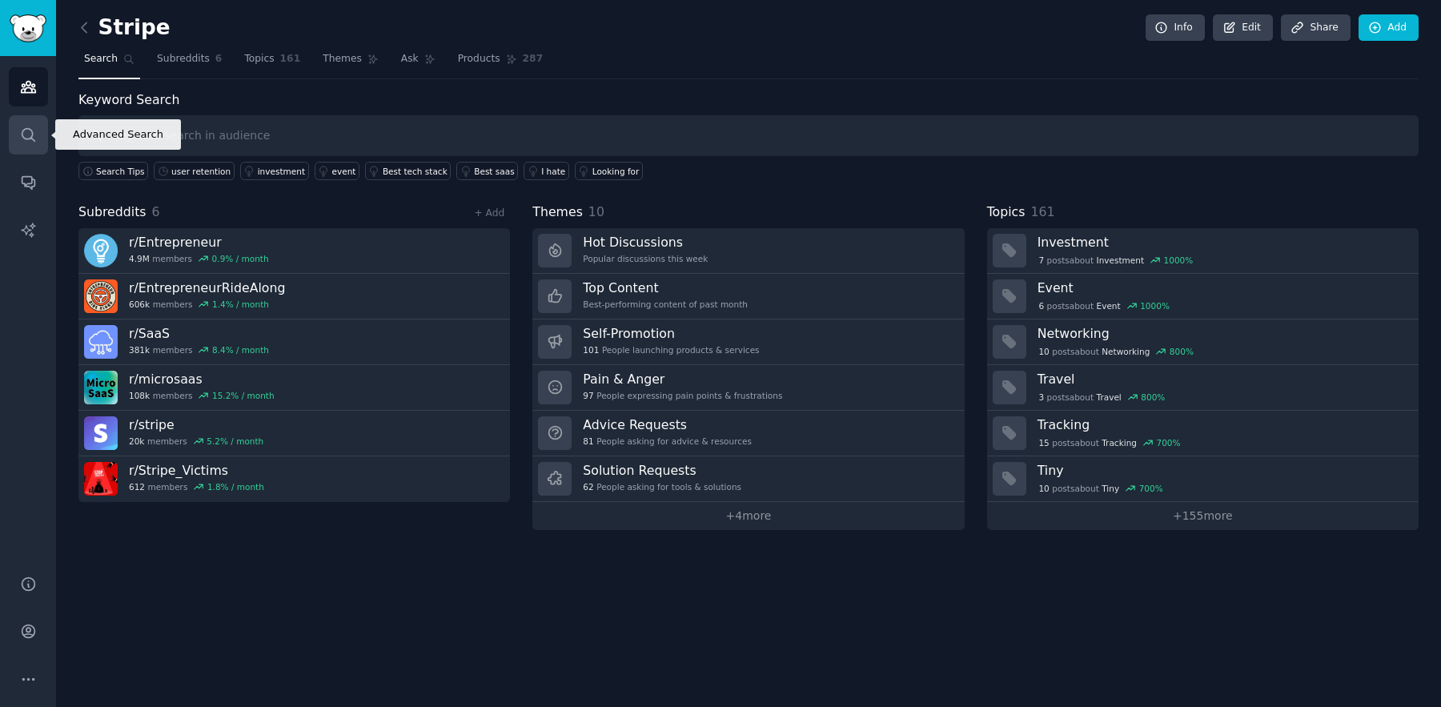
click at [30, 127] on icon "Sidebar" at bounding box center [28, 134] width 17 height 17
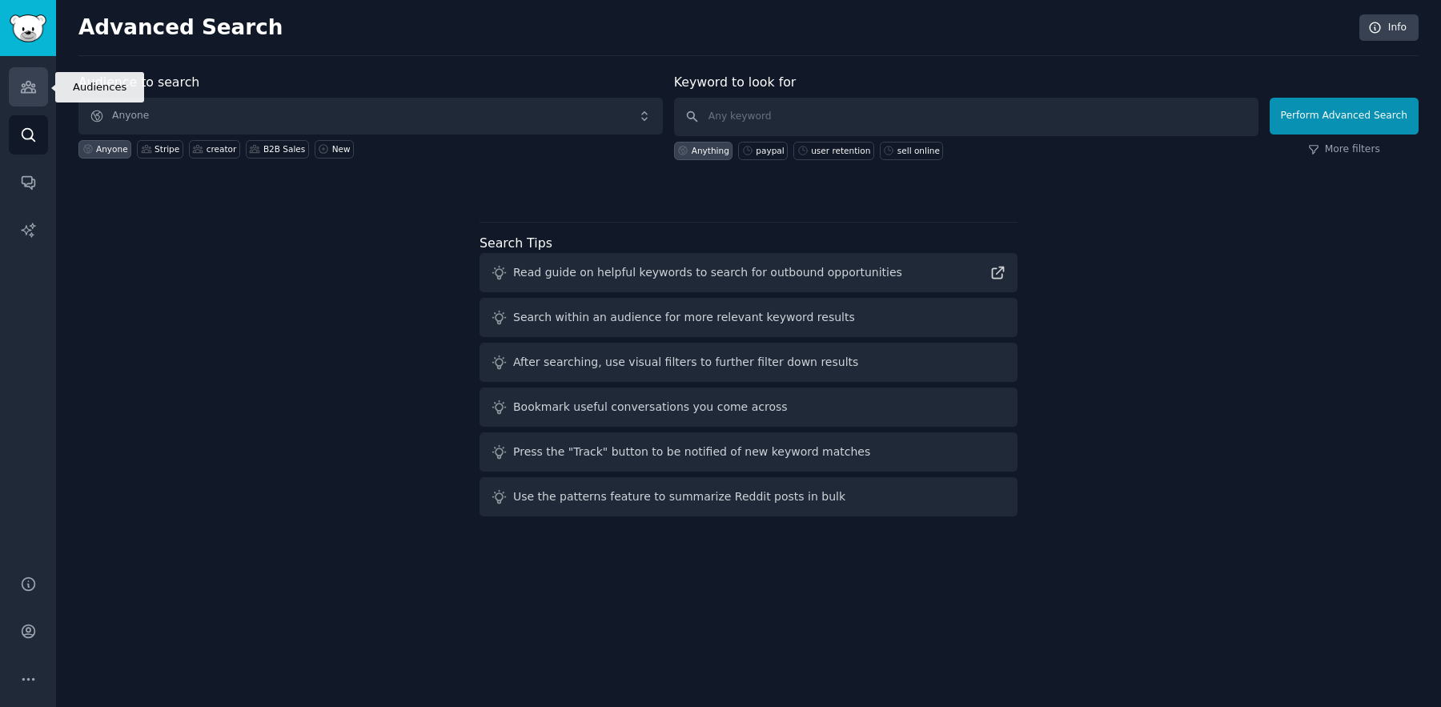
click at [10, 82] on link "Audiences" at bounding box center [28, 86] width 39 height 39
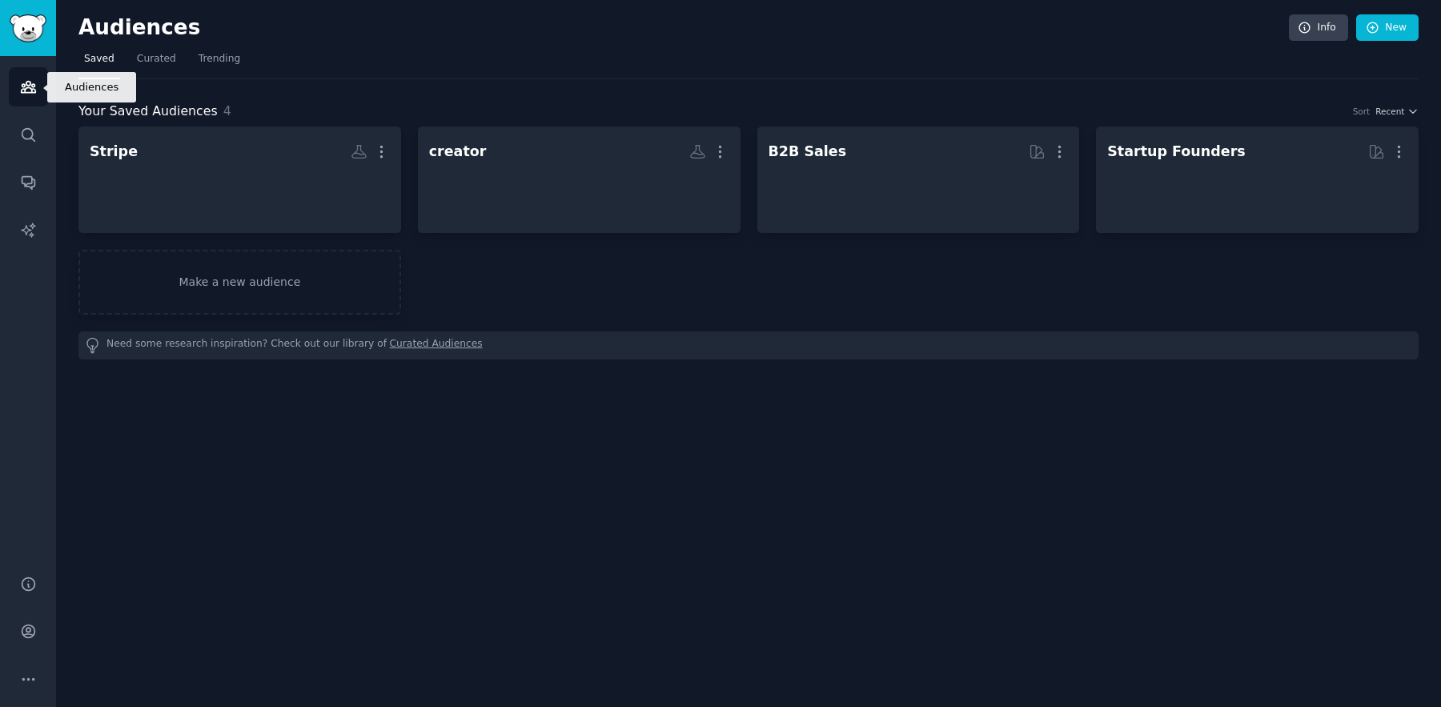
click at [10, 82] on link "Audiences" at bounding box center [28, 86] width 39 height 39
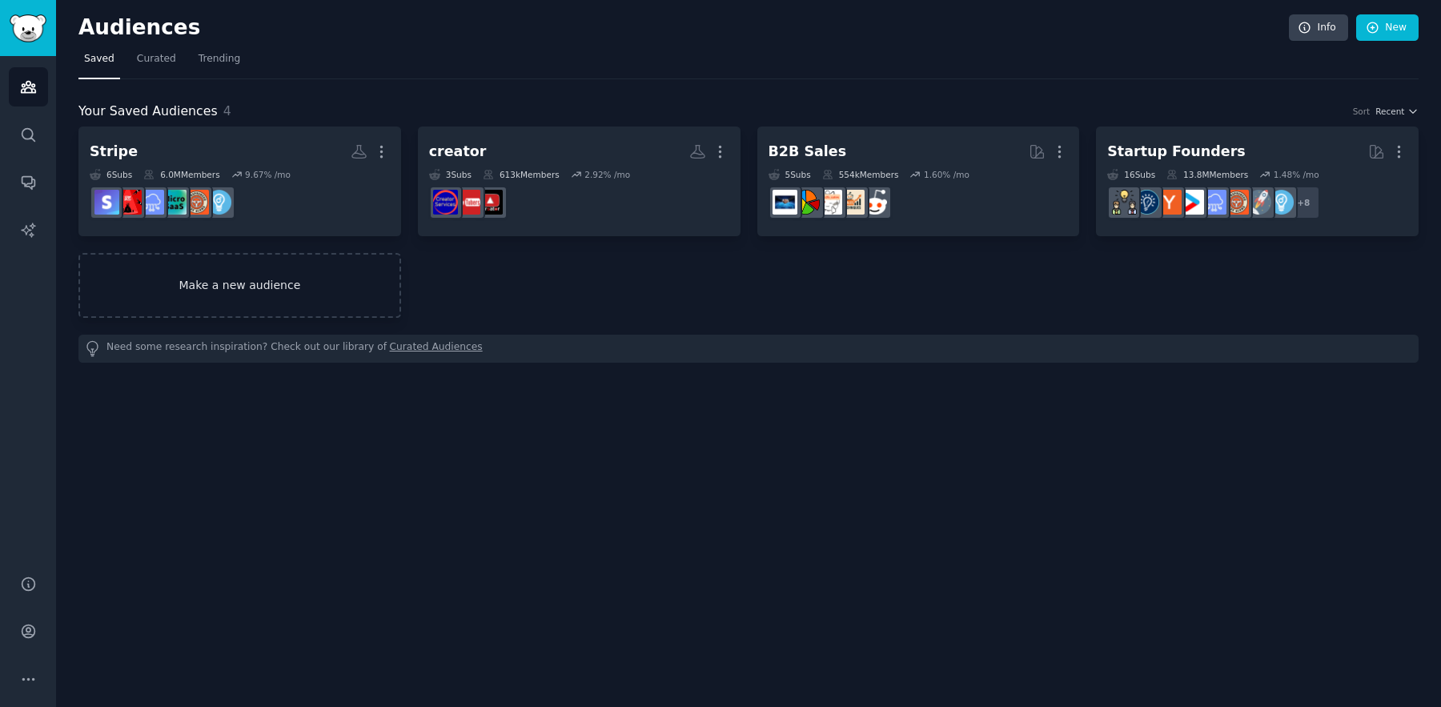
click at [279, 276] on link "Make a new audience" at bounding box center [239, 285] width 323 height 65
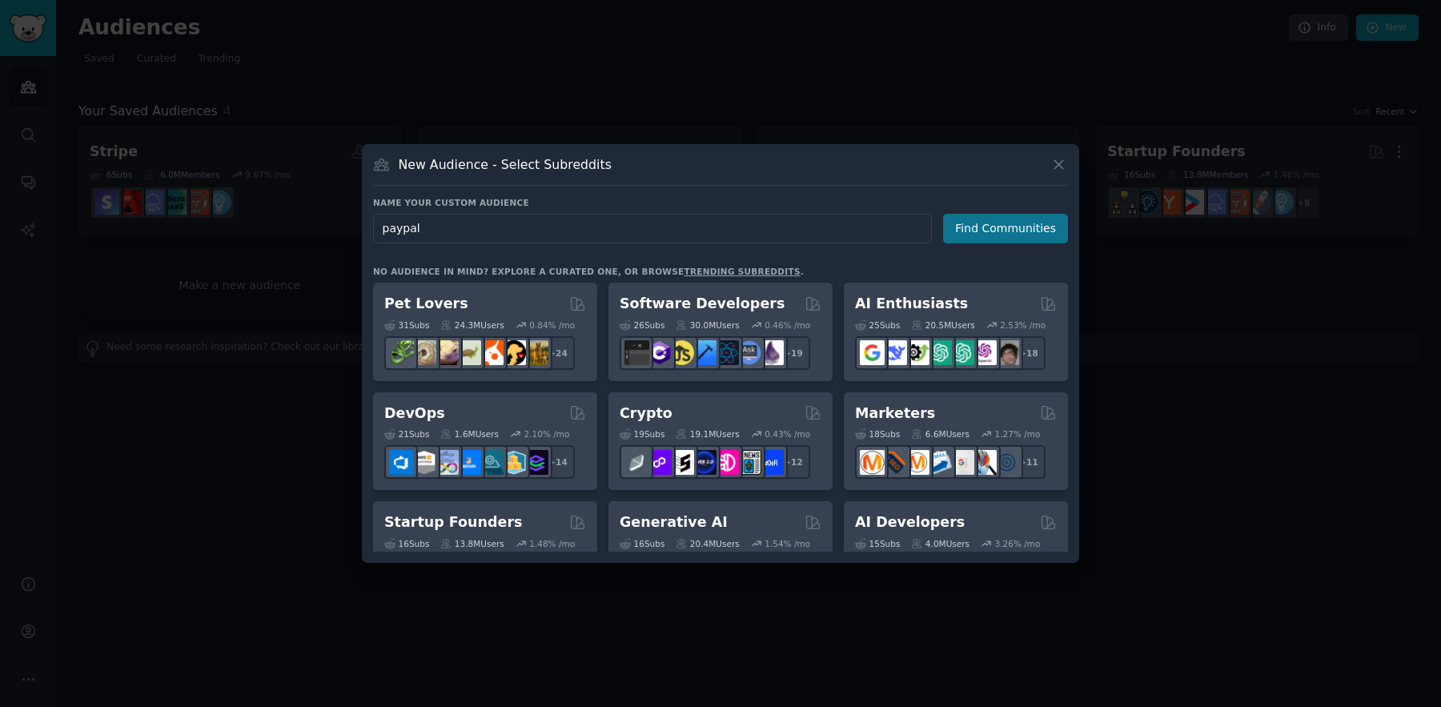
type input "paypal"
click at [1051, 227] on button "Find Communities" at bounding box center [1005, 229] width 125 height 30
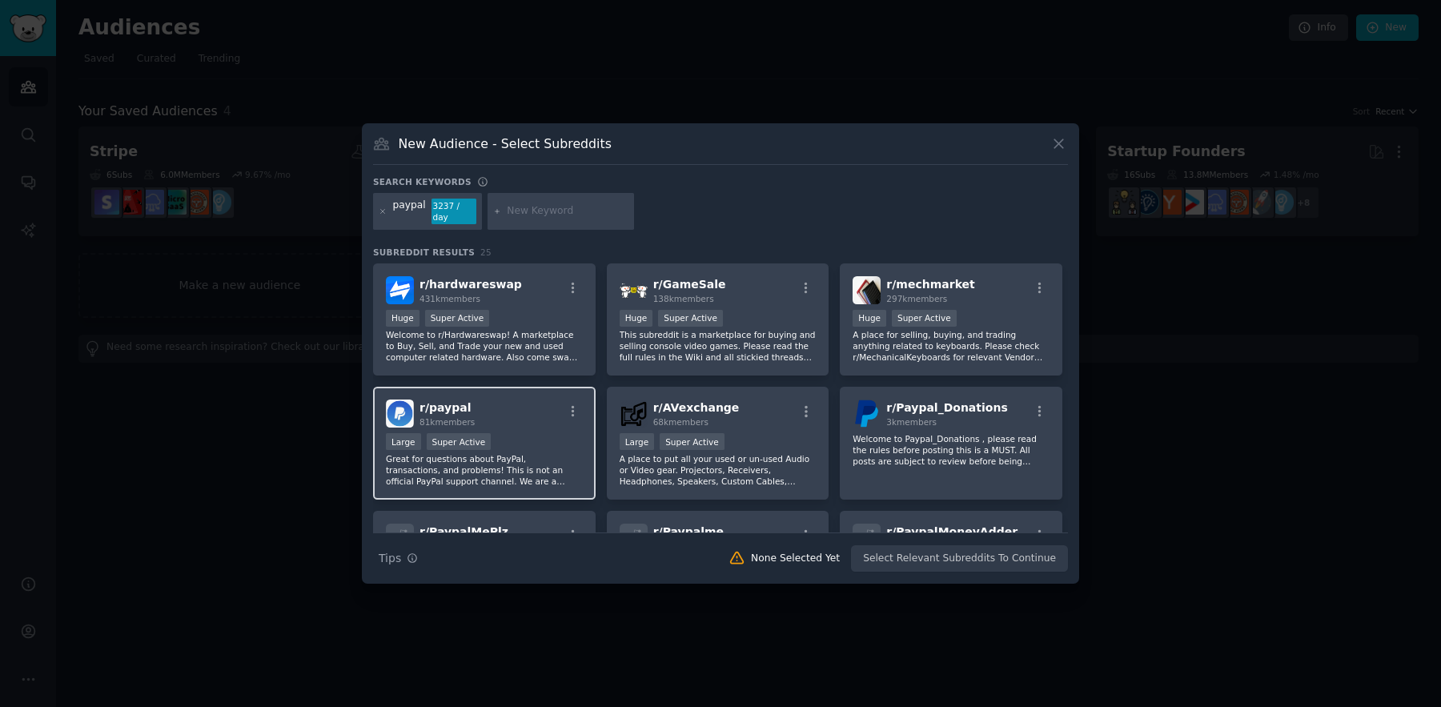
click at [545, 431] on div "r/ paypal 81k members Large Super Active Great for questions about PayPal, tran…" at bounding box center [484, 443] width 223 height 113
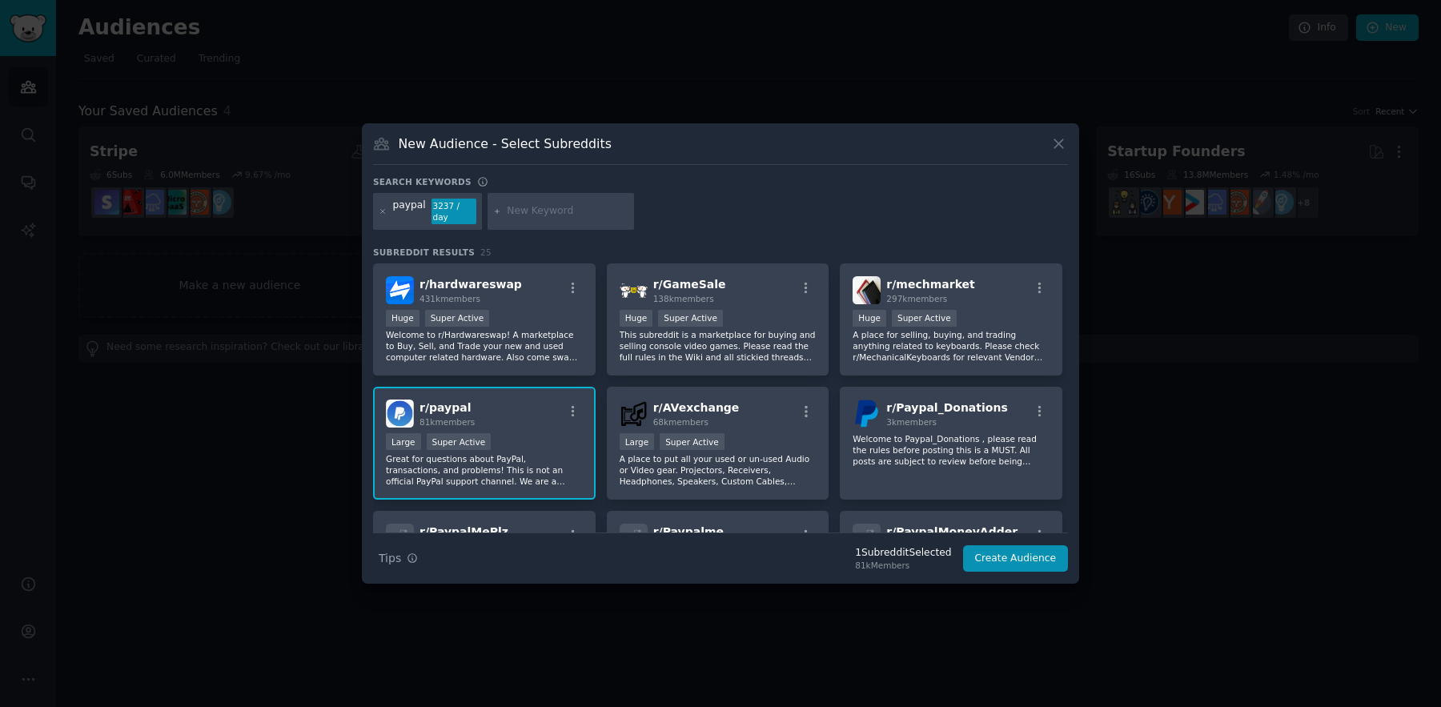
click at [563, 219] on div at bounding box center [560, 211] width 147 height 37
click at [554, 205] on input "text" at bounding box center [568, 211] width 122 height 14
type input "stripe"
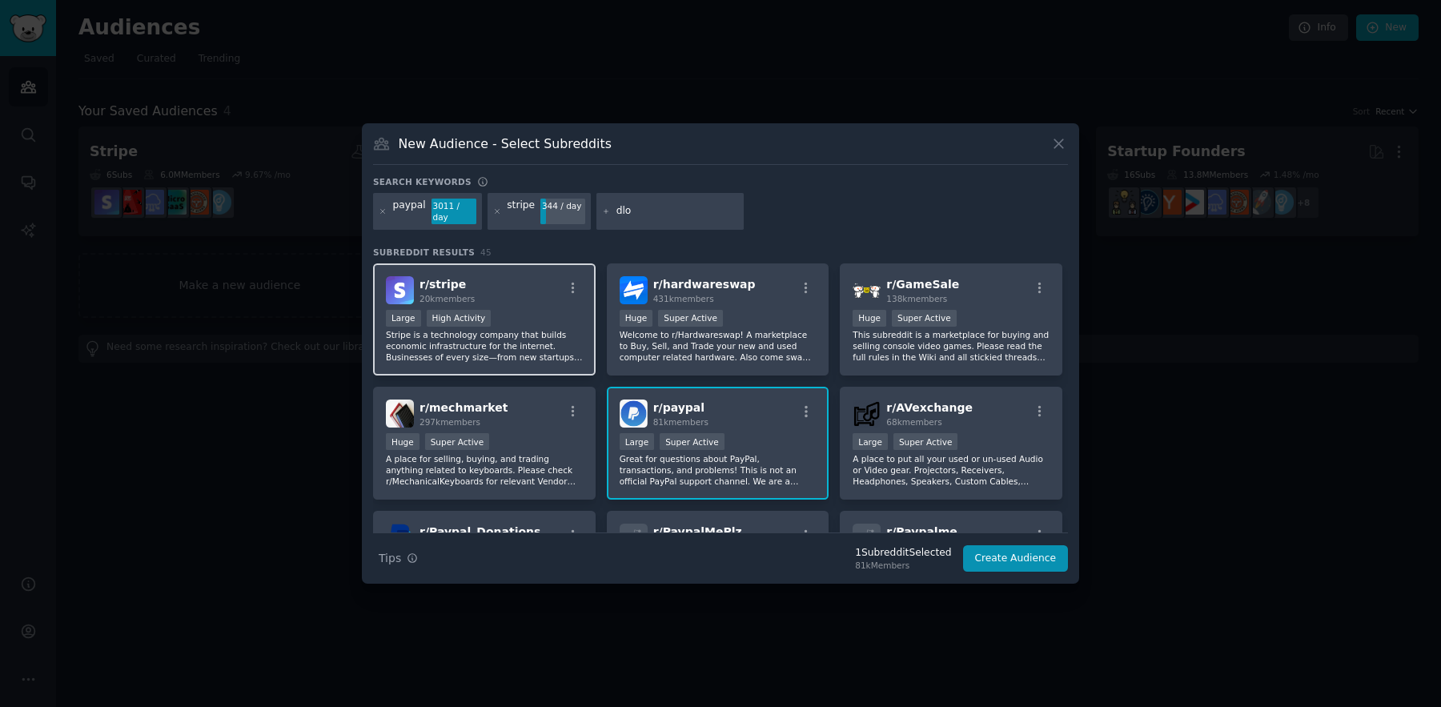
click at [534, 310] on div ">= 80th percentile for submissions / day Large High Activity" at bounding box center [484, 320] width 197 height 20
click at [652, 211] on input "dlo" at bounding box center [677, 211] width 122 height 14
type input "dlocal"
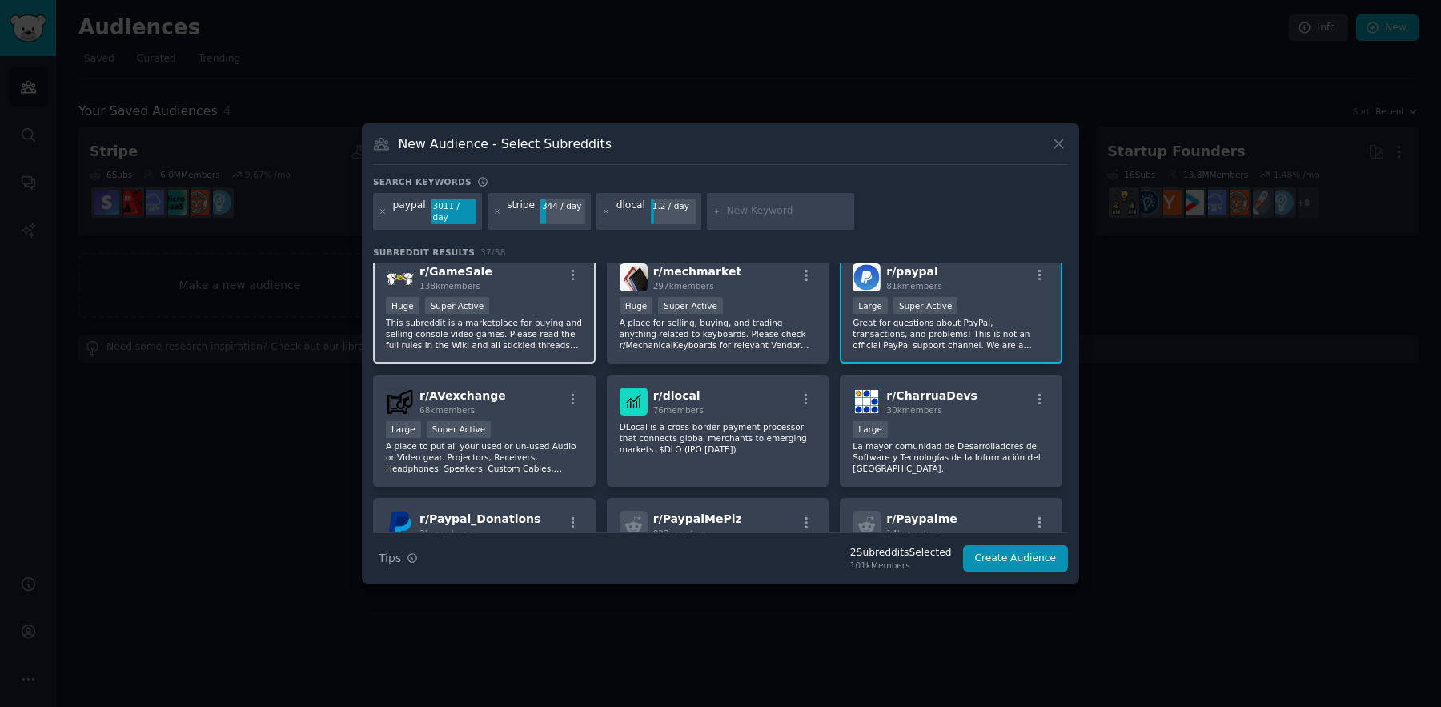
scroll to position [146, 0]
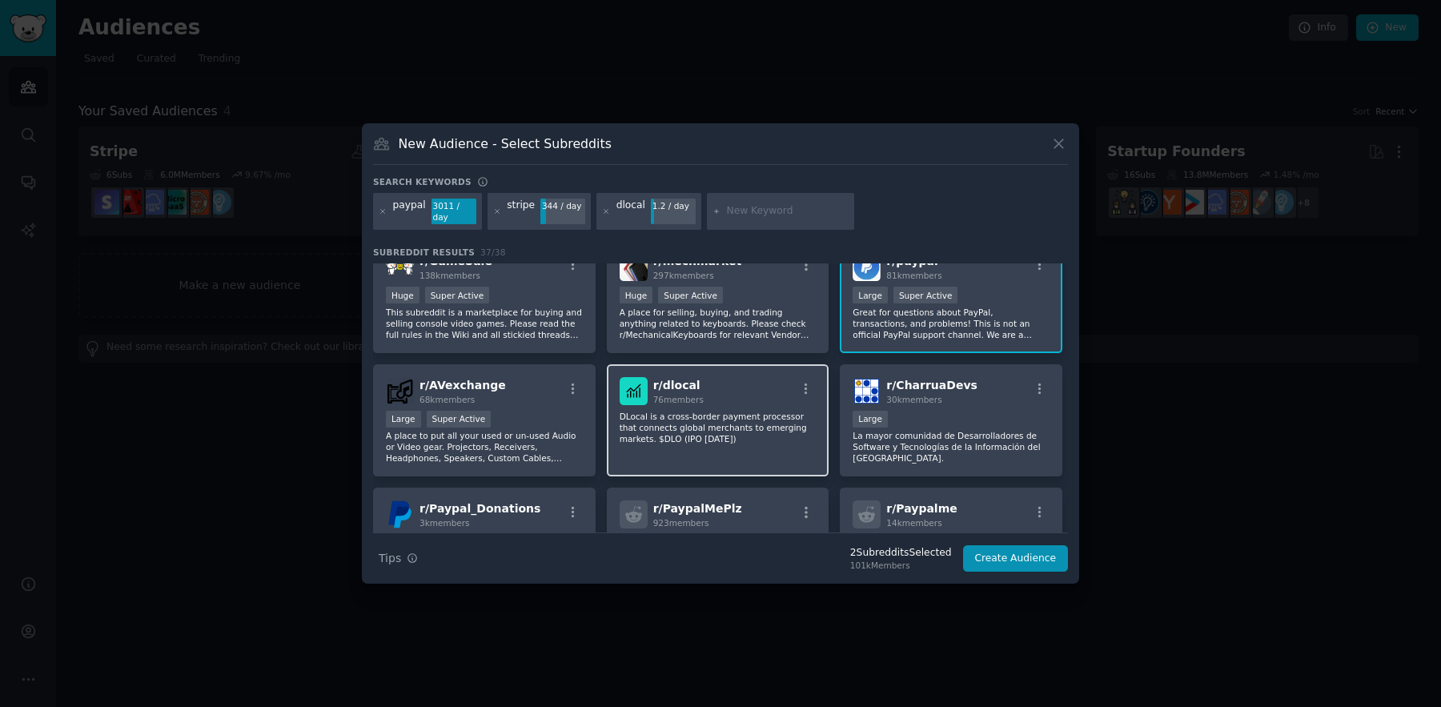
click at [732, 392] on div "r/ dlocal 76 members" at bounding box center [718, 391] width 197 height 28
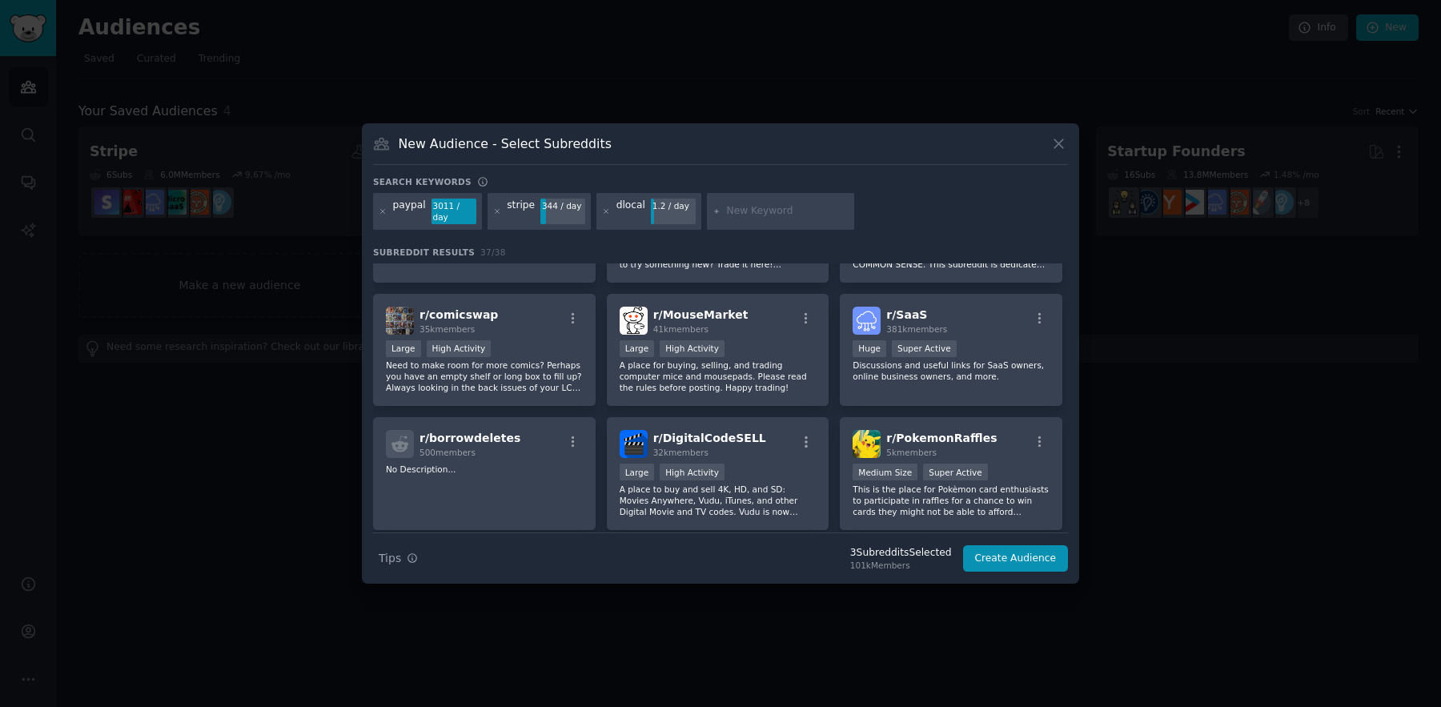
scroll to position [0, 0]
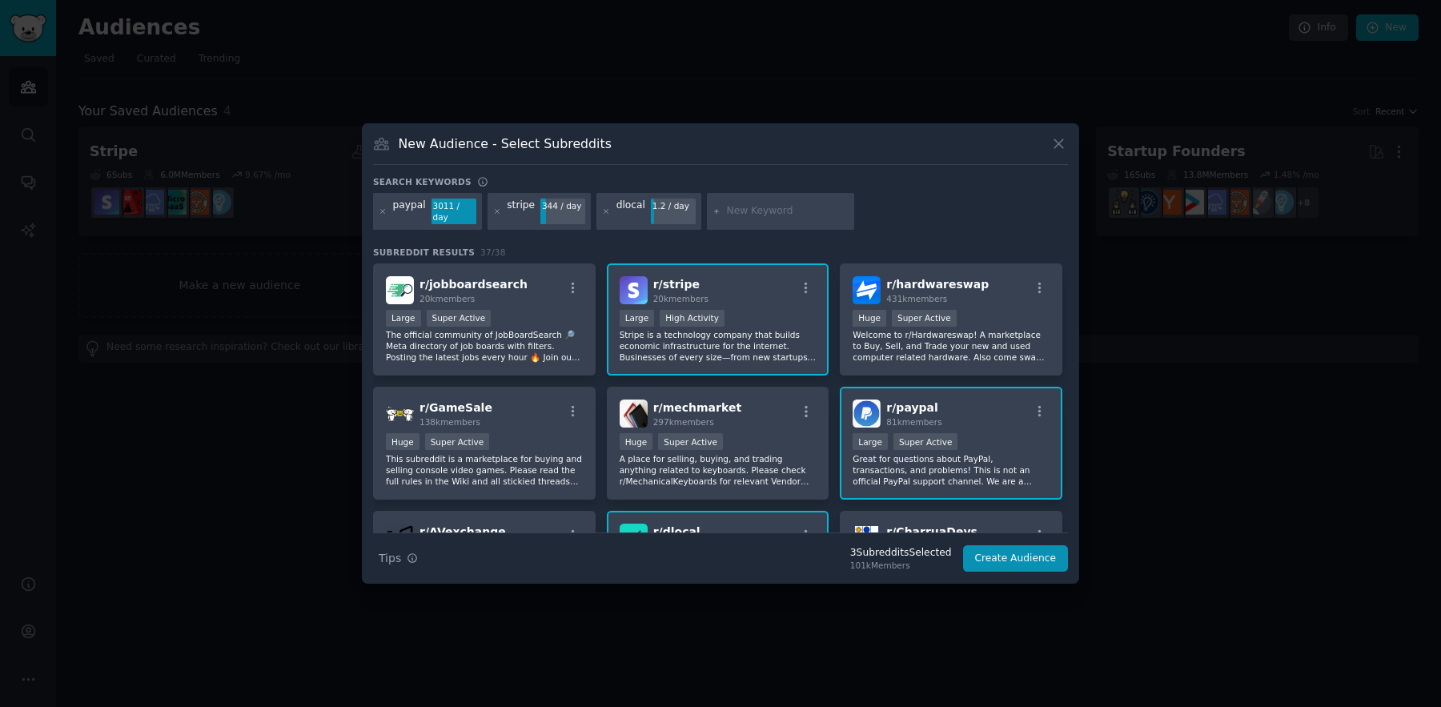
click at [770, 218] on input "text" at bounding box center [788, 211] width 122 height 14
type input "lemon"
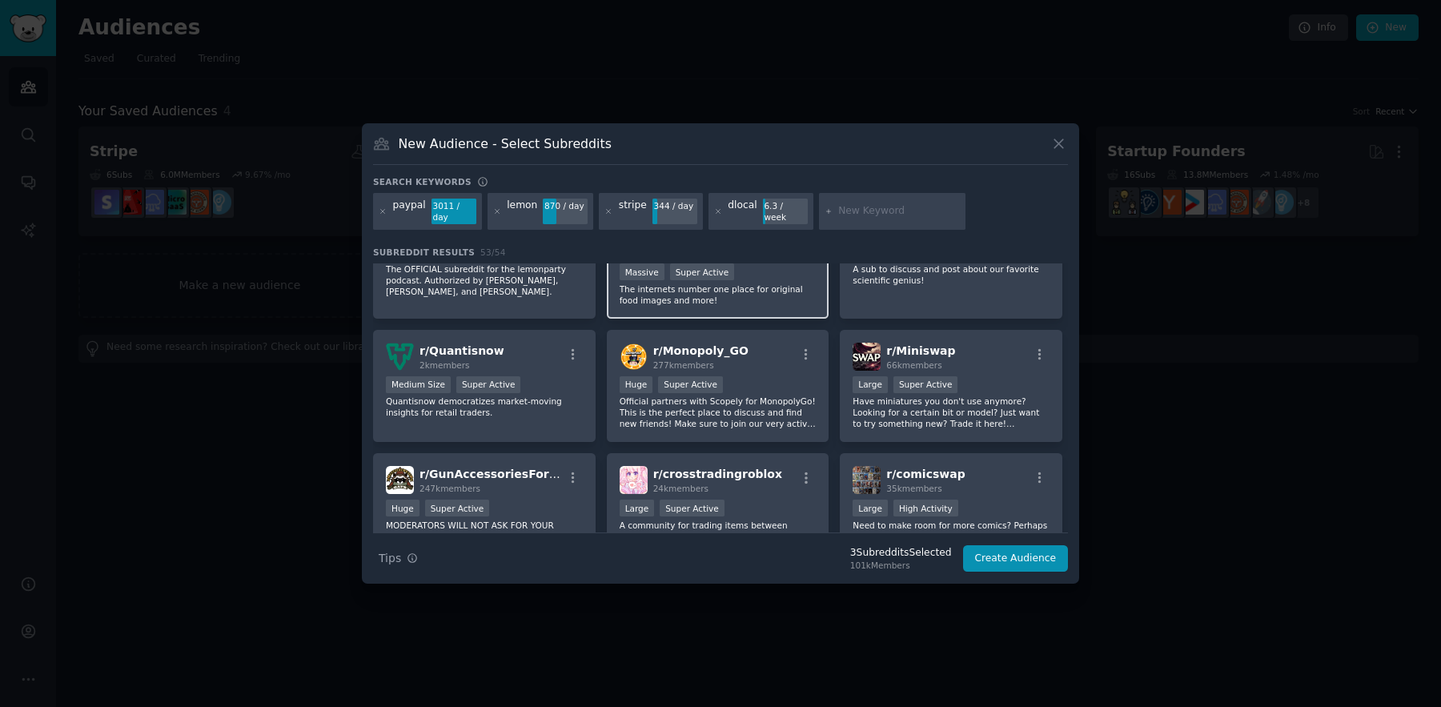
scroll to position [1704, 0]
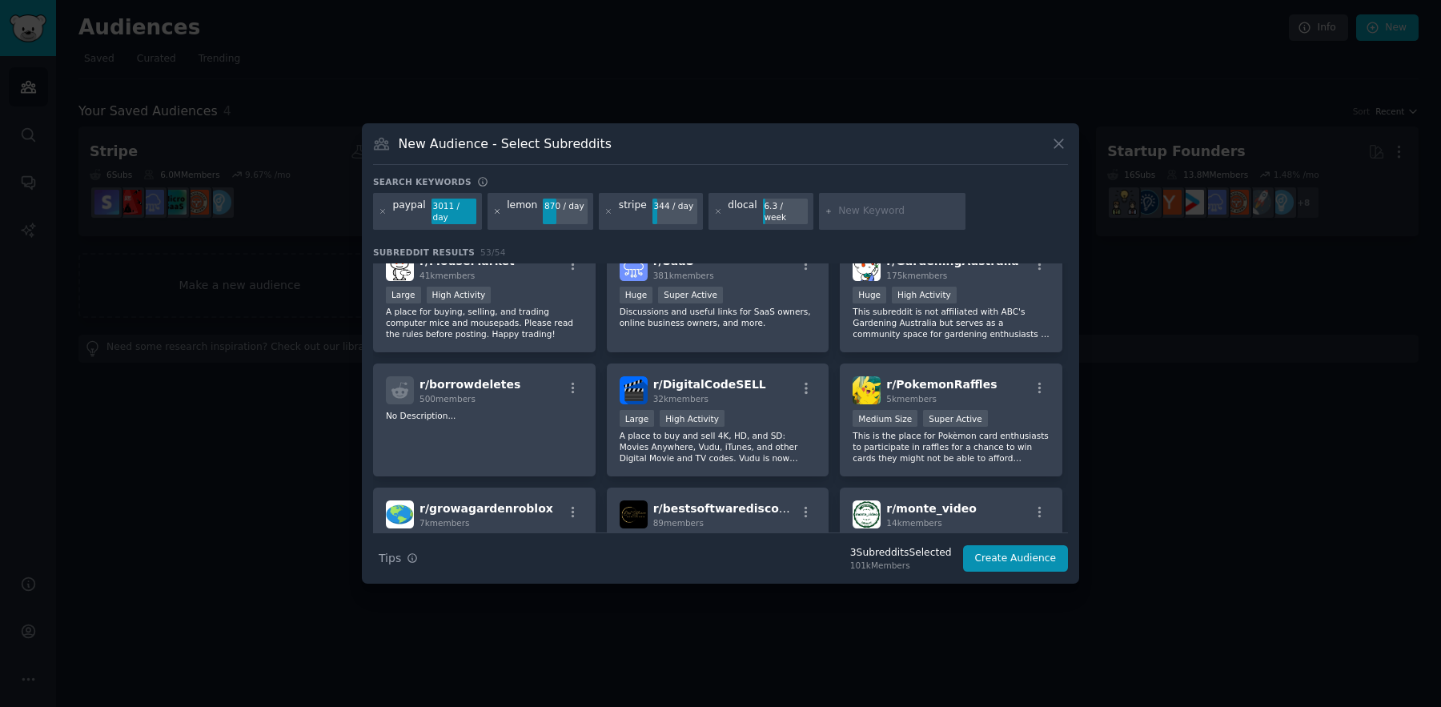
click at [493, 211] on icon at bounding box center [497, 211] width 9 height 9
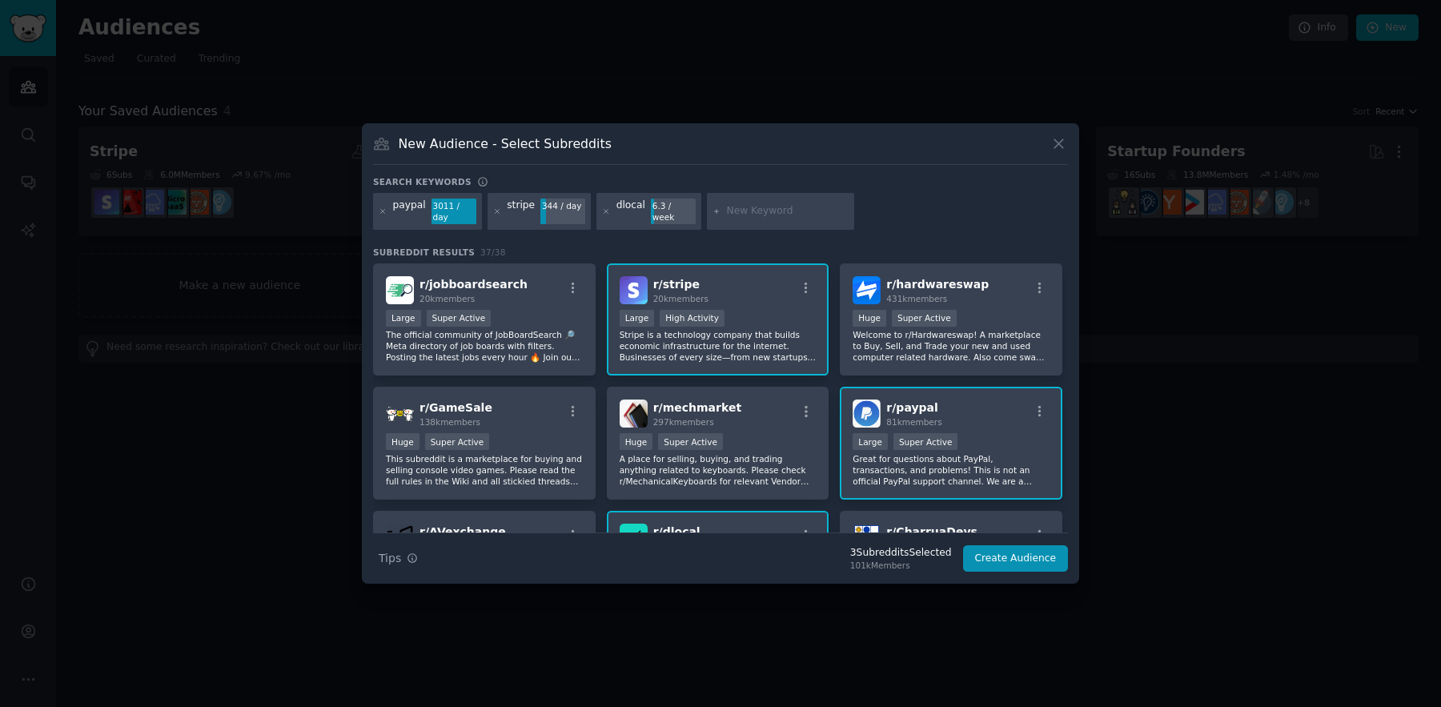
click at [748, 213] on input "text" at bounding box center [788, 211] width 122 height 14
type input "lemonsqueez"
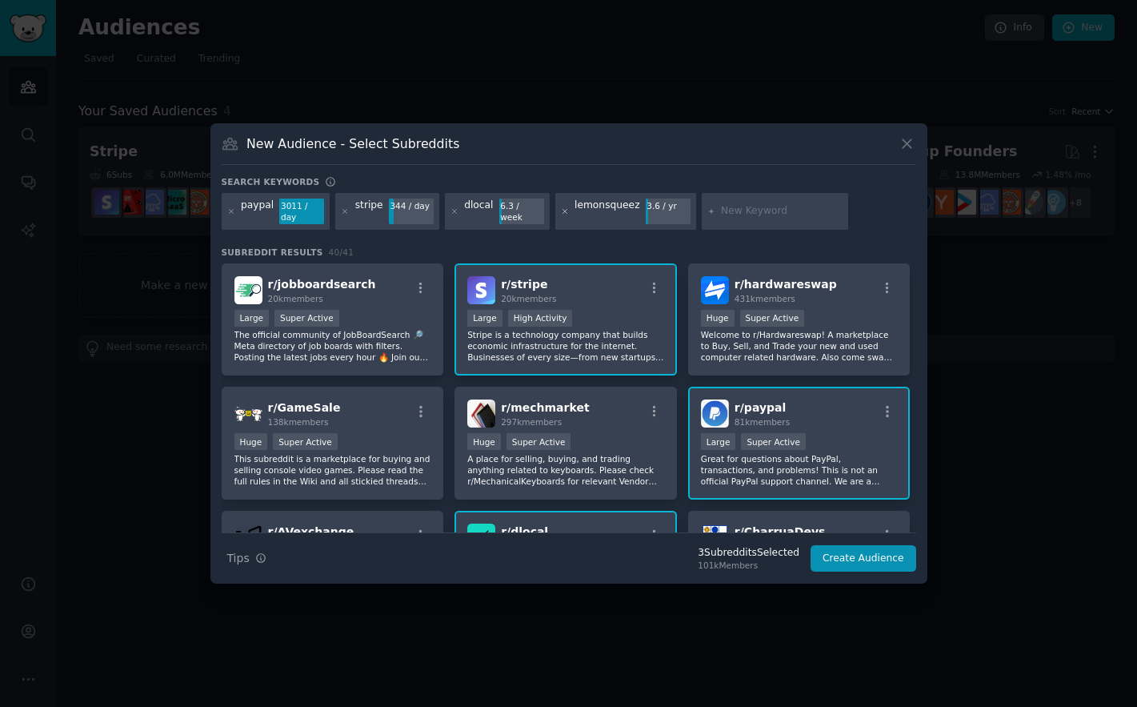
click at [561, 210] on icon at bounding box center [565, 211] width 9 height 9
click at [622, 210] on input "text" at bounding box center [636, 211] width 122 height 14
paste input "lemonsqueezy"
type input "lemonsqueezy"
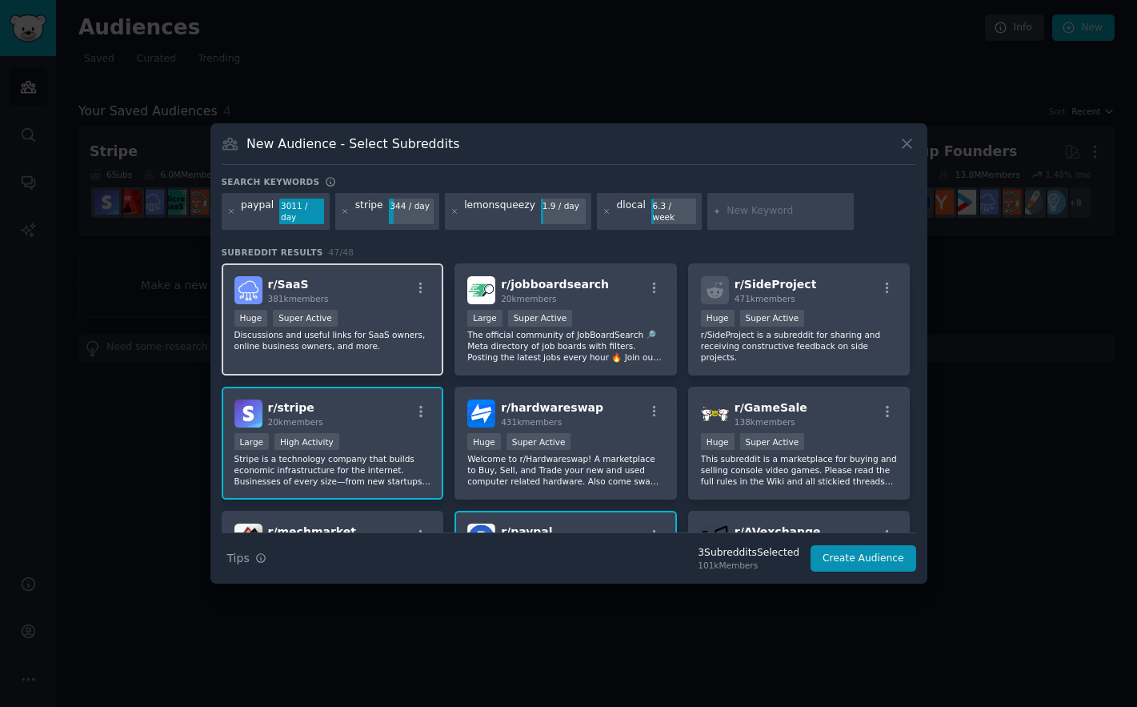
click at [418, 310] on div "Huge Super Active" at bounding box center [333, 320] width 197 height 20
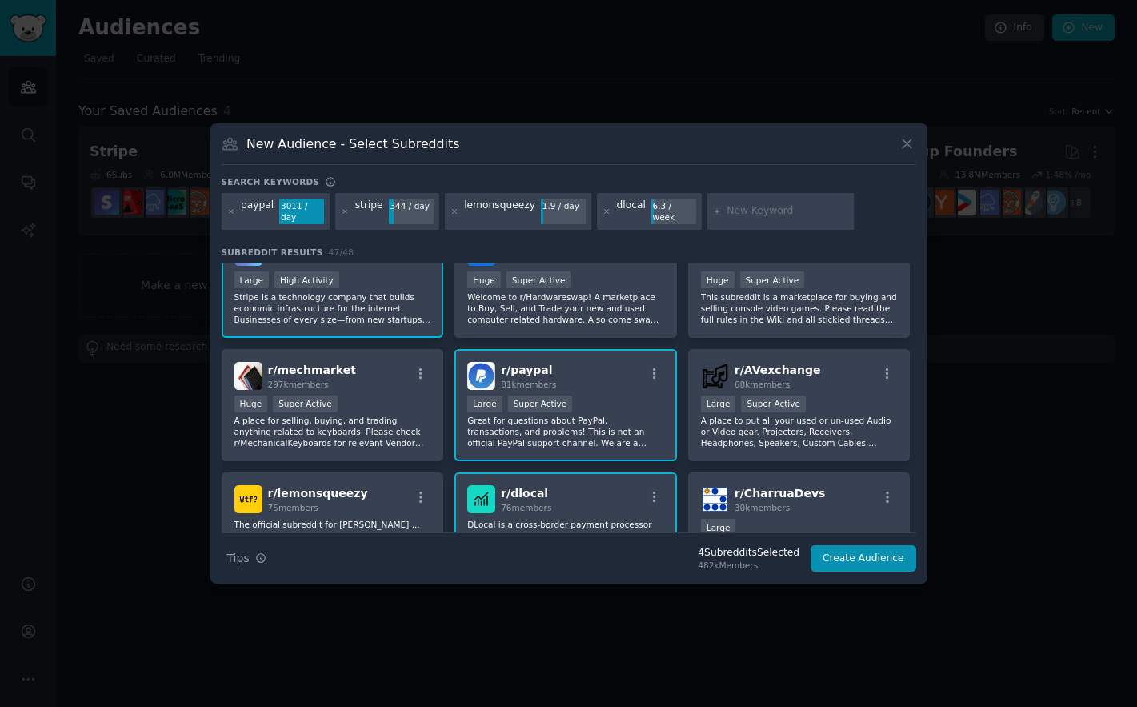
scroll to position [192, 0]
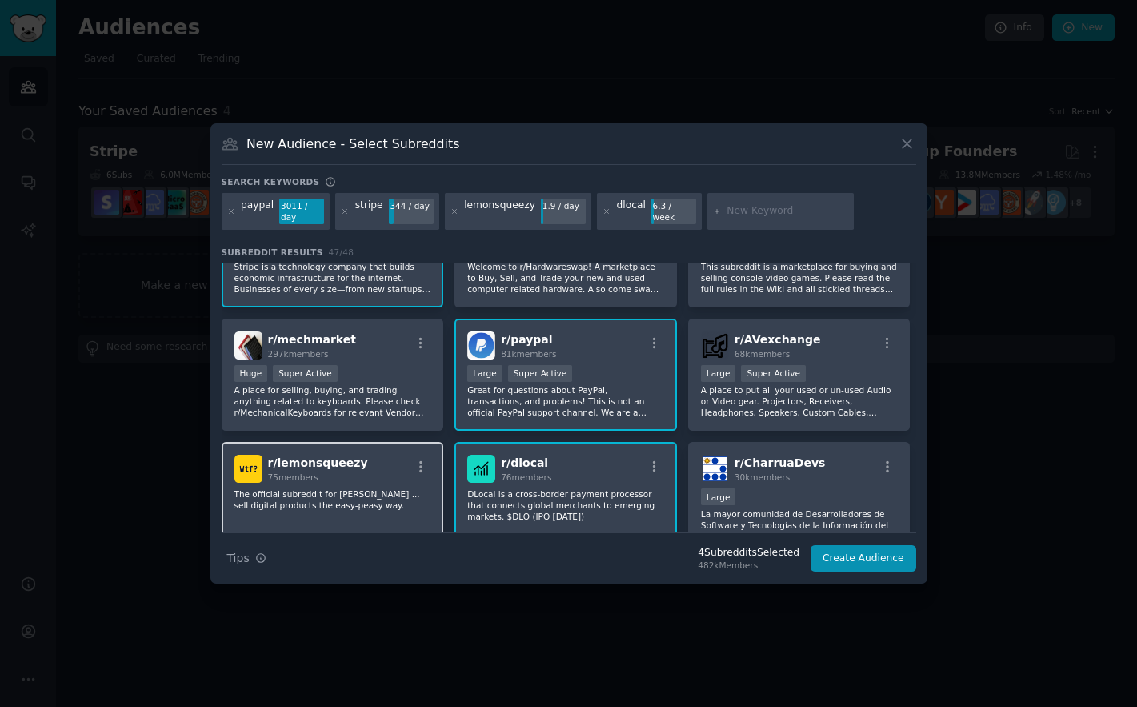
click at [345, 501] on p "The official subreddit for Lemon Squeezy ... sell digital products the easy-pea…" at bounding box center [333, 499] width 197 height 22
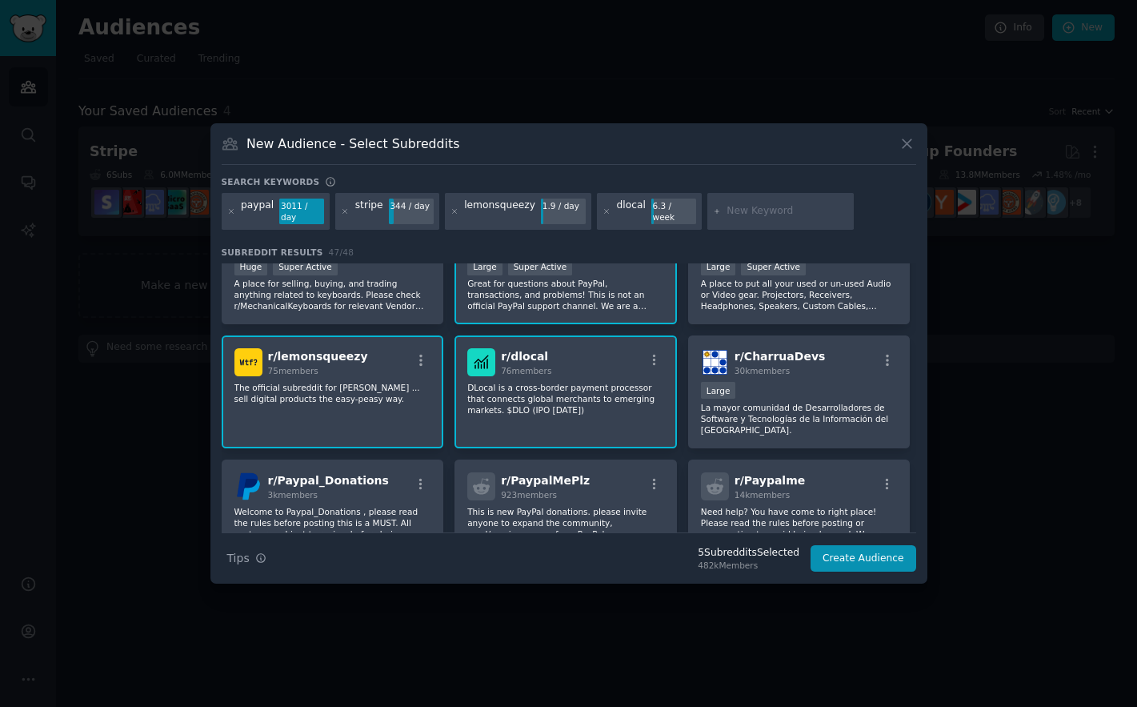
scroll to position [360, 0]
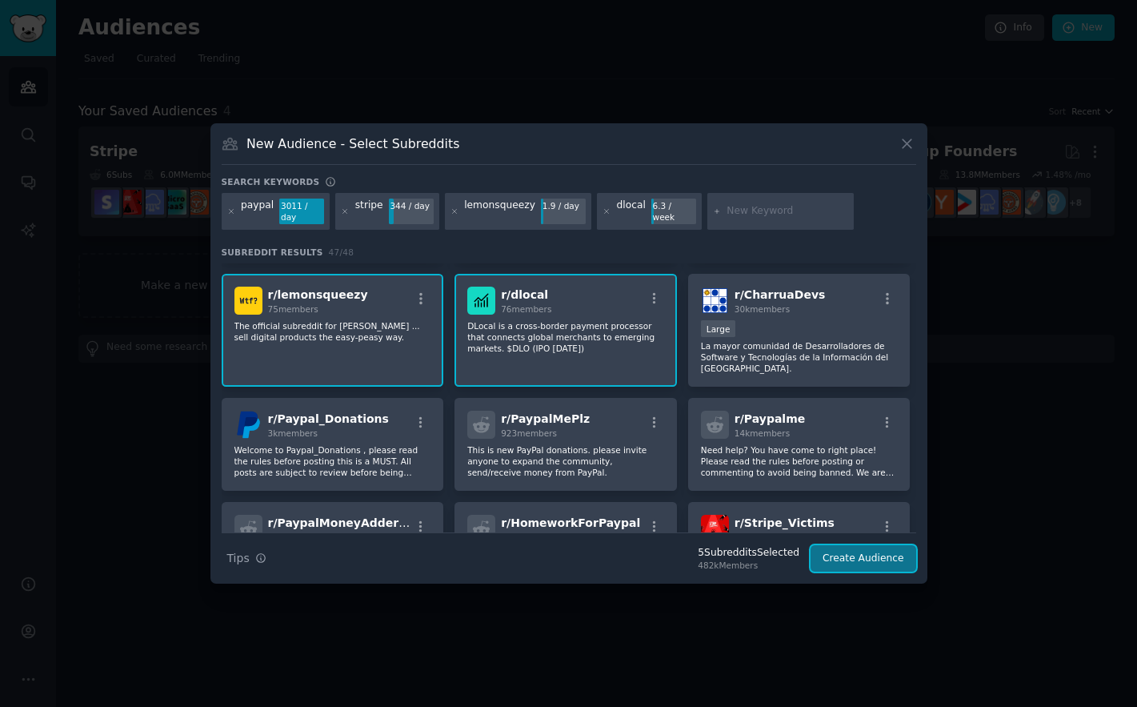
click at [853, 558] on button "Create Audience" at bounding box center [864, 558] width 106 height 27
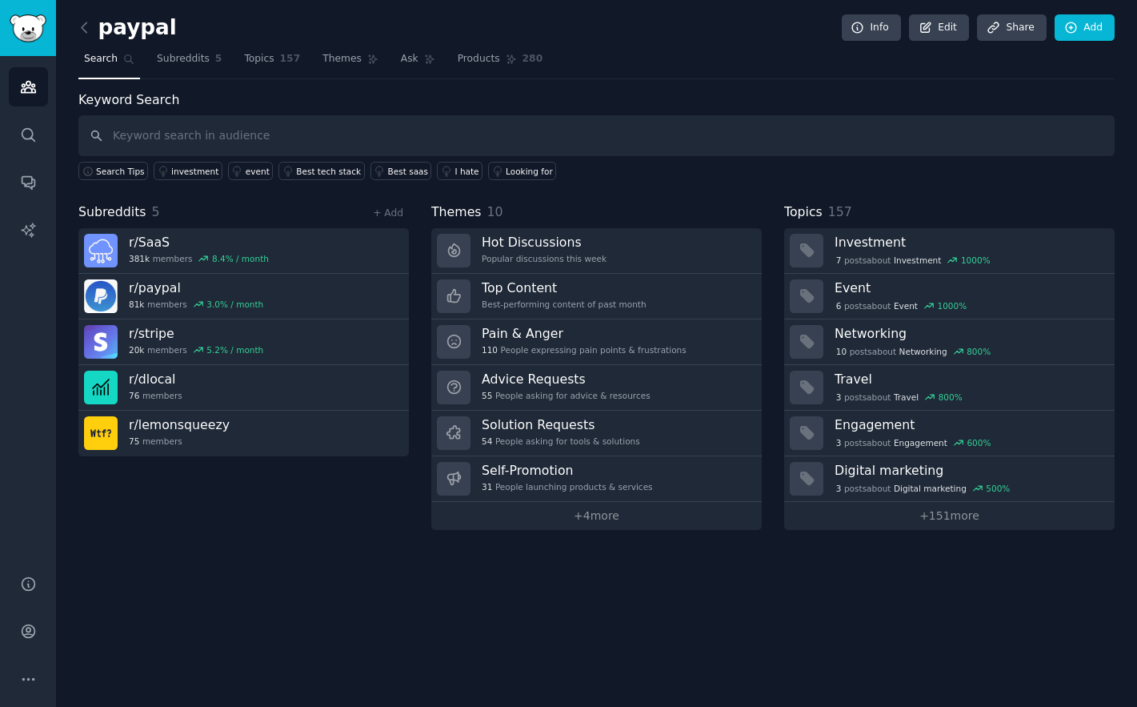
click at [140, 26] on h2 "paypal" at bounding box center [127, 28] width 98 height 26
click at [125, 35] on h2 "paypal" at bounding box center [127, 28] width 98 height 26
click at [957, 30] on link "Edit" at bounding box center [939, 27] width 60 height 27
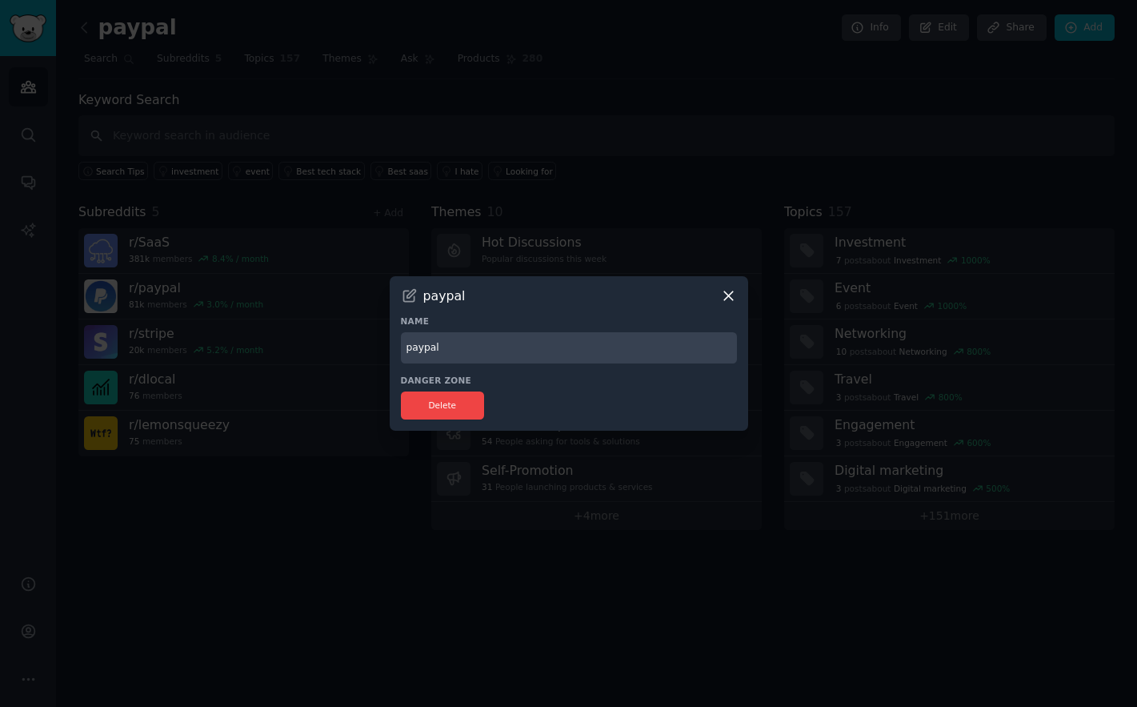
click at [466, 343] on input "paypal" at bounding box center [569, 347] width 336 height 31
drag, startPoint x: 466, startPoint y: 344, endPoint x: 241, endPoint y: 337, distance: 225.0
click at [250, 338] on div "​ paypal Name paypal Danger Zone Delete" at bounding box center [569, 353] width 1126 height 707
type input "Payment pain"
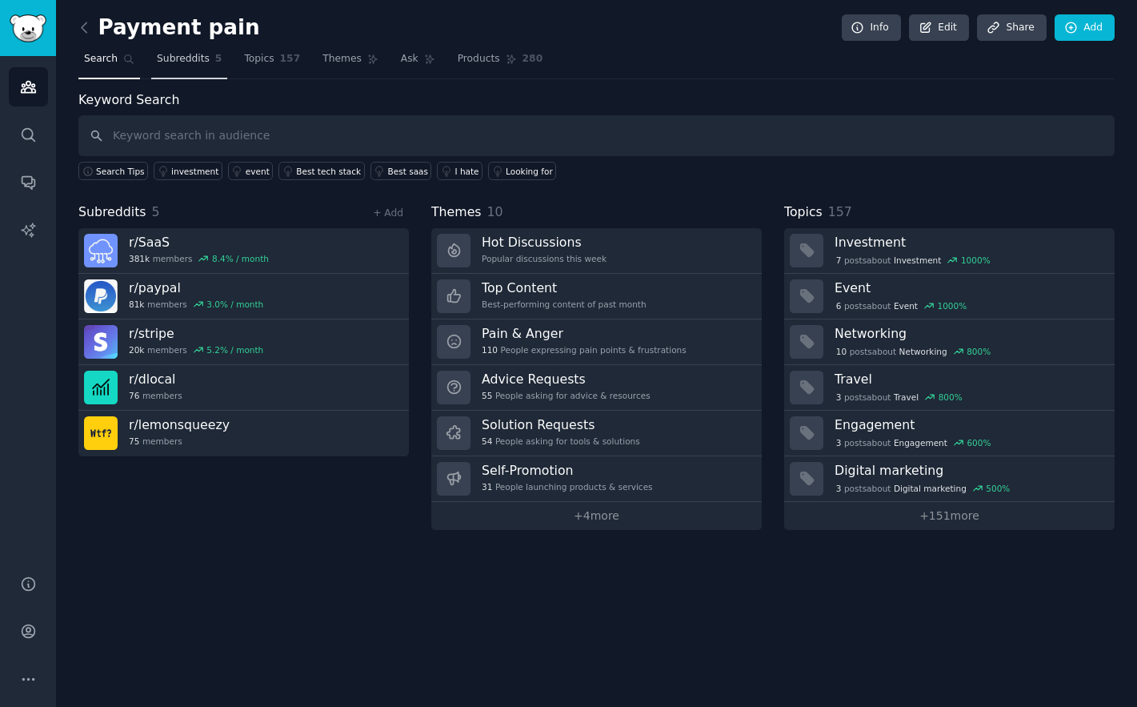
click at [195, 59] on span "Subreddits" at bounding box center [183, 59] width 53 height 14
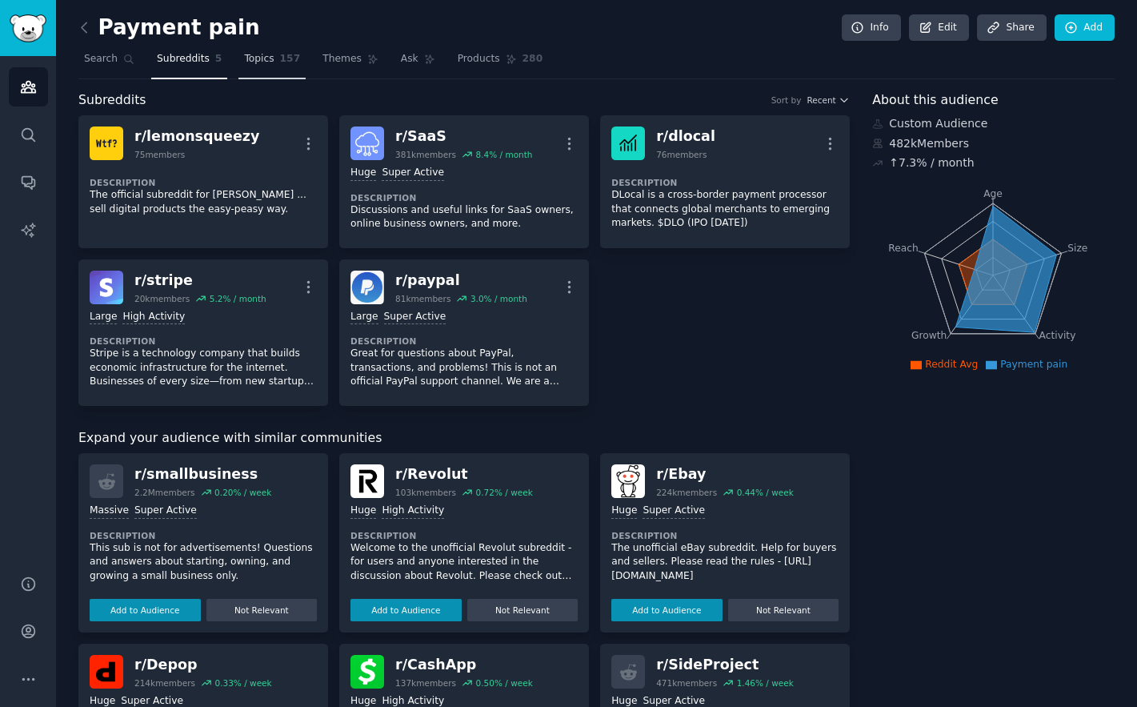
click at [263, 58] on span "Topics" at bounding box center [259, 59] width 30 height 14
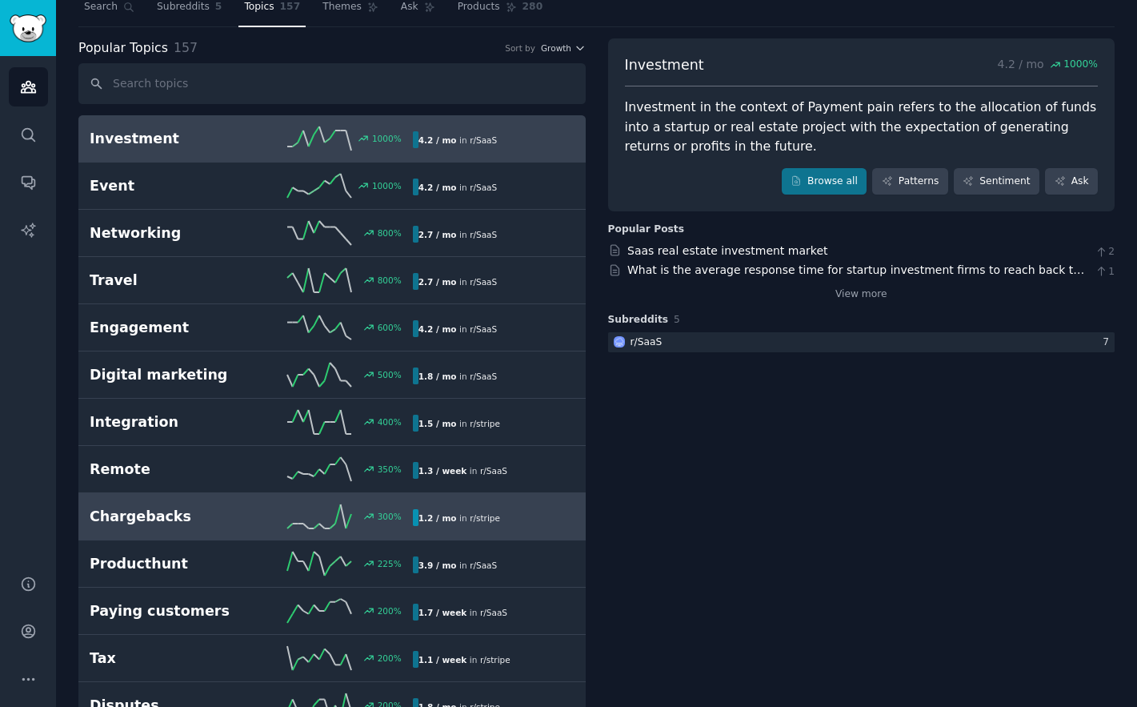
scroll to position [62, 0]
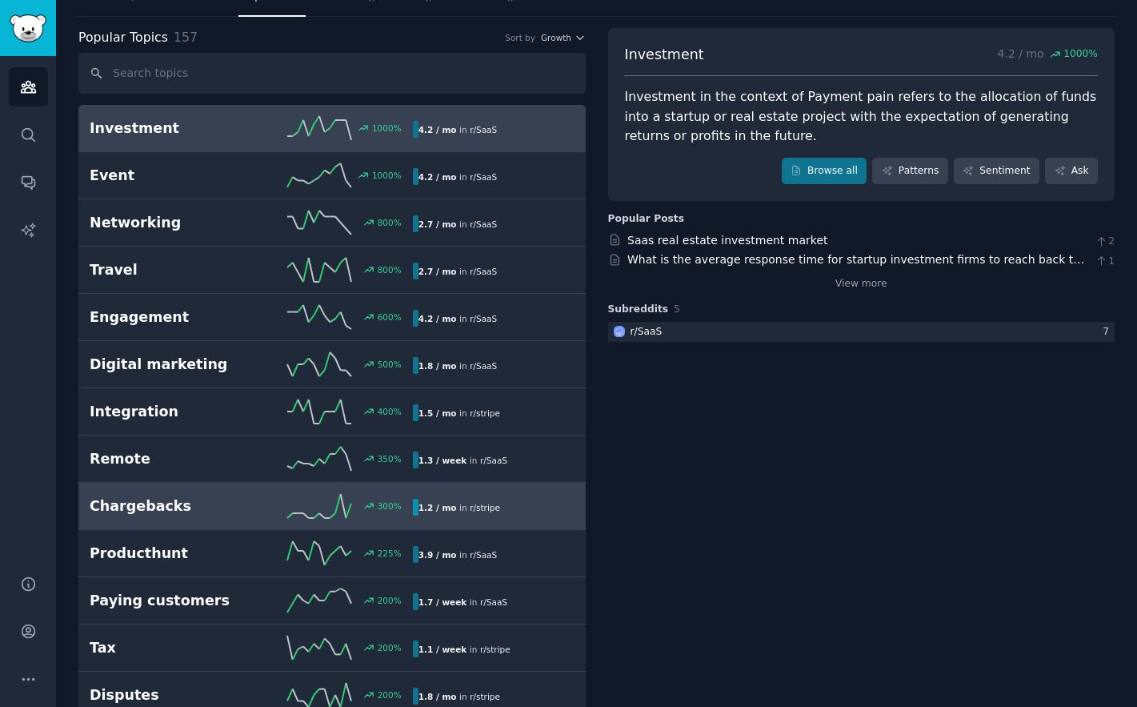
click at [181, 497] on h2 "Chargebacks" at bounding box center [171, 506] width 162 height 20
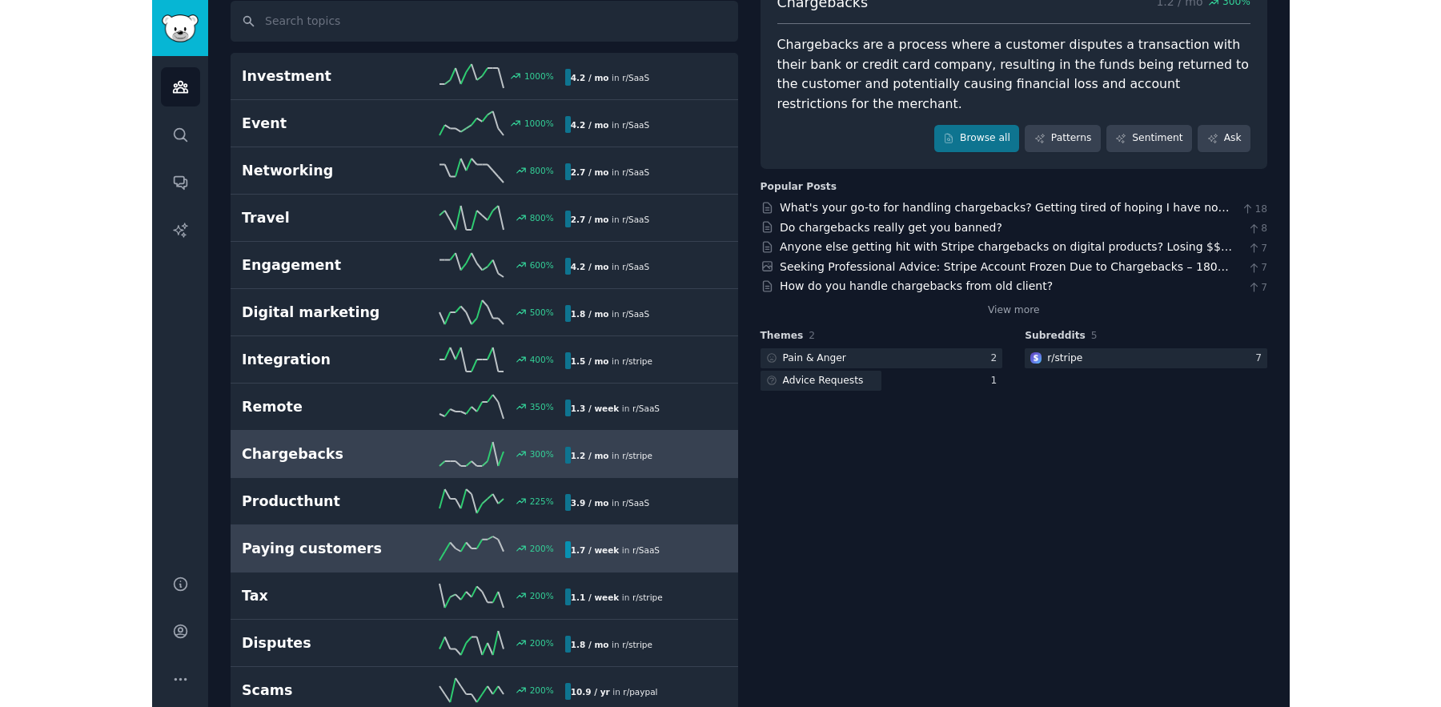
scroll to position [125, 0]
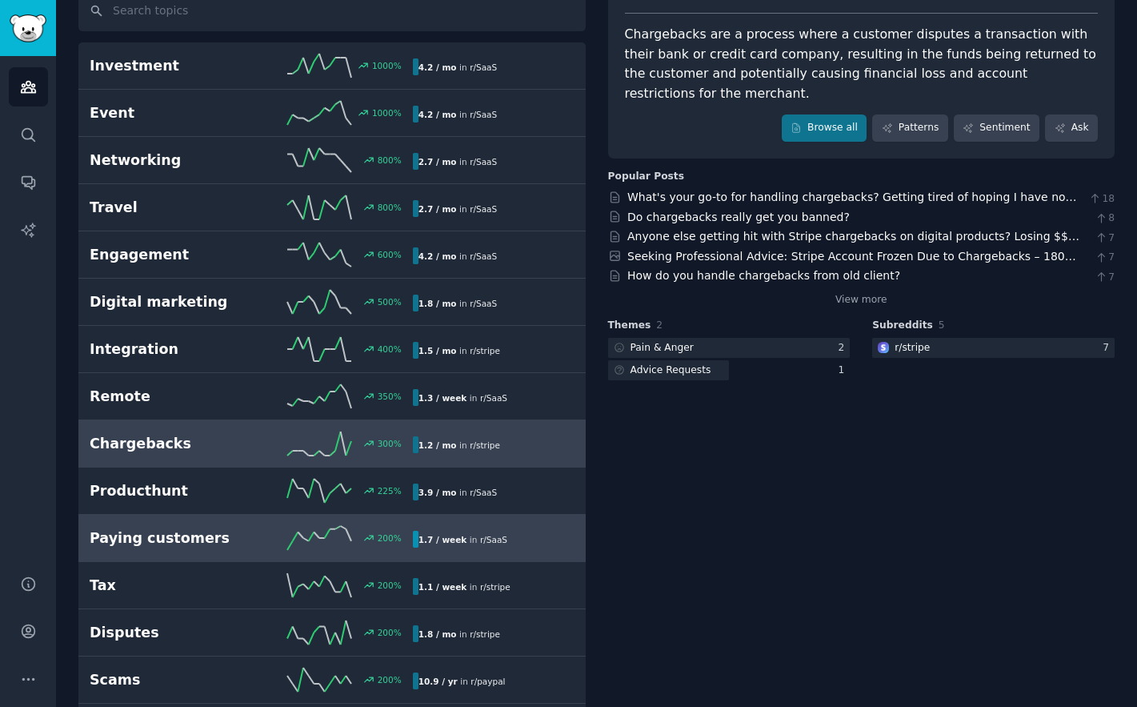
click at [175, 536] on h2 "Paying customers" at bounding box center [171, 538] width 162 height 20
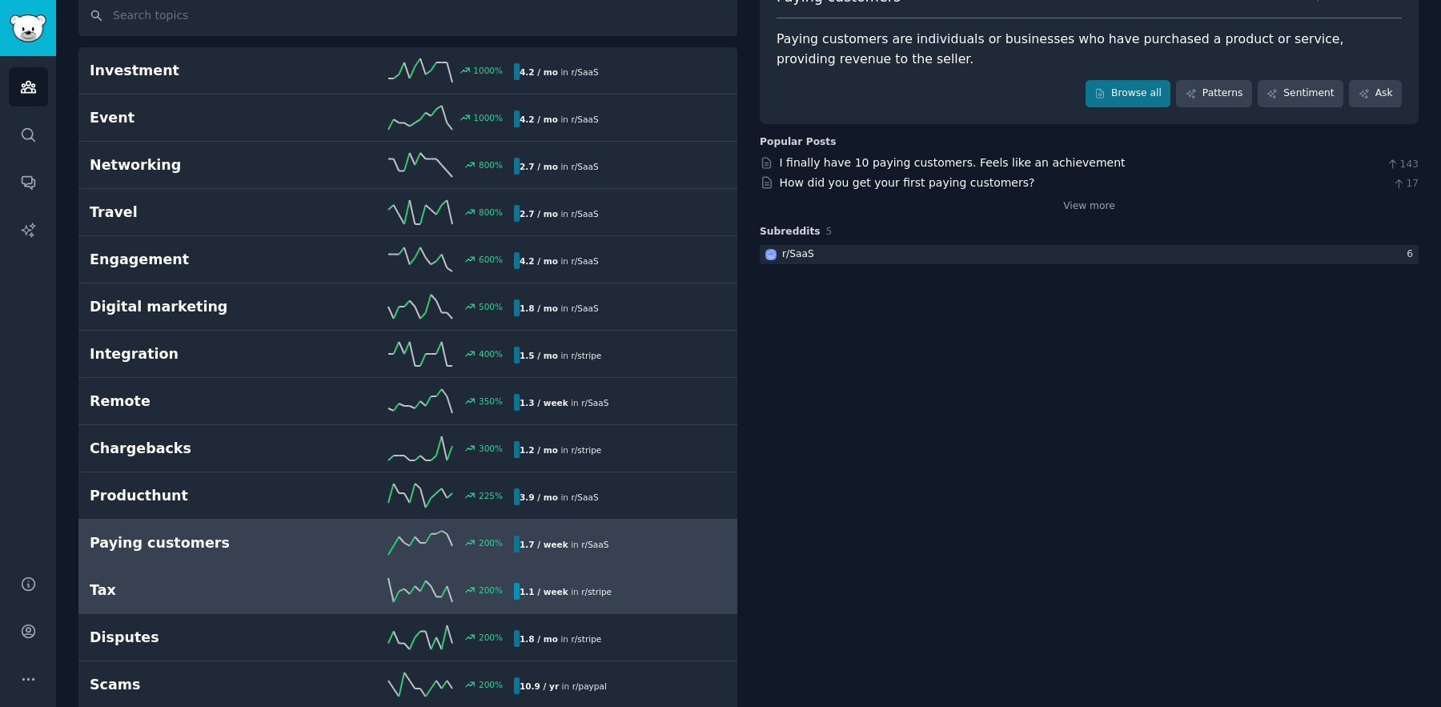
scroll to position [130, 0]
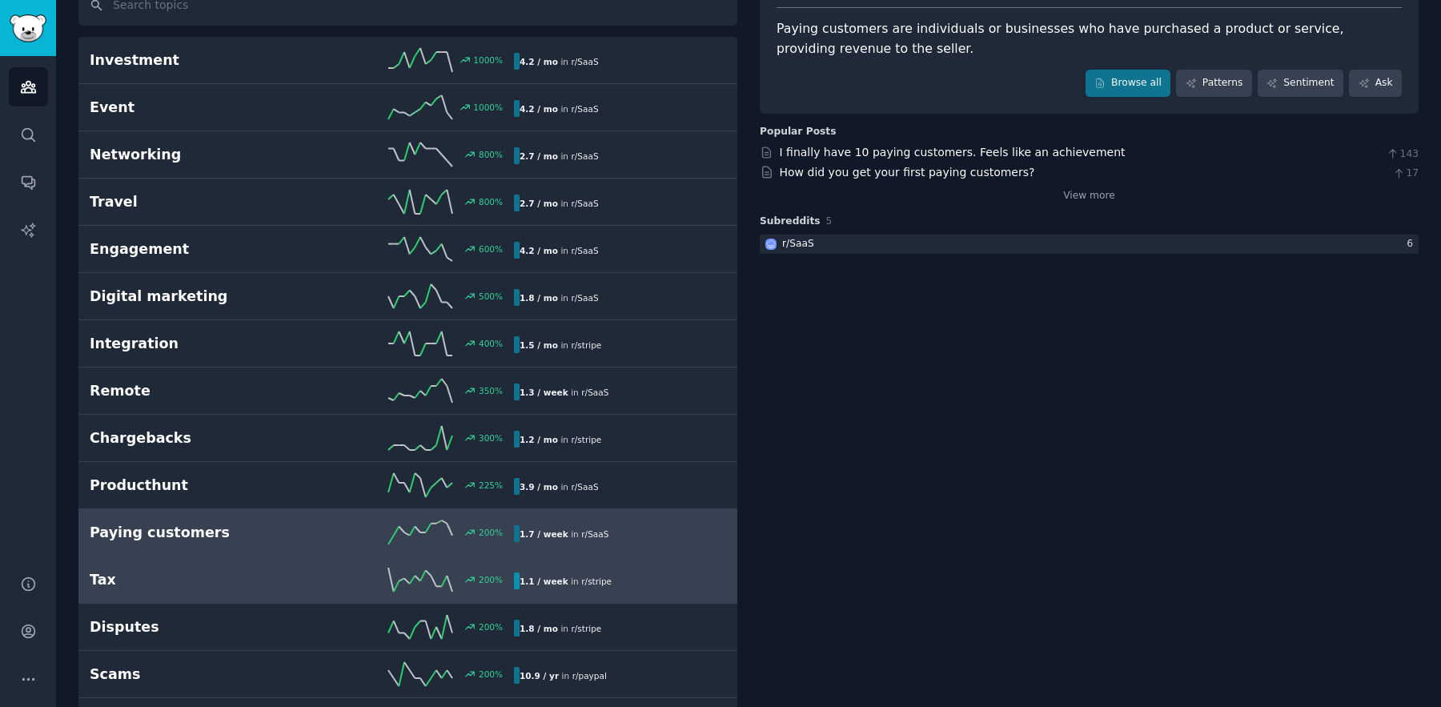
click at [287, 574] on h2 "Tax" at bounding box center [196, 580] width 212 height 20
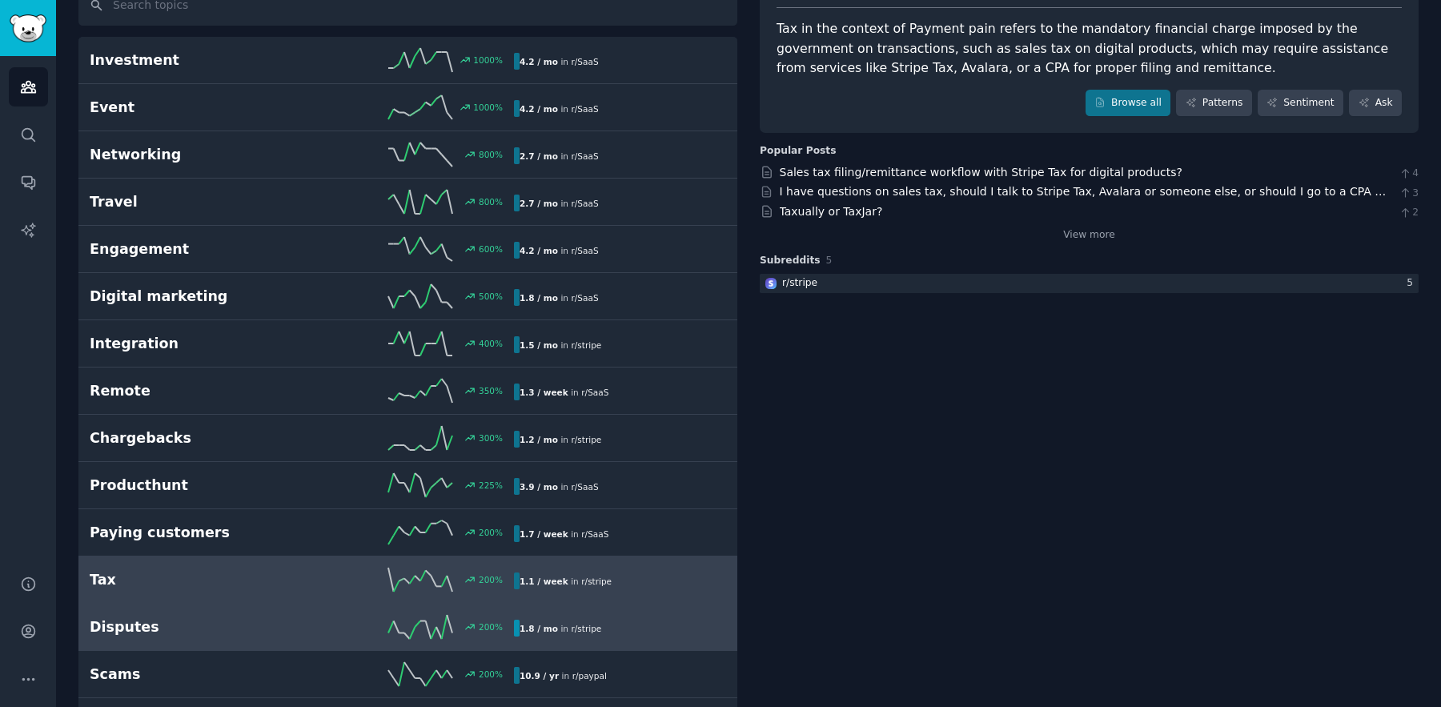
click at [239, 614] on link "Disputes 200 % 1.8 / mo in r/ stripe" at bounding box center [407, 627] width 659 height 47
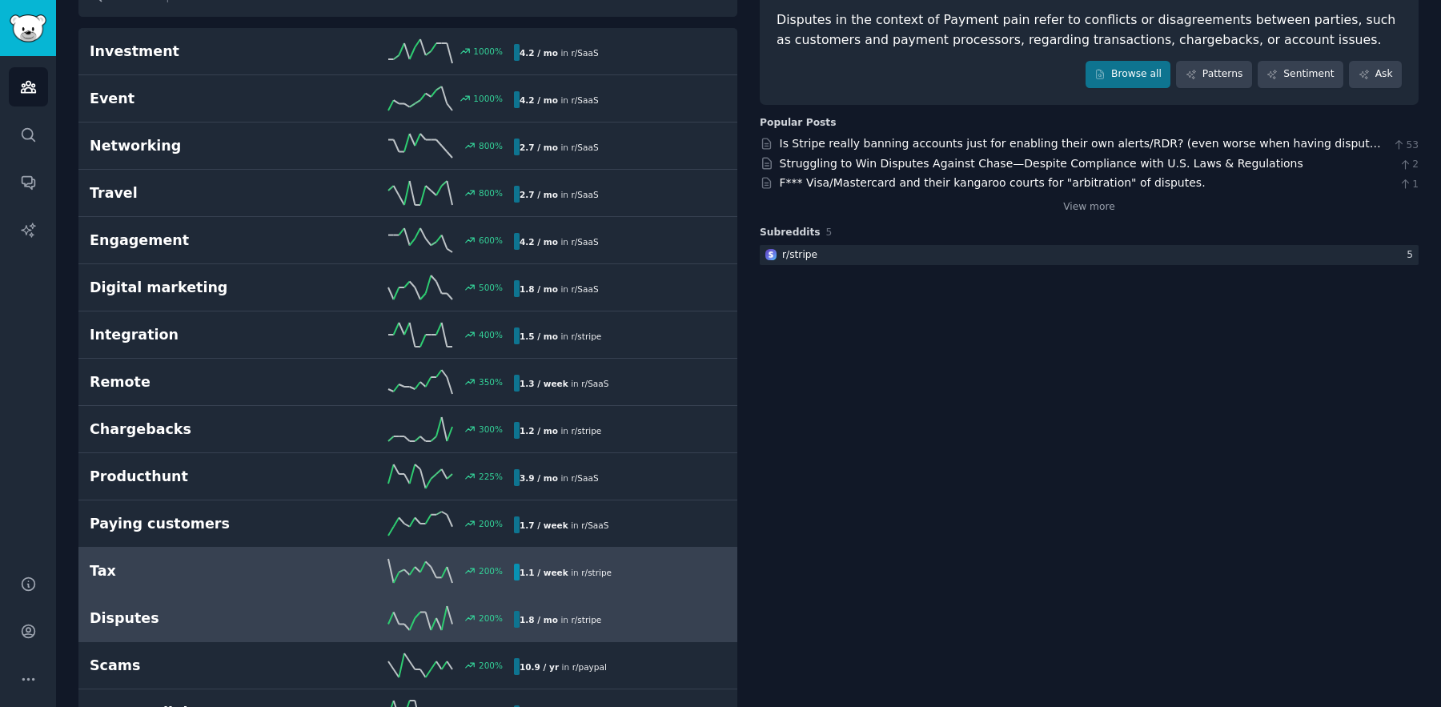
scroll to position [181, 0]
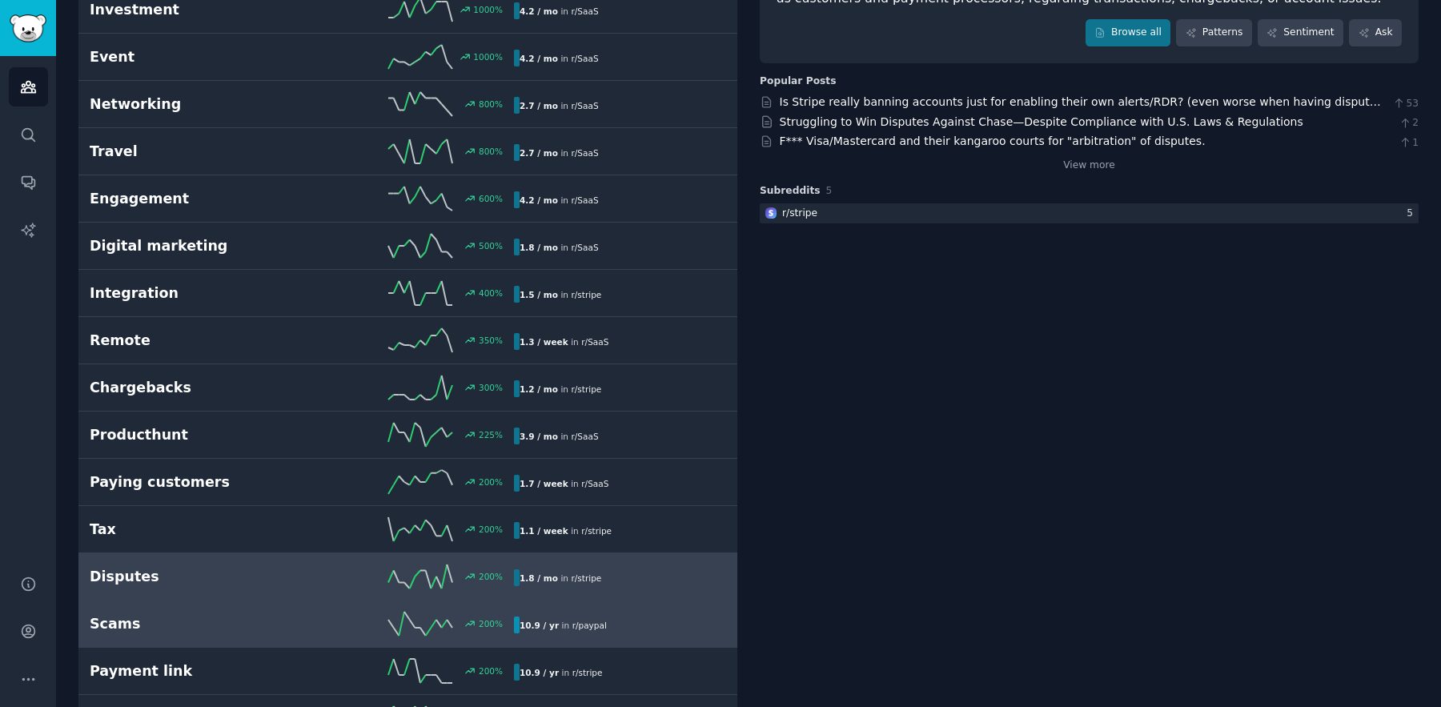
click at [211, 614] on h2 "Scams" at bounding box center [196, 624] width 212 height 20
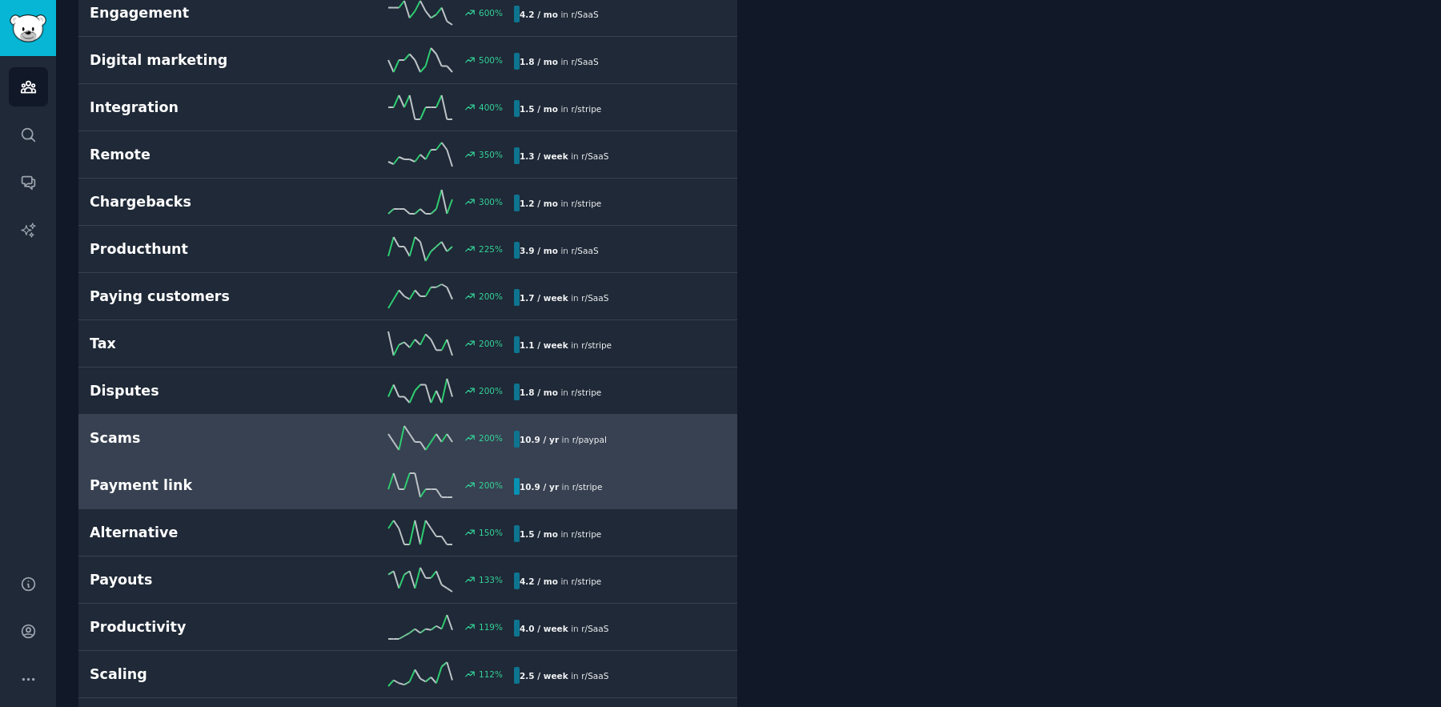
click at [215, 483] on h2 "Payment link" at bounding box center [196, 485] width 212 height 20
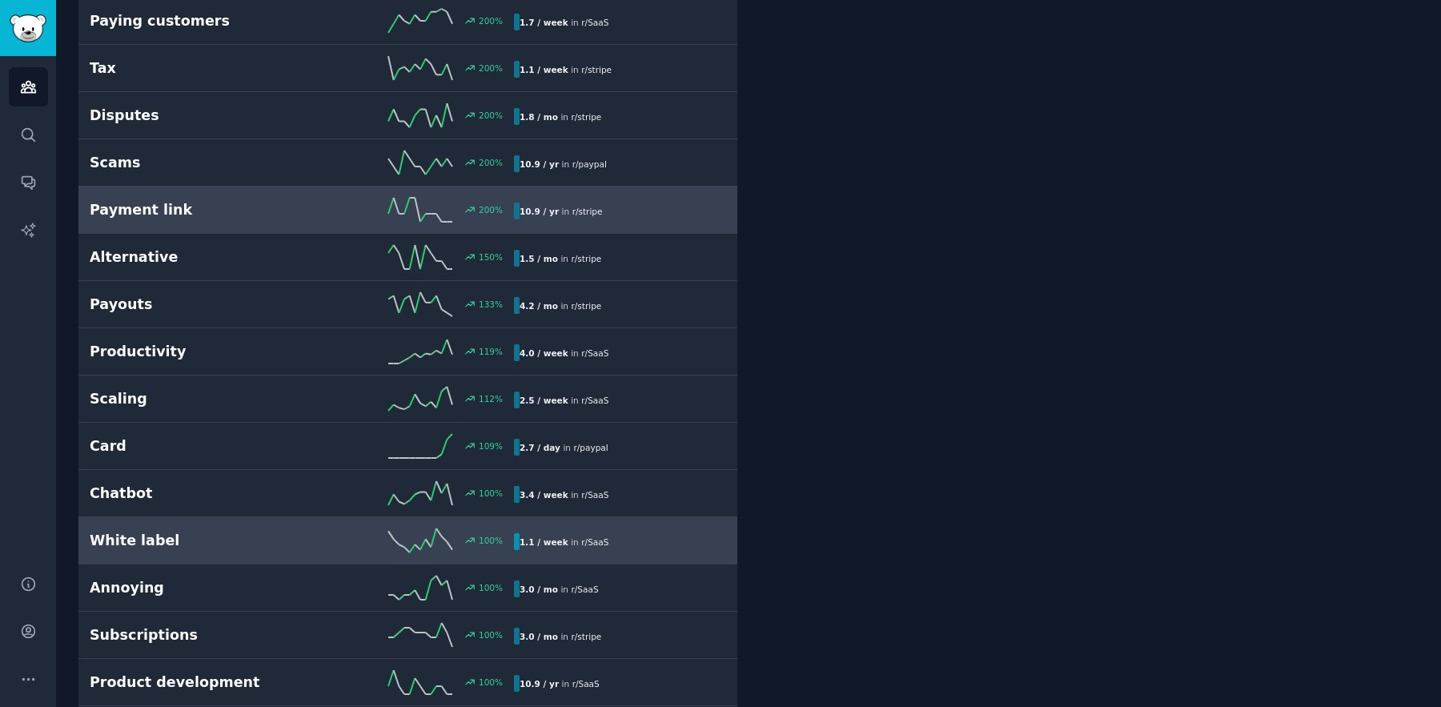
scroll to position [652, 0]
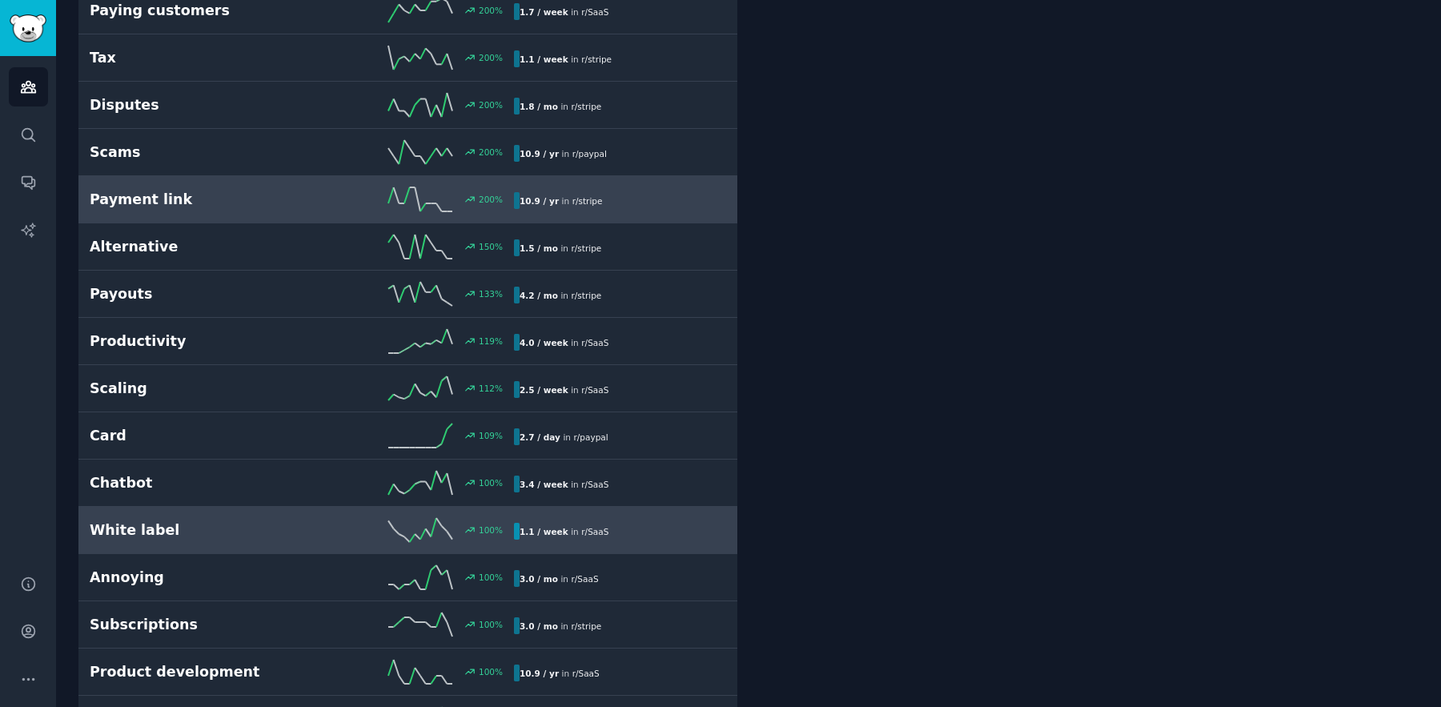
click at [232, 523] on h2 "White label" at bounding box center [196, 530] width 212 height 20
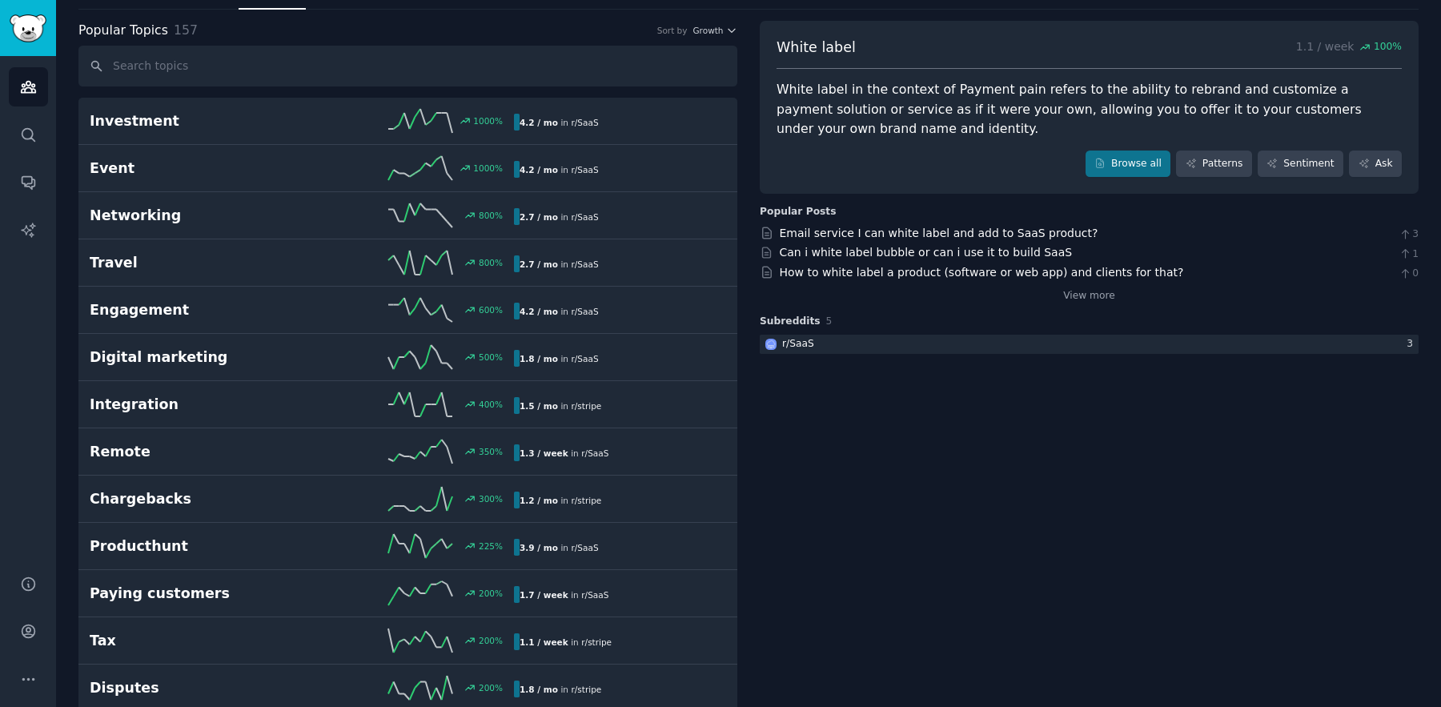
scroll to position [59, 0]
